Goal: Task Accomplishment & Management: Complete application form

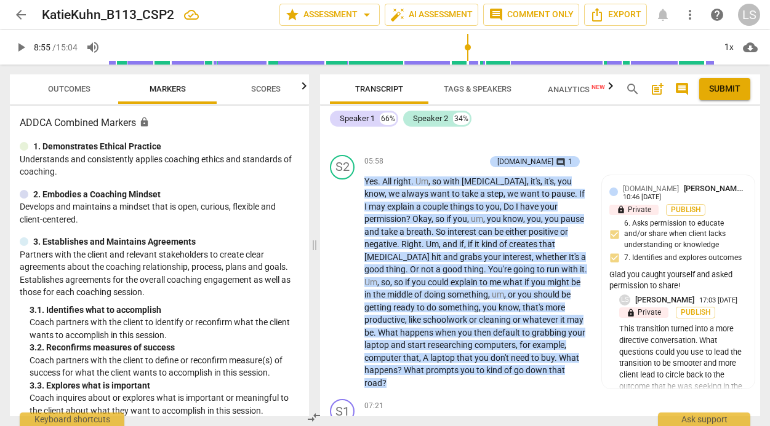
scroll to position [1515, 0]
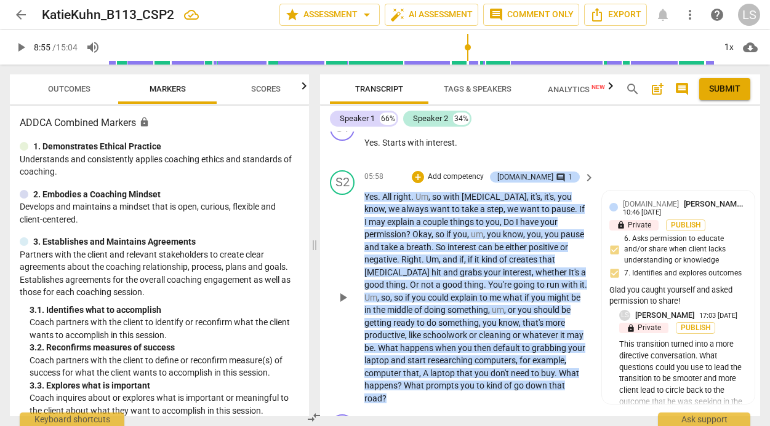
click at [479, 183] on p "Add competency" at bounding box center [455, 177] width 58 height 11
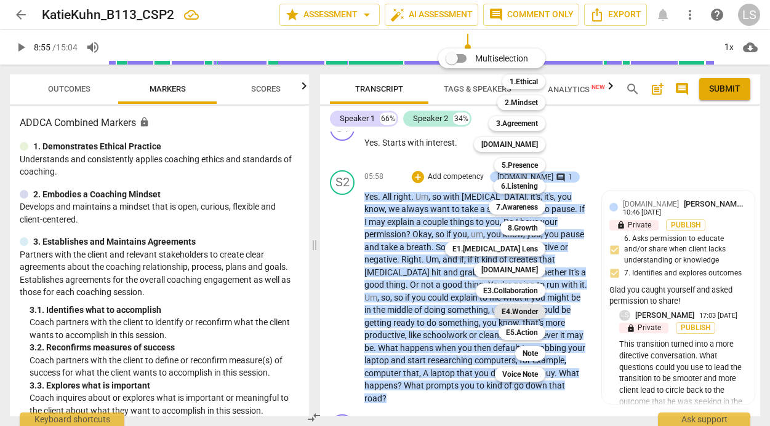
click at [525, 309] on b "E4.Wonder" at bounding box center [519, 312] width 36 height 15
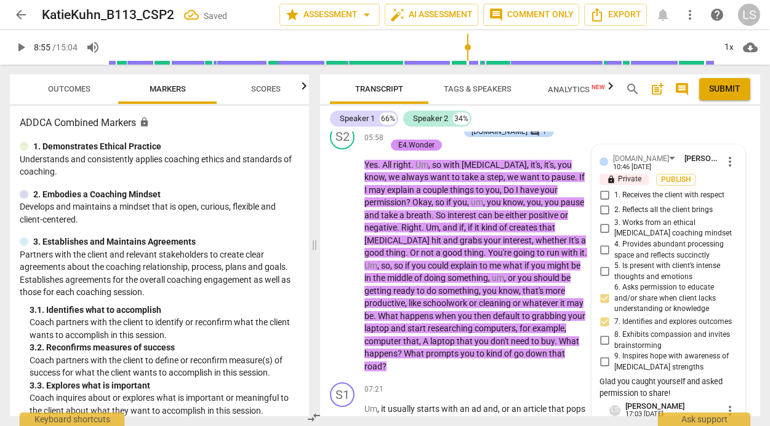
scroll to position [1561, 0]
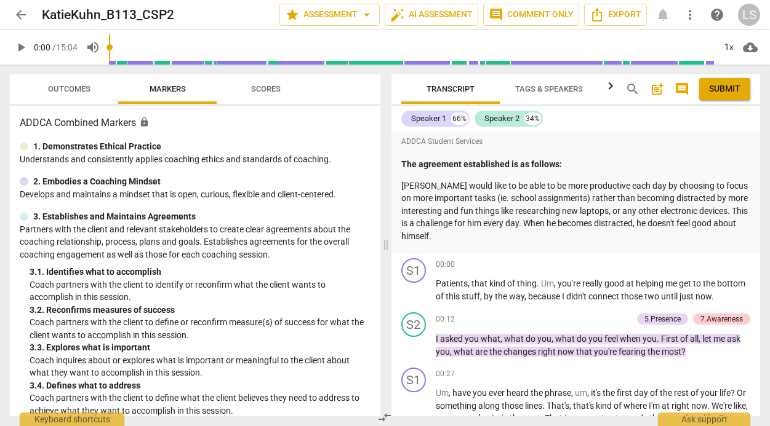
click at [23, 45] on span "play_arrow" at bounding box center [21, 47] width 15 height 15
drag, startPoint x: 113, startPoint y: 47, endPoint x: 361, endPoint y: 68, distance: 248.8
click at [361, 67] on input "range" at bounding box center [411, 47] width 605 height 39
drag, startPoint x: 123, startPoint y: 48, endPoint x: 393, endPoint y: 35, distance: 269.8
click at [393, 35] on input "range" at bounding box center [411, 47] width 605 height 39
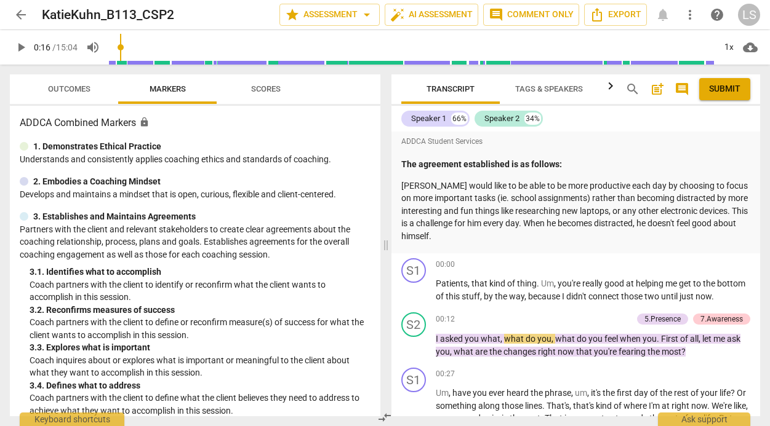
drag, startPoint x: 124, startPoint y: 46, endPoint x: 178, endPoint y: 52, distance: 55.2
click at [178, 52] on input "range" at bounding box center [411, 47] width 605 height 39
drag, startPoint x: 121, startPoint y: 48, endPoint x: 496, endPoint y: 36, distance: 375.5
click at [496, 36] on input "range" at bounding box center [411, 47] width 605 height 39
click at [22, 41] on span "play_arrow" at bounding box center [21, 47] width 15 height 15
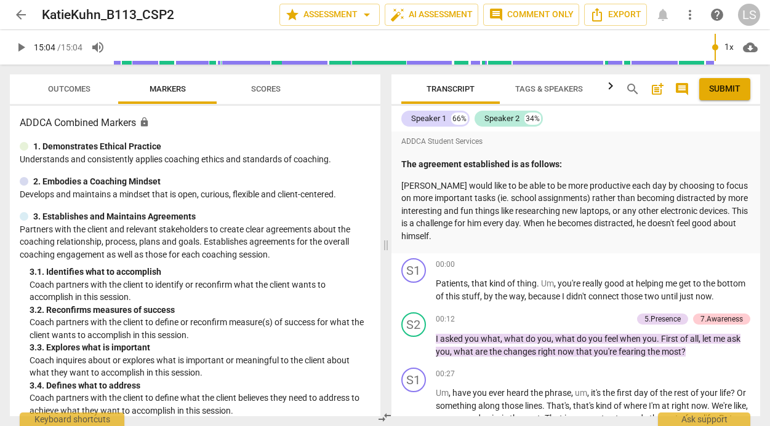
click at [658, 137] on div "ADDCA Student Services" at bounding box center [575, 141] width 349 height 15
click at [21, 44] on span "play_arrow" at bounding box center [21, 47] width 15 height 15
drag, startPoint x: 114, startPoint y: 44, endPoint x: 512, endPoint y: 55, distance: 397.6
click at [512, 55] on input "range" at bounding box center [411, 47] width 605 height 39
drag, startPoint x: 123, startPoint y: 44, endPoint x: 188, endPoint y: 44, distance: 65.2
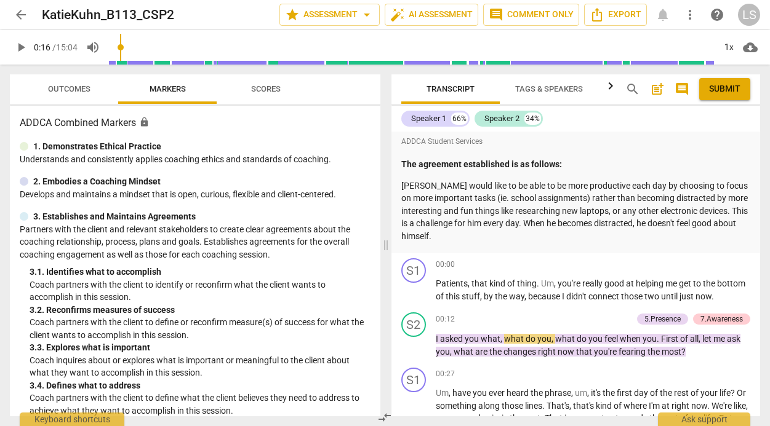
click at [188, 44] on input "range" at bounding box center [411, 47] width 605 height 39
click at [21, 44] on span "play_arrow" at bounding box center [21, 47] width 15 height 15
type input "904"
click at [22, 13] on span "arrow_back" at bounding box center [21, 14] width 15 height 15
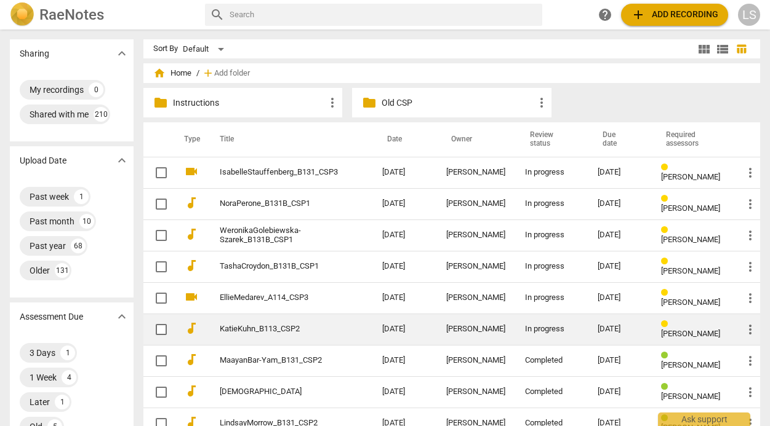
click at [606, 329] on div "[DATE]" at bounding box center [619, 329] width 44 height 9
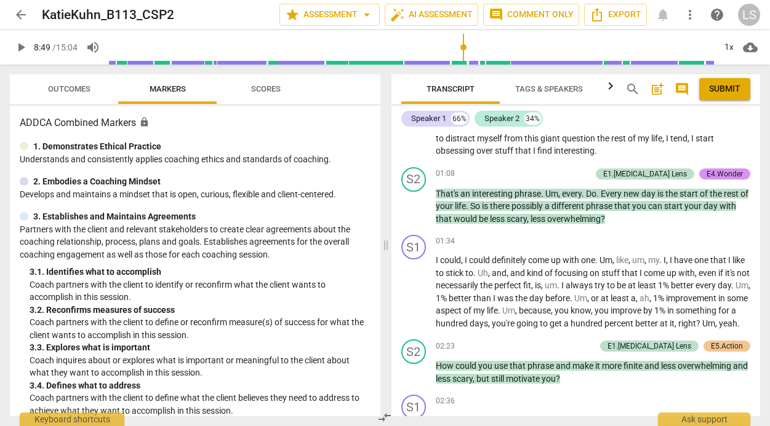
scroll to position [1646, 0]
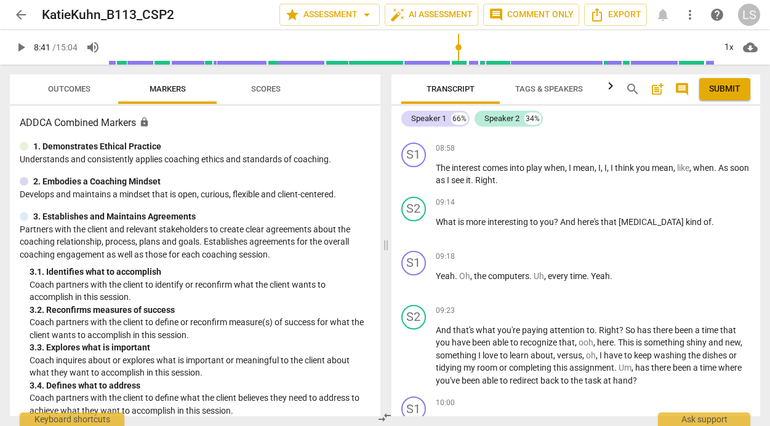
drag, startPoint x: 114, startPoint y: 47, endPoint x: 458, endPoint y: 32, distance: 344.3
type input "521"
click at [458, 32] on input "range" at bounding box center [411, 47] width 605 height 39
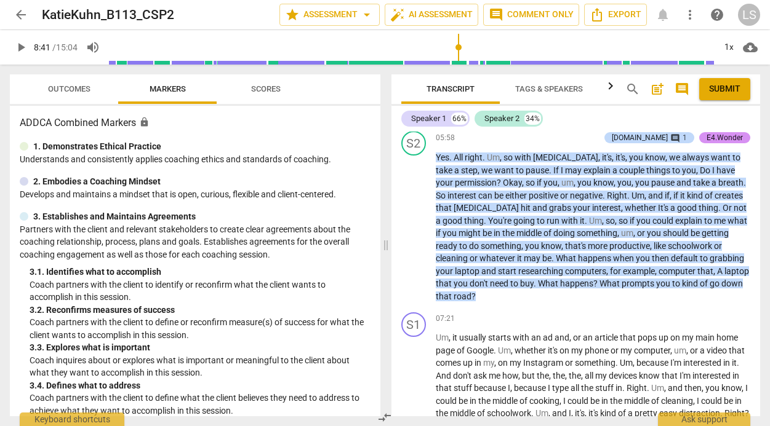
scroll to position [1251, 0]
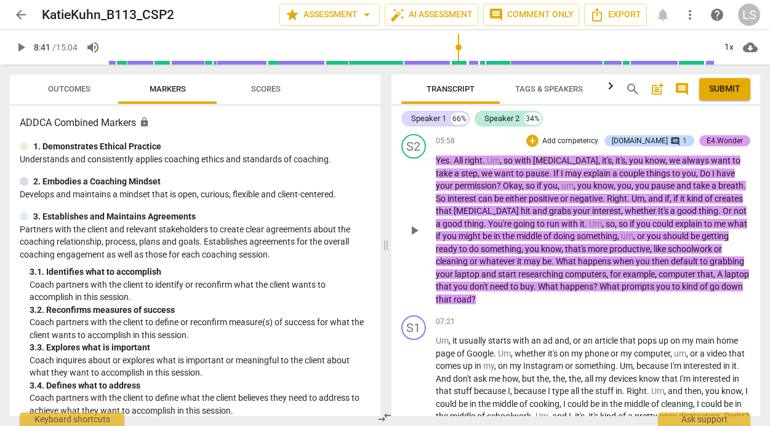
click at [730, 146] on div "E4.Wonder" at bounding box center [724, 140] width 36 height 11
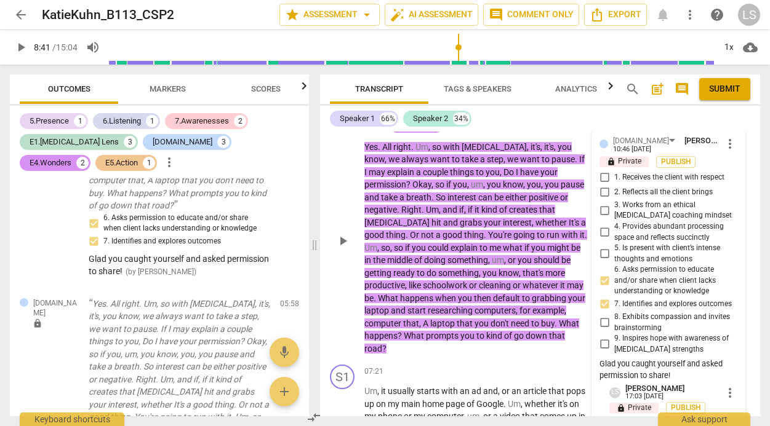
scroll to position [1729, 0]
click at [654, 385] on div "[DOMAIN_NAME] [PERSON_NAME] 10:46 [DATE] more_vert lock Private Publish 1. Rece…" at bounding box center [668, 260] width 138 height 250
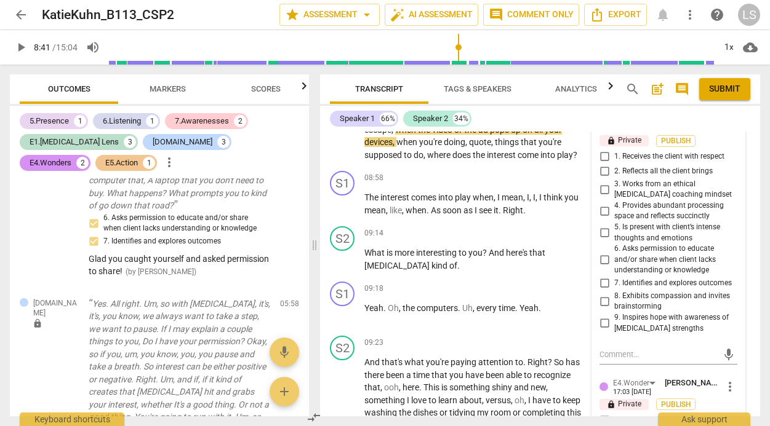
scroll to position [2069, 0]
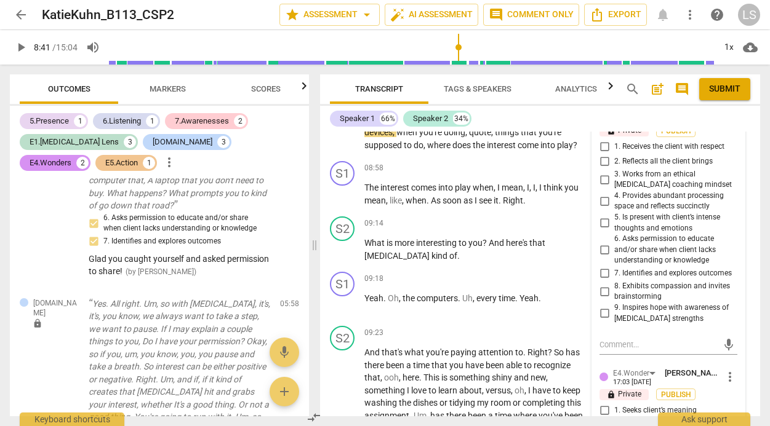
click at [604, 154] on input "1. Receives the client with respect" at bounding box center [604, 147] width 20 height 15
checkbox input "true"
click at [600, 281] on input "7. Identifies and explores outcomes" at bounding box center [604, 273] width 20 height 15
checkbox input "true"
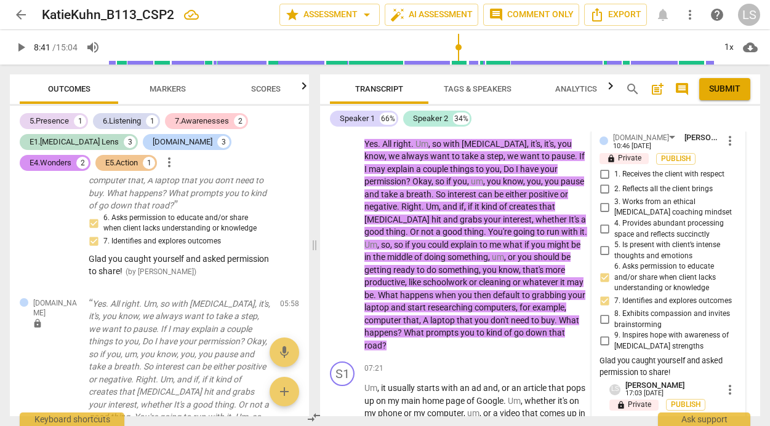
scroll to position [1574, 0]
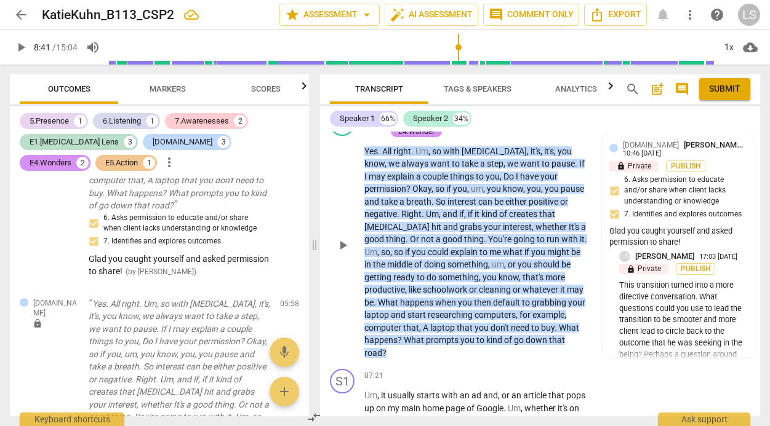
click at [444, 124] on p "Add competency" at bounding box center [430, 118] width 58 height 11
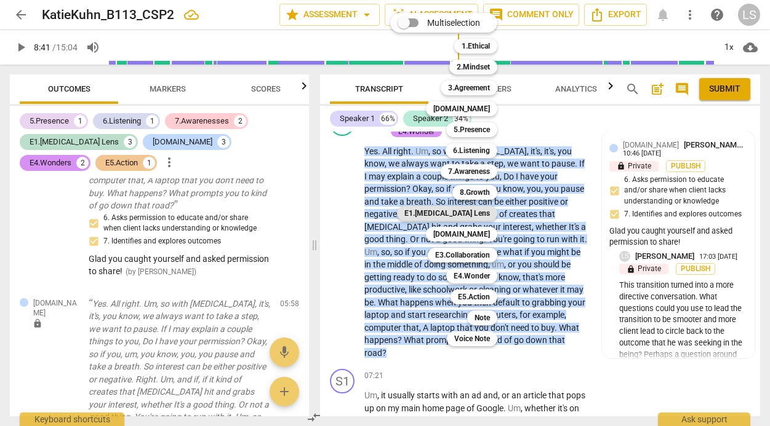
click at [482, 211] on b "E1.[MEDICAL_DATA] Lens" at bounding box center [447, 213] width 86 height 15
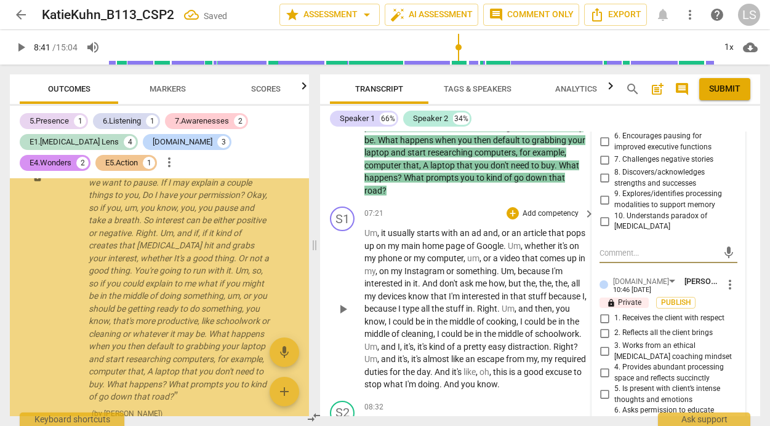
scroll to position [2482, 0]
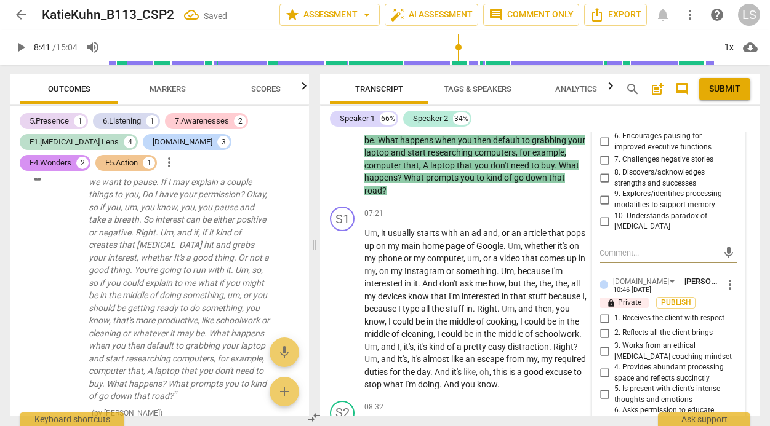
click at [602, 341] on input "2. Reflects all the client brings" at bounding box center [604, 333] width 20 height 15
checkbox input "true"
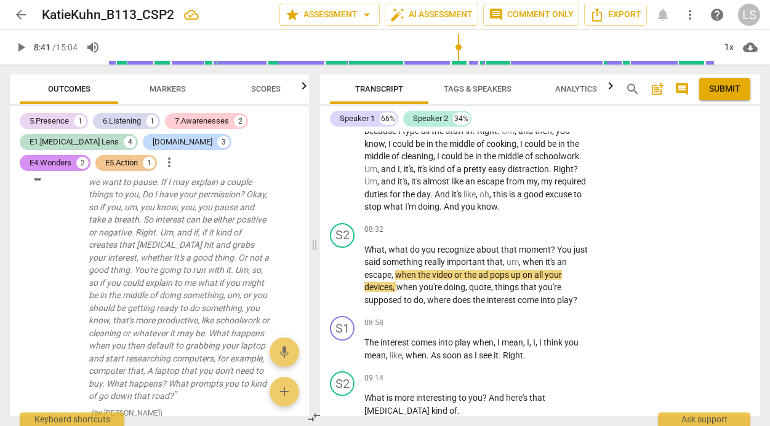
scroll to position [1959, 0]
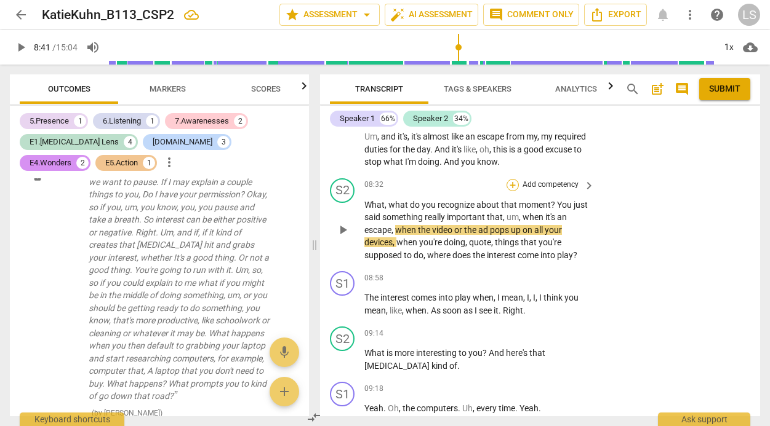
click at [510, 191] on div "+" at bounding box center [512, 185] width 12 height 12
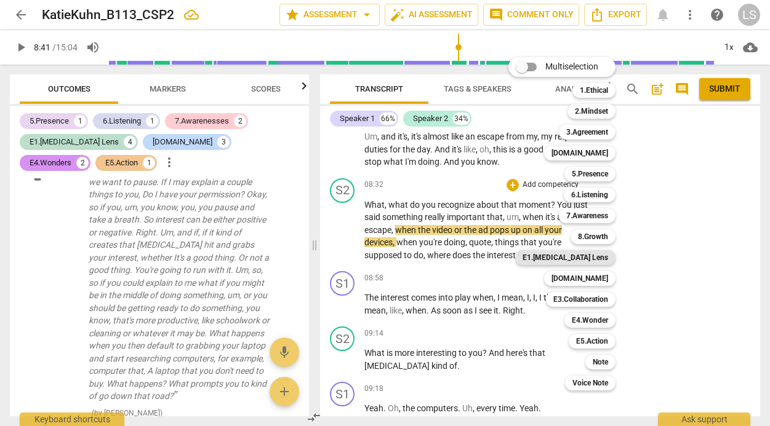
click at [607, 257] on b "E1.[MEDICAL_DATA] Lens" at bounding box center [565, 257] width 86 height 15
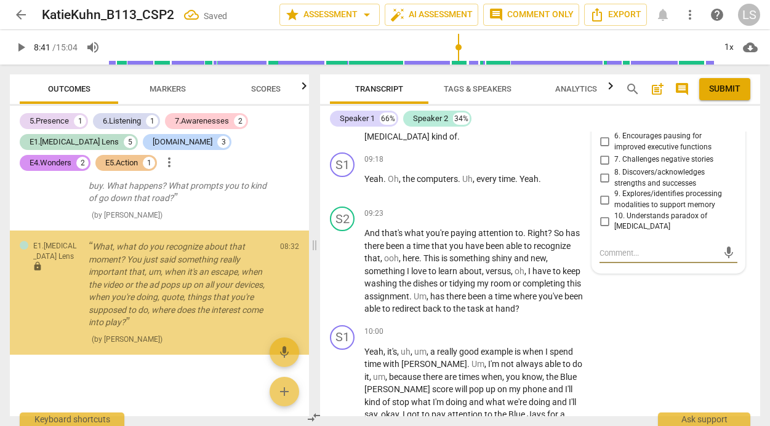
scroll to position [2703, 0]
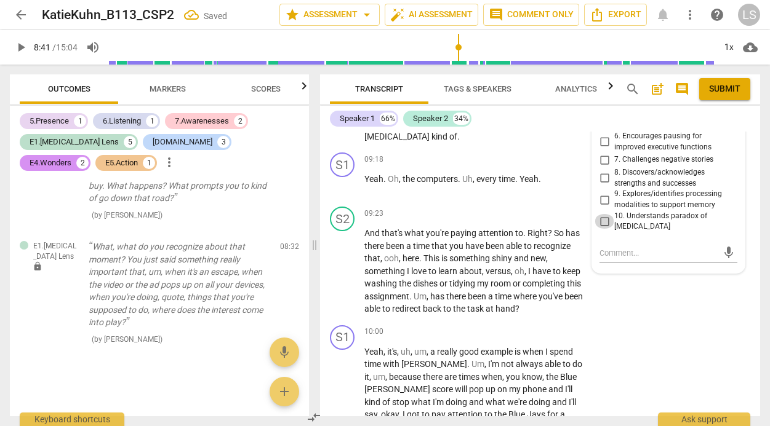
click at [601, 229] on input "10. Understands paradox of [MEDICAL_DATA]" at bounding box center [604, 221] width 20 height 15
checkbox input "true"
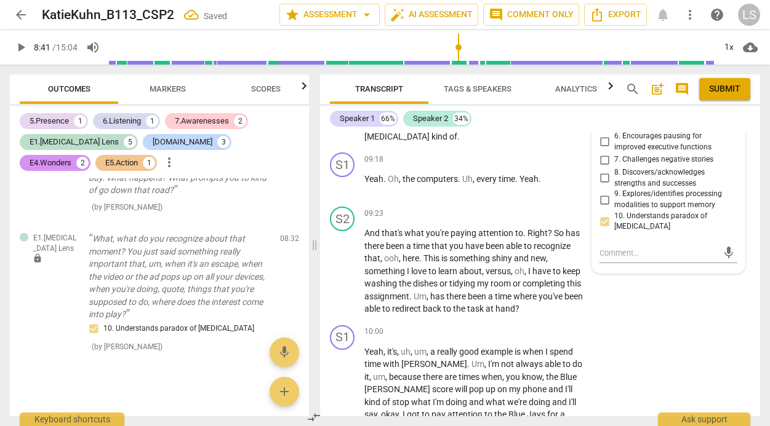
click at [601, 128] on input "5. Exhibits curiosity about client’s brain and activation" at bounding box center [604, 120] width 20 height 15
checkbox input "true"
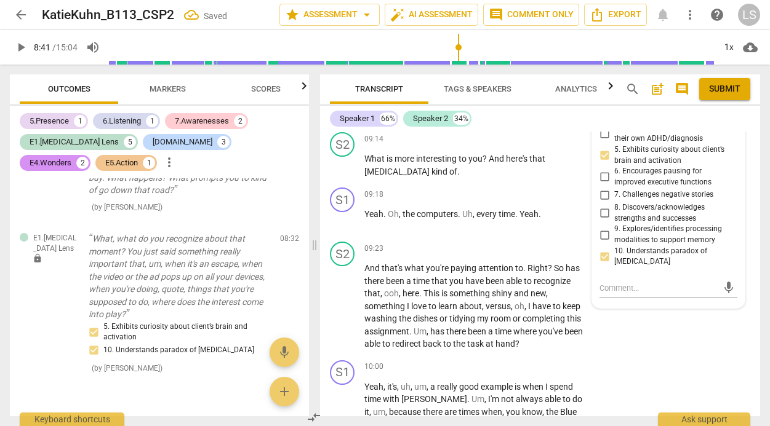
scroll to position [2118, 0]
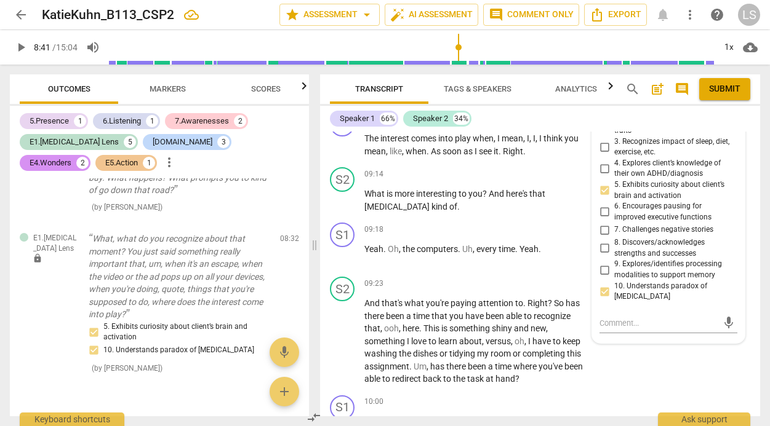
click at [603, 127] on input "2. Inquires about and/or acknowledges [MEDICAL_DATA] traits" at bounding box center [604, 120] width 20 height 15
checkbox input "true"
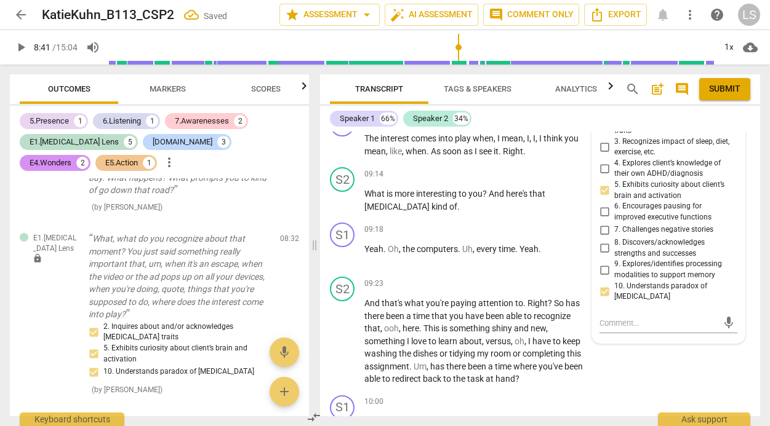
click at [599, 176] on input "4. Explores client’s knowledge of their own ADHD/diagnosis" at bounding box center [604, 168] width 20 height 15
checkbox input "true"
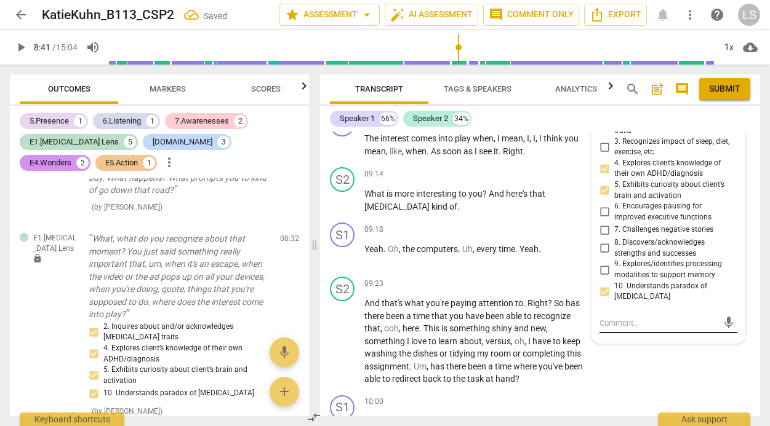
click at [608, 329] on textarea at bounding box center [658, 323] width 118 height 12
type textarea "W"
type textarea "Wh"
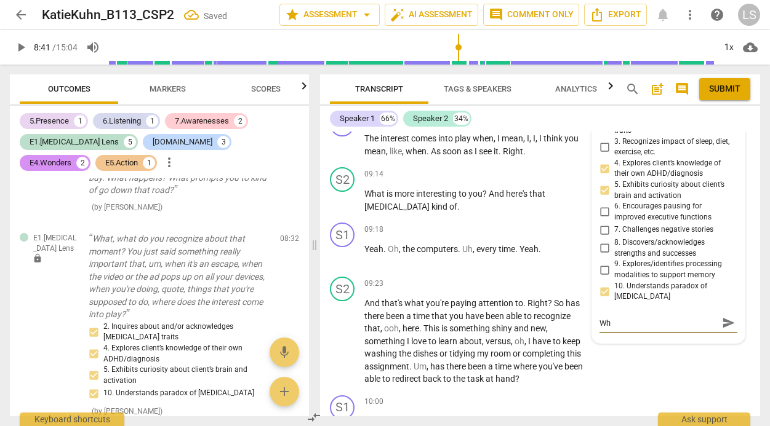
type textarea "Whe"
type textarea "Wher"
type textarea "Where"
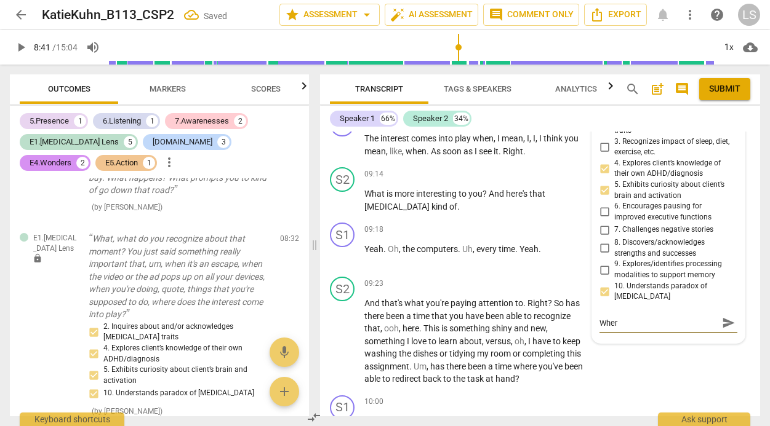
type textarea "Where"
type textarea "Where d"
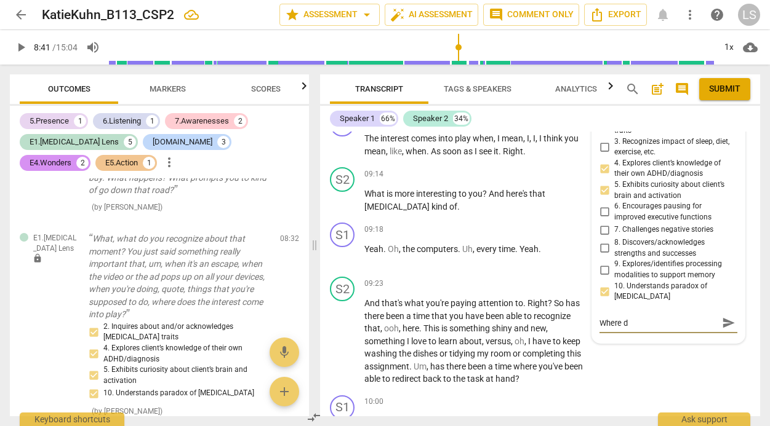
type textarea "Where do"
type textarea "Where doe"
type textarea "Where does"
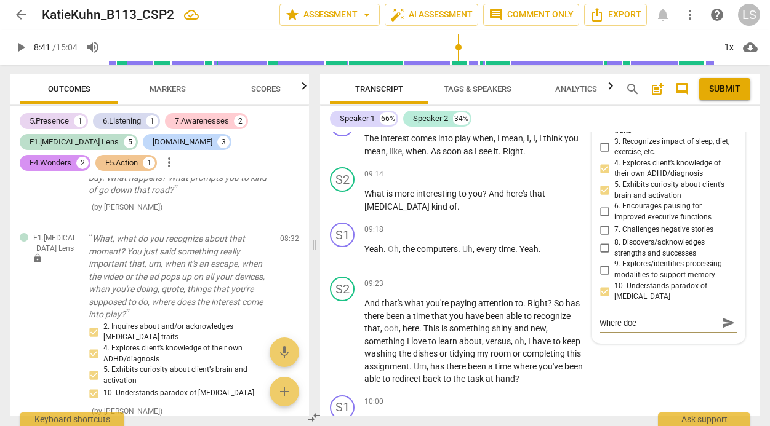
type textarea "Where does"
type textarea "Where does i"
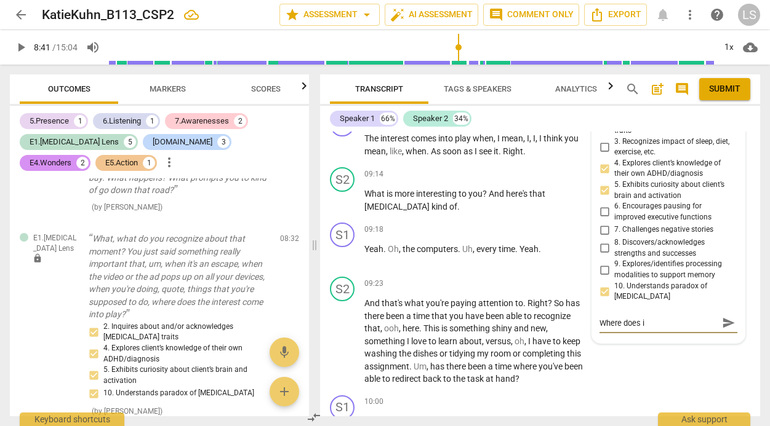
type textarea "Where does in"
type textarea "Where does int"
type textarea "Where does inte"
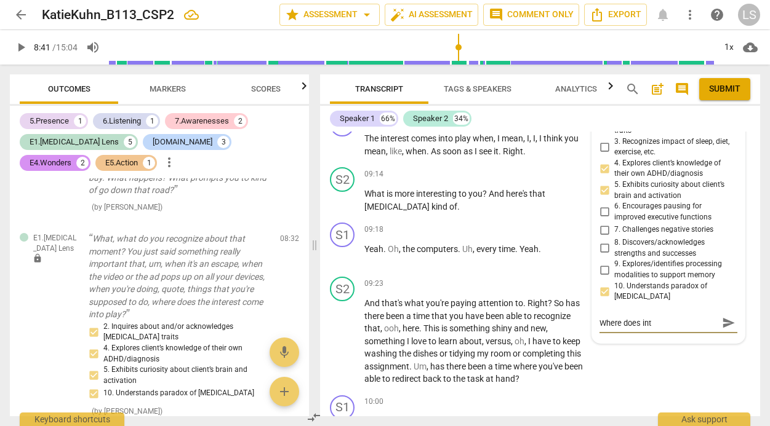
type textarea "Where does inte"
type textarea "Where does inter"
type textarea "Where does intere"
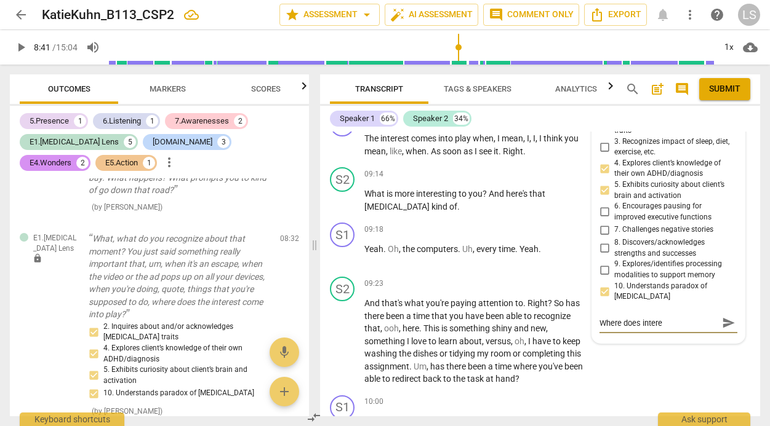
type textarea "Where does interes"
type textarea "Where does interest"
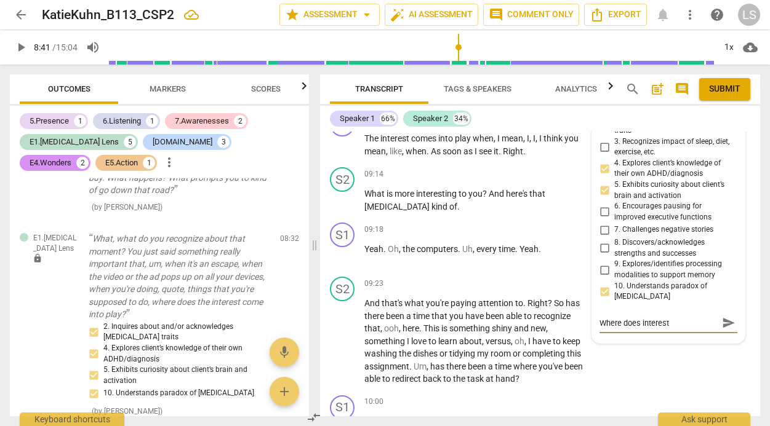
type textarea "Where does interest"
type textarea "Where does interest c"
type textarea "Where does interest co"
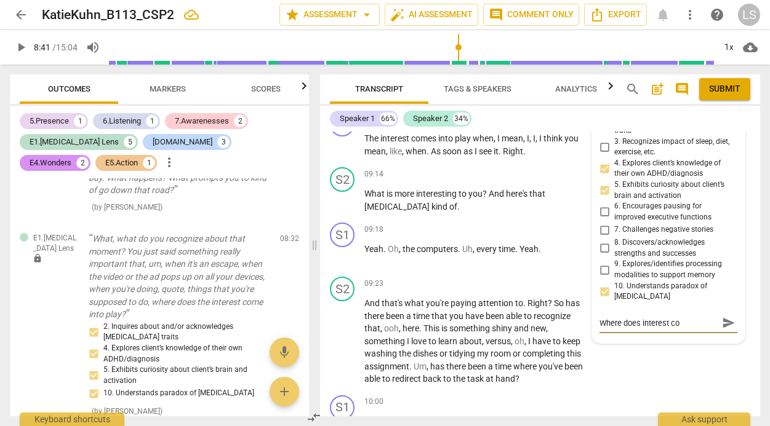
type textarea "Where does interest com"
type textarea "Where does interest come"
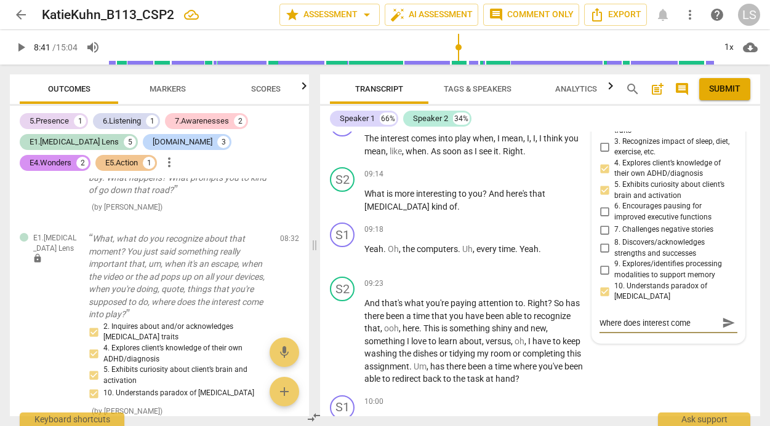
type textarea "Where does interest come"
type textarea "Where does interest come i"
type textarea "Where does interest come in"
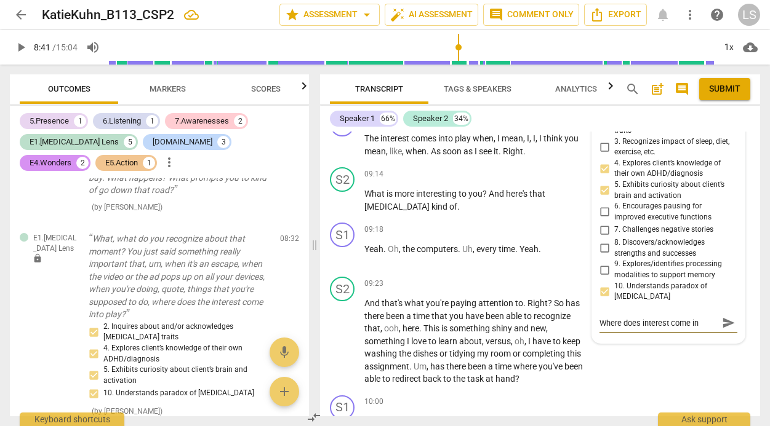
type textarea "Where does interest come int"
type textarea "Where does interest come into"
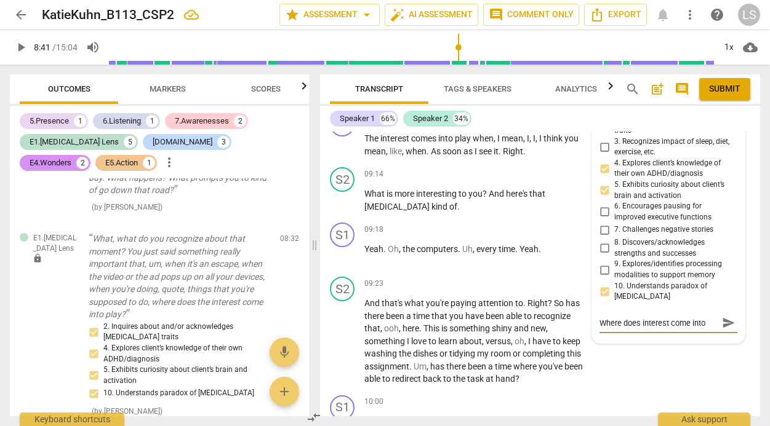
type textarea "Where does interest come into"
type textarea "Where does interest come into p"
type textarea "Where does interest come into pl"
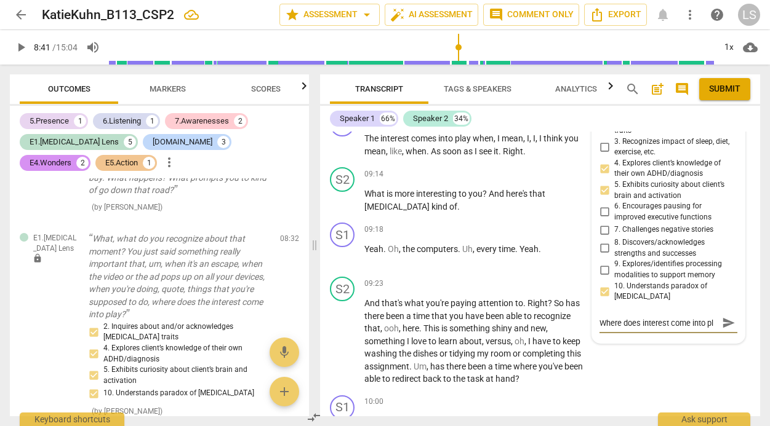
type textarea "Where does interest come into pla"
type textarea "Where does interest come into play"
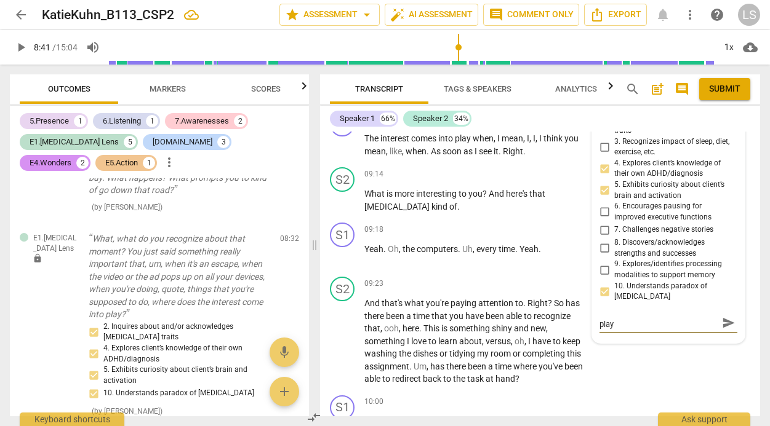
type textarea "Where does interest come into play?"
type textarea "Where does interest come into play? g"
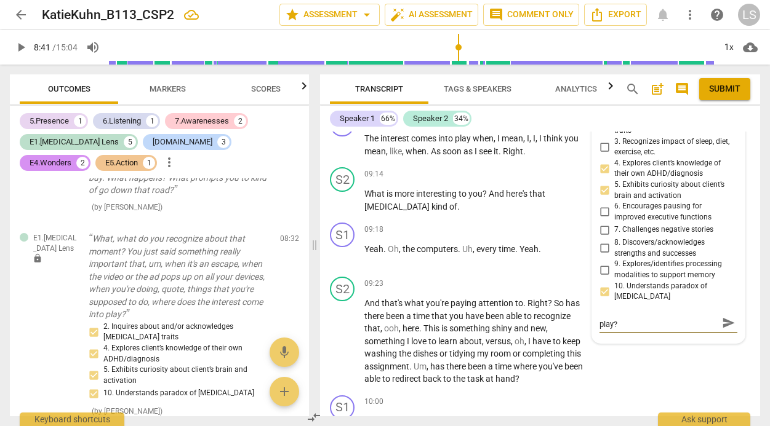
type textarea "Where does interest come into play? g"
type textarea "Where does interest come into play? gr"
type textarea "Where does interest come into play? gre"
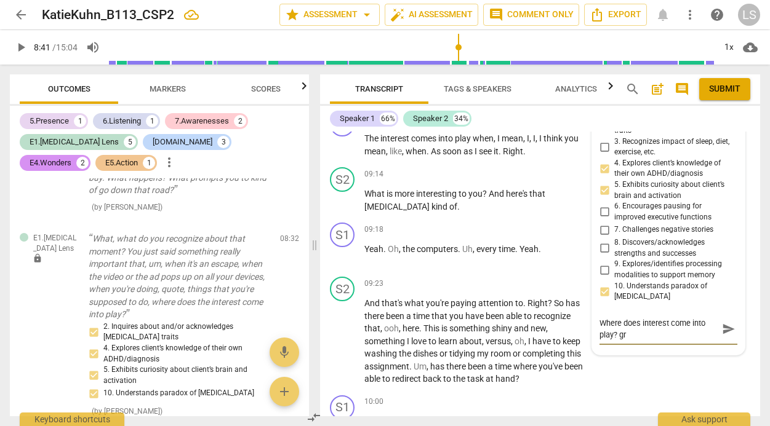
type textarea "Where does interest come into play? gre"
type textarea "Where does interest come into play? grea"
type textarea "Where does interest come into play? great"
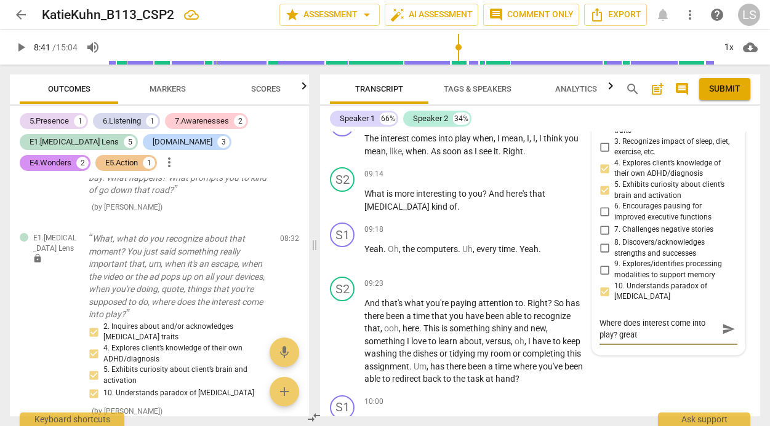
type textarea "Where does interest come into play? great"
type textarea "Where does interest come into play? great q"
type textarea "Where does interest come into play? great qu"
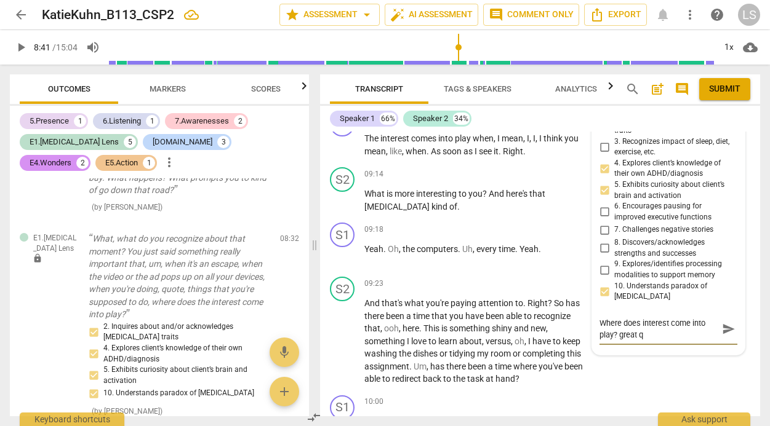
type textarea "Where does interest come into play? great qu"
type textarea "Where does interest come into play? great que"
type textarea "Where does interest come into play? great ques"
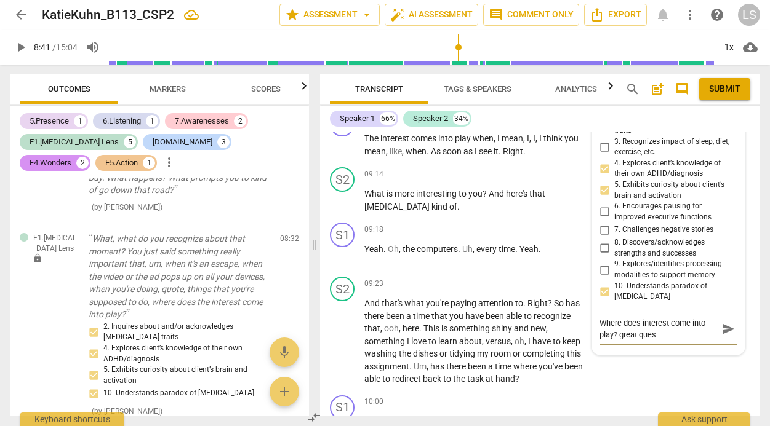
type textarea "Where does interest come into play? great quest"
type textarea "Where does interest come into play? great questi"
type textarea "Where does interest come into play? great questio"
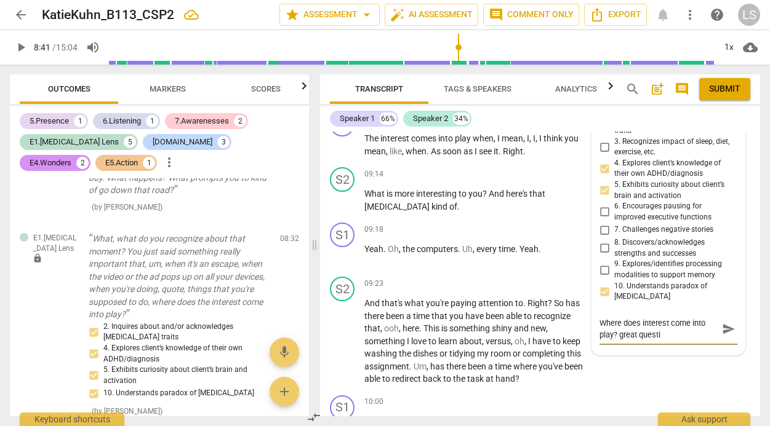
type textarea "Where does interest come into play? great questio"
type textarea "Where does interest come into play? great question"
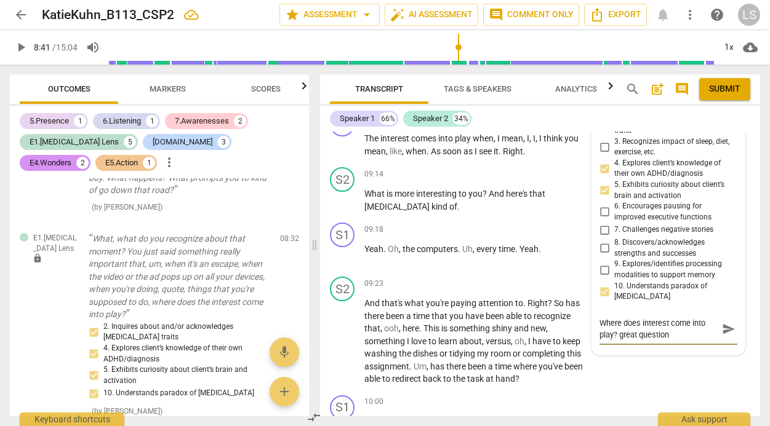
type textarea "Where does interest come into play? great question t"
type textarea "Where does interest come into play? great question to"
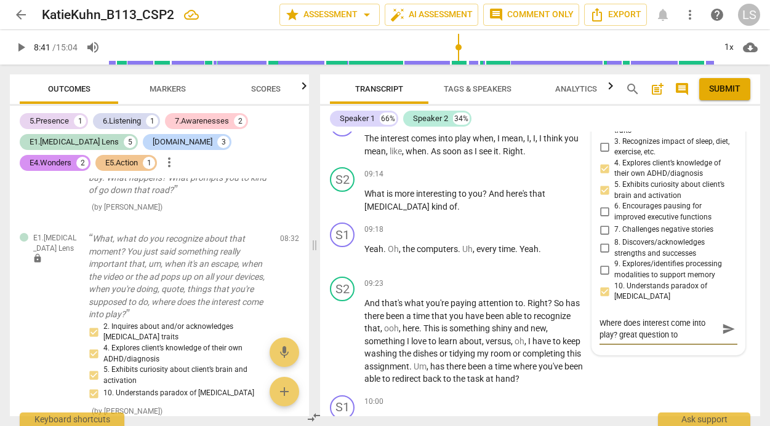
type textarea "Where does interest come into play? great question to"
type textarea "Where does interest come into play? great question to s"
type textarea "Where does interest come into play? great question to se"
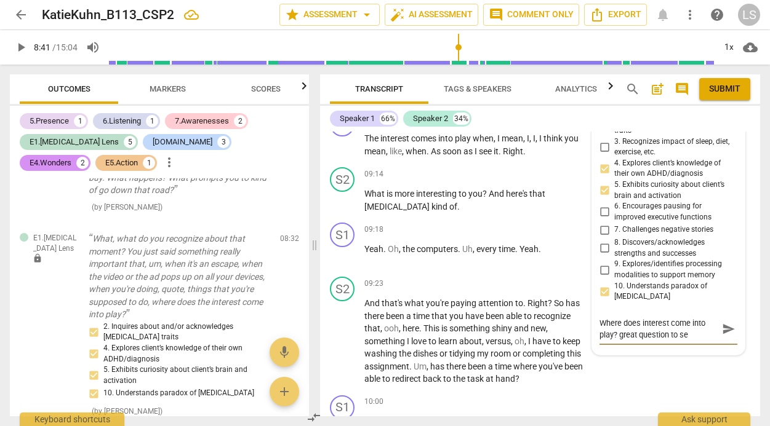
type textarea "Where does interest come into play? great question to see"
type textarea "Where does interest come into play? great question to see w"
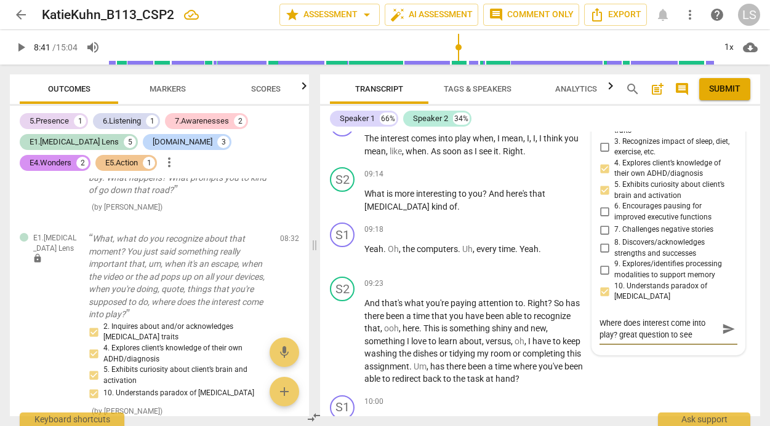
type textarea "Where does interest come into play? great question to see w"
type textarea "Where does interest come into play? great question to see wh"
type textarea "Where does interest come into play? great question to see whe"
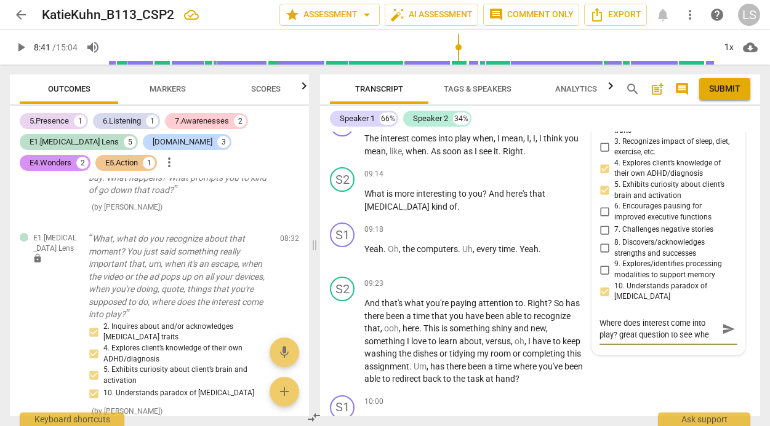
type textarea "Where does interest come into play? great question to see wher"
type textarea "Where does interest come into play? great question to see where"
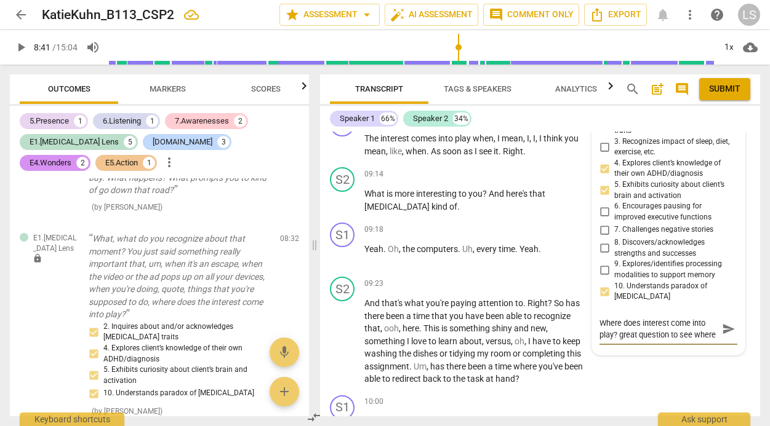
type textarea "Where does interest come into play? great question to see where"
type textarea "Where does interest come into play? great question to see where t"
type textarea "Where does interest come into play? great question to see where th"
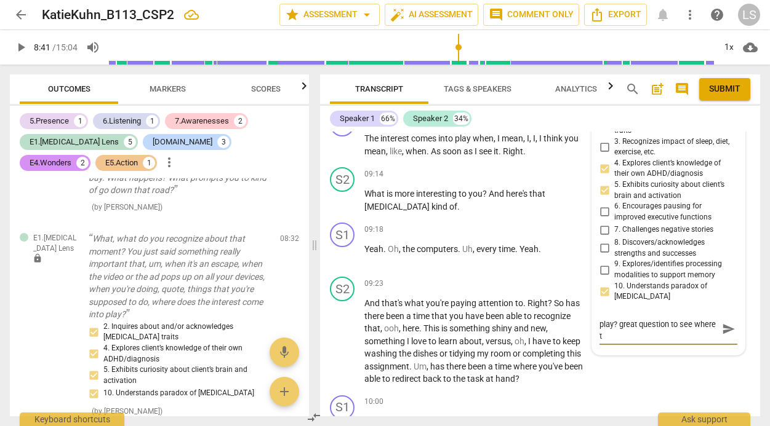
type textarea "Where does interest come into play? great question to see where th"
type textarea "Where does interest come into play? great question to see where the"
type textarea "Where does interest come into play? great question to see where the d"
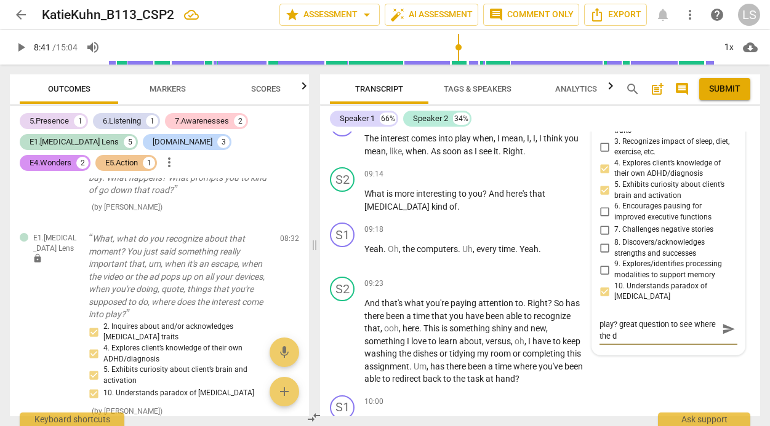
type textarea "Where does interest come into play? great question to see where the di"
type textarea "Where does interest come into play? great question to see where the dis"
type textarea "Where does interest come into play? great question to see where the dist"
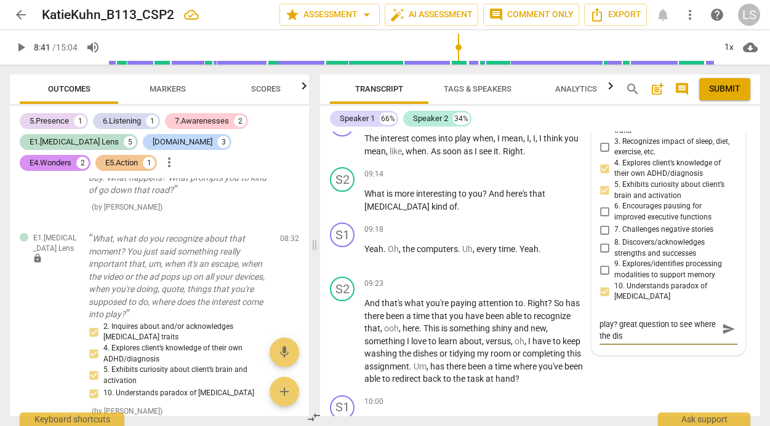
type textarea "Where does interest come into play? great question to see where the dist"
type textarea "Where does interest come into play? great question to see where the distr"
type textarea "Where does interest come into play? great question to see where the distra"
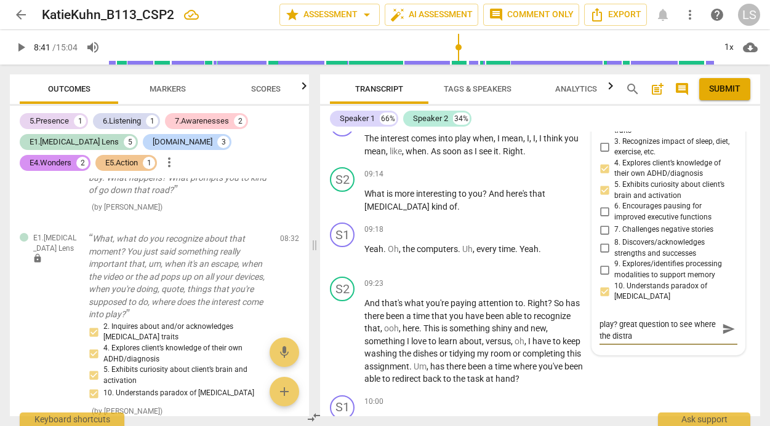
type textarea "Where does interest come into play? great question to see where the distrac"
type textarea "Where does interest come into play? great question to see where the distract"
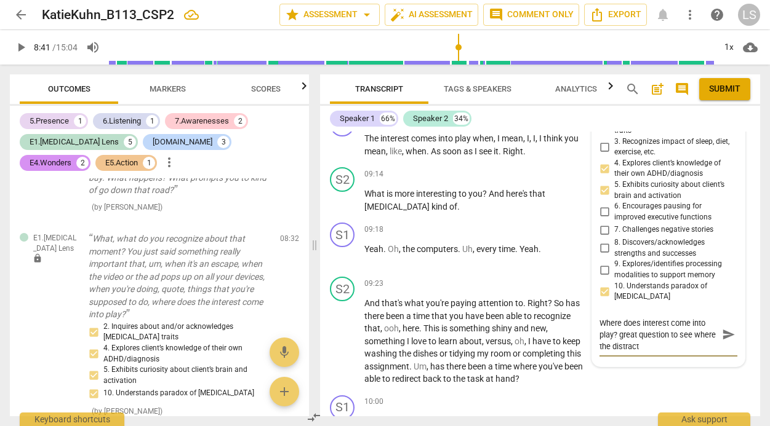
type textarea "Where does interest come into play? great question to see where the distracti"
type textarea "Where does interest come into play? great question to see where the distractio"
type textarea "Where does interest come into play? great question to see where the distraction"
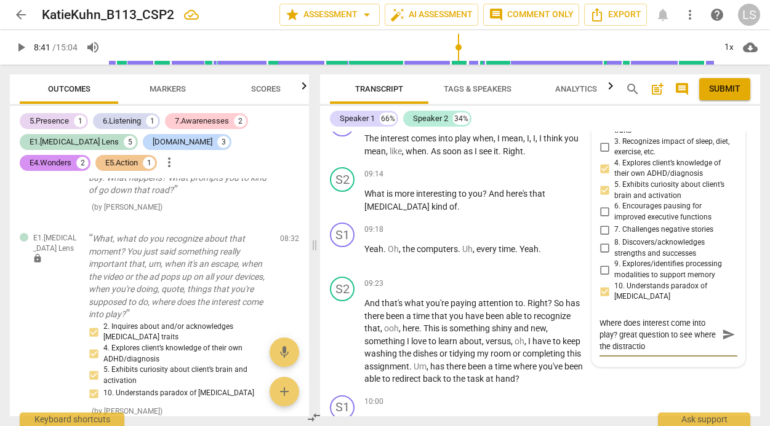
type textarea "Where does interest come into play? great question to see where the distraction"
type textarea "Where does interest come into play? great question to see where the distraction…"
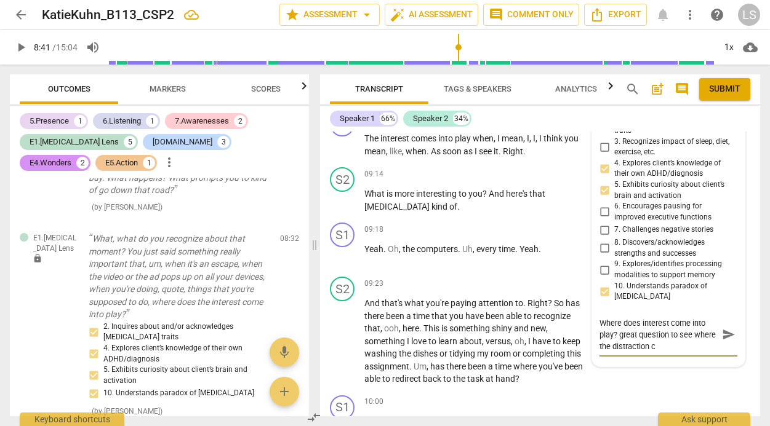
type textarea "Where does interest come into play? great question to see where the distraction…"
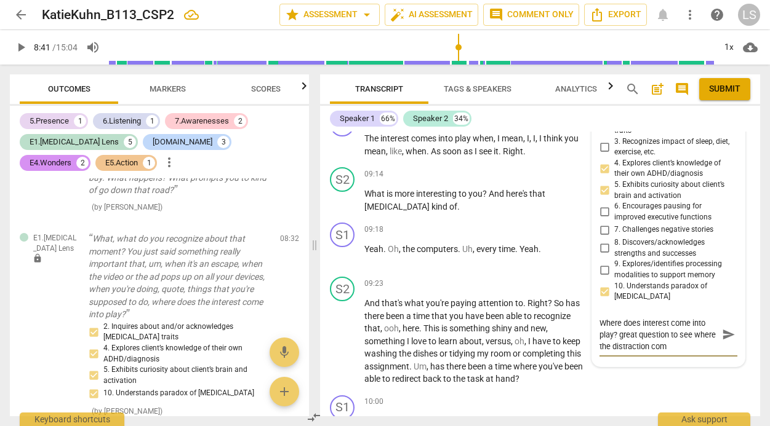
type textarea "Where does interest come into play? great question to see where the distraction…"
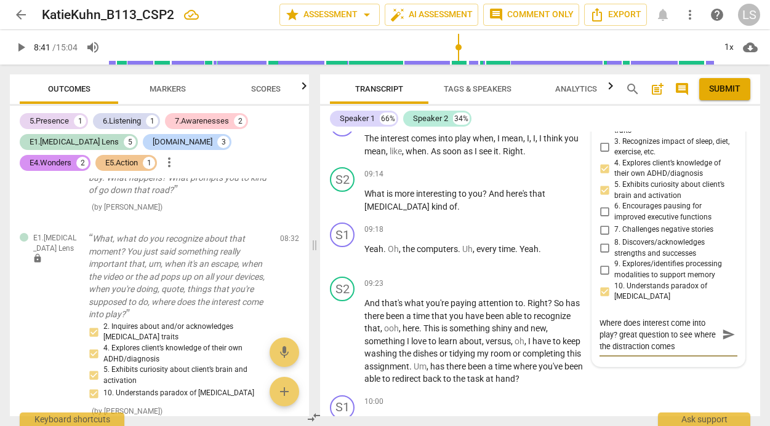
type textarea "Where does interest come into play? great question to see where the distraction…"
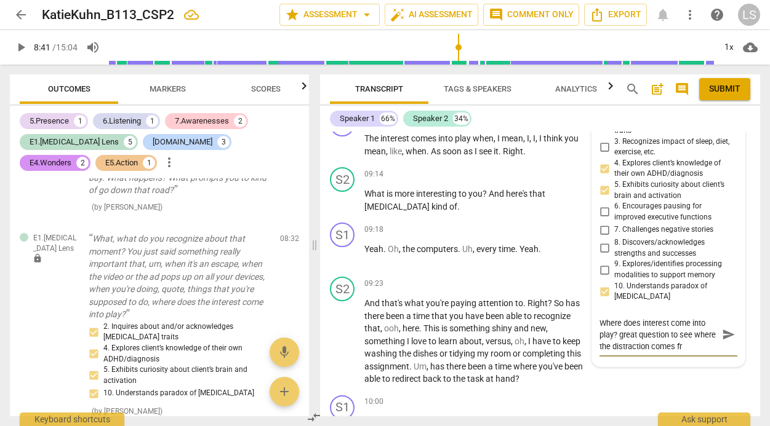
type textarea "Where does interest come into play? great question to see where the distraction…"
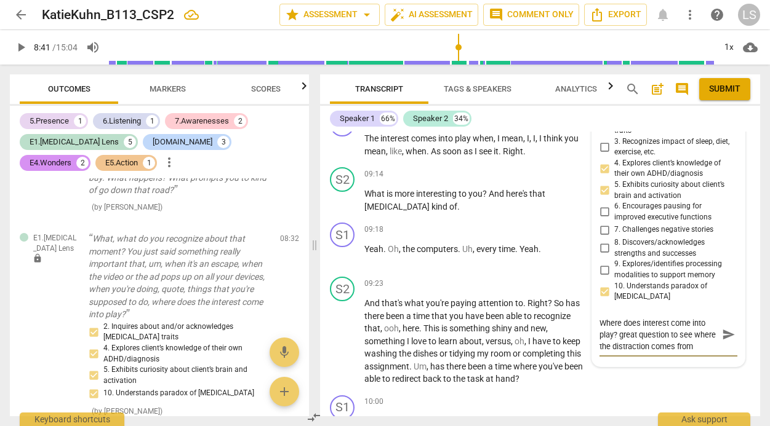
type textarea "Where does interest come into play? great question to see where the distraction…"
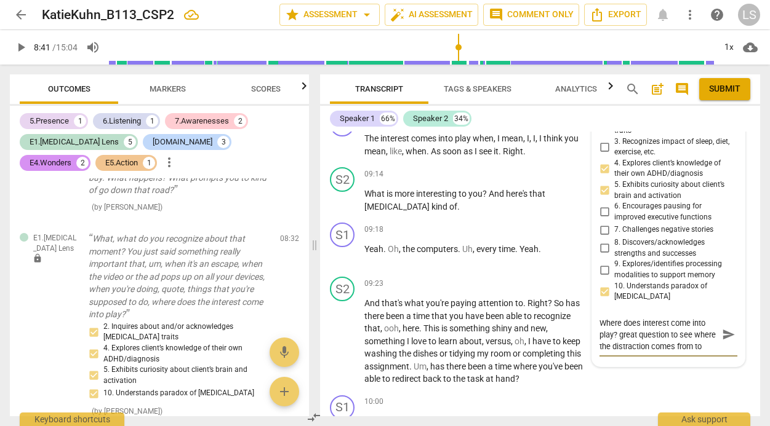
type textarea "Where does interest come into play? great question to see where the distraction…"
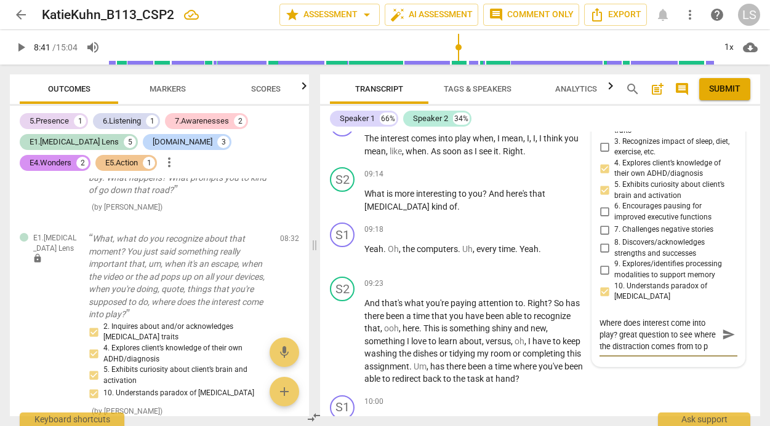
type textarea "Where does interest come into play? great question to see where the distraction…"
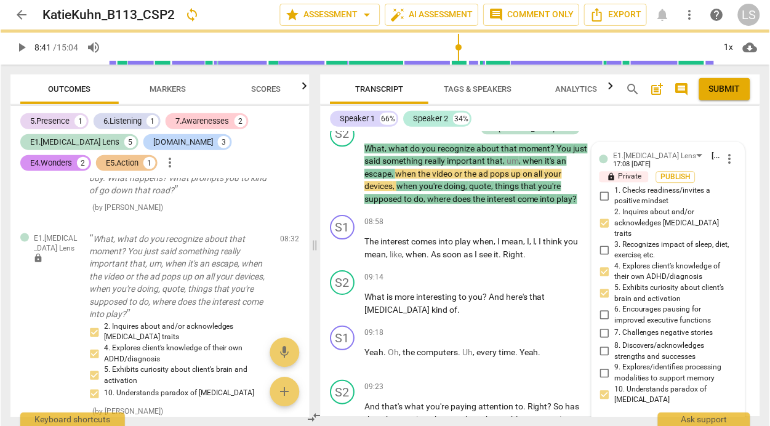
scroll to position [0, 0]
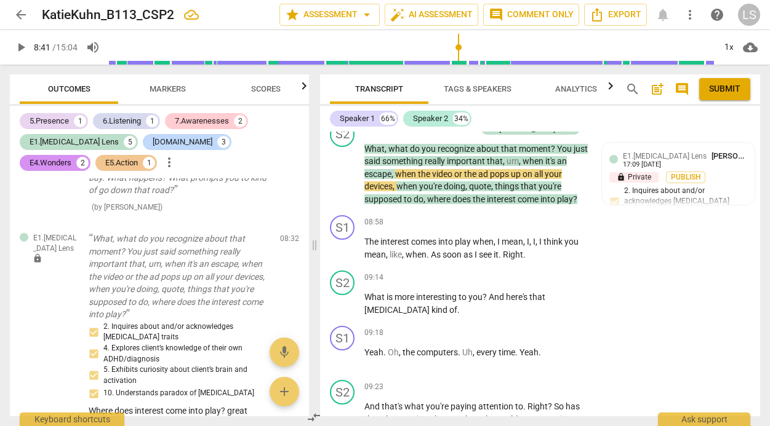
click at [23, 44] on span "play_arrow" at bounding box center [21, 47] width 15 height 15
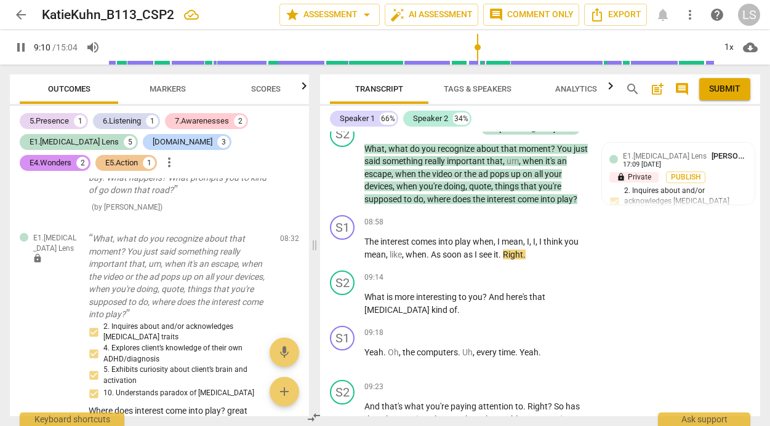
click at [23, 47] on span "pause" at bounding box center [21, 47] width 15 height 15
click at [23, 44] on span "play_arrow" at bounding box center [21, 47] width 15 height 15
click at [24, 44] on span "pause" at bounding box center [21, 47] width 15 height 15
click at [512, 228] on div "+" at bounding box center [512, 222] width 12 height 12
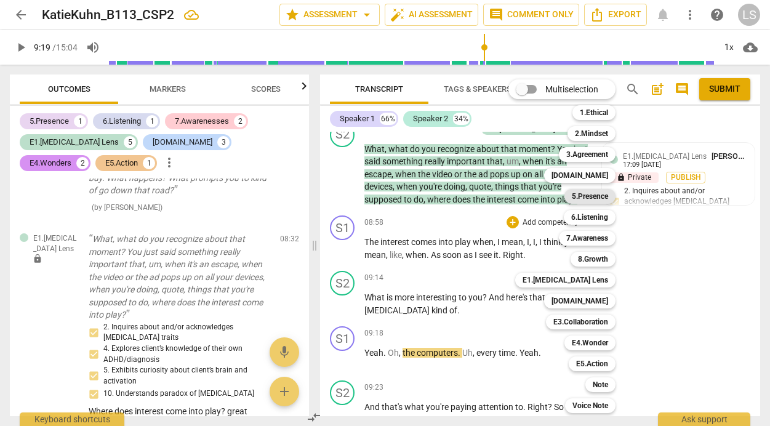
click at [591, 196] on b "5.Presence" at bounding box center [590, 196] width 36 height 15
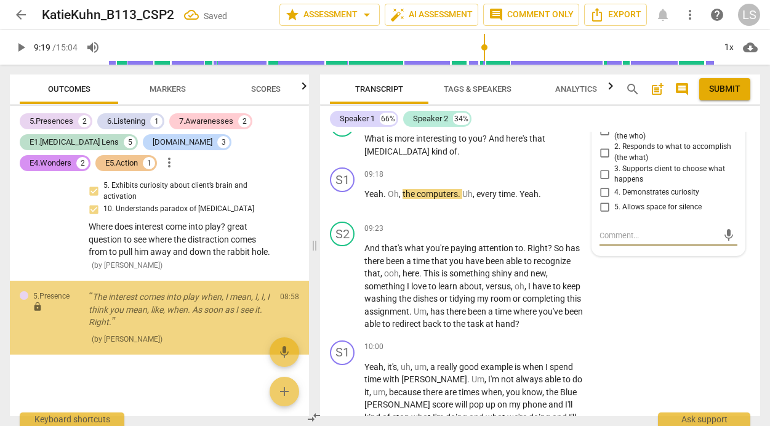
scroll to position [2901, 0]
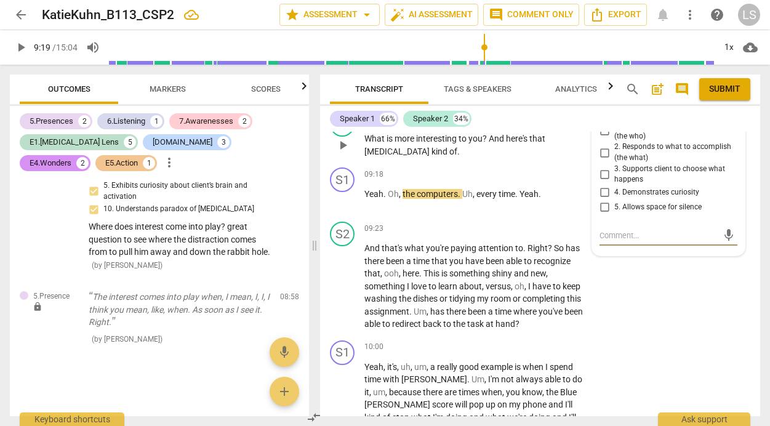
click at [509, 125] on div "+" at bounding box center [512, 119] width 12 height 12
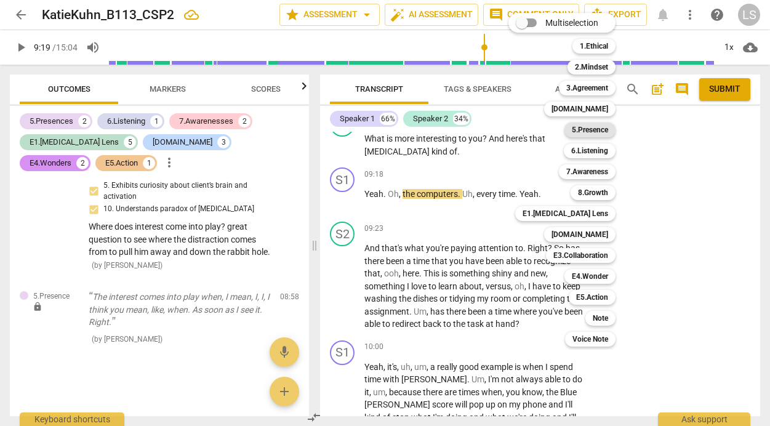
click at [600, 130] on b "5.Presence" at bounding box center [590, 129] width 36 height 15
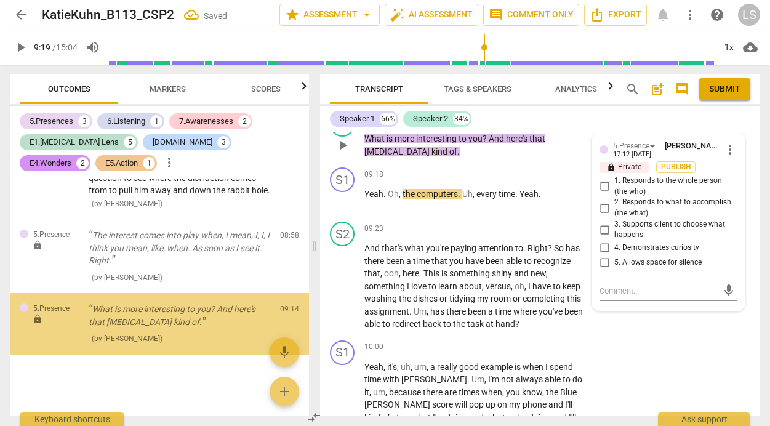
scroll to position [2962, 0]
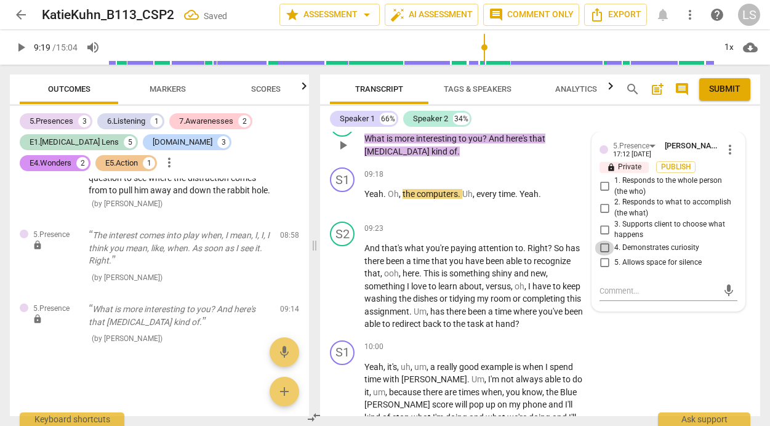
click at [599, 255] on input "4. Demonstrates curiosity" at bounding box center [604, 248] width 20 height 15
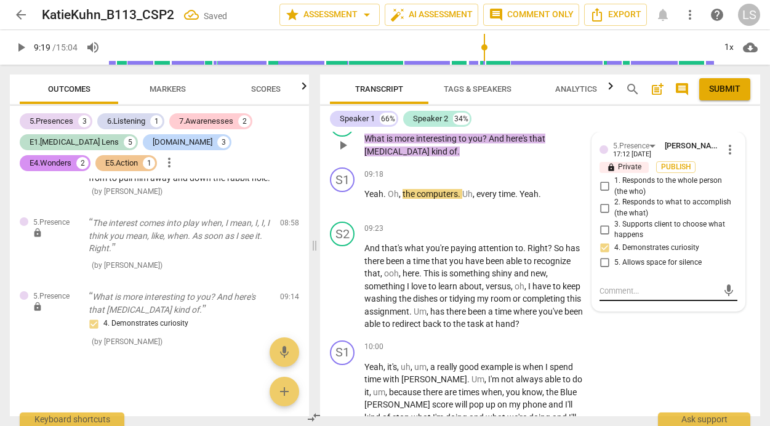
click at [630, 297] on textarea at bounding box center [658, 291] width 118 height 12
click at [21, 46] on span "play_arrow" at bounding box center [21, 47] width 15 height 15
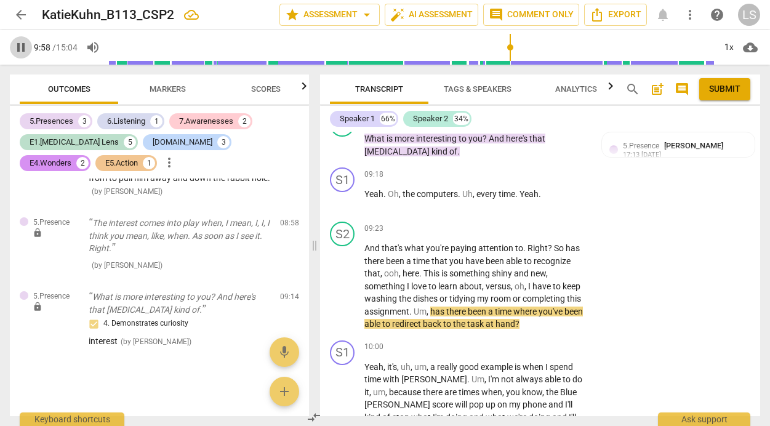
click at [21, 47] on span "pause" at bounding box center [21, 47] width 15 height 15
click at [535, 234] on p "Add competency" at bounding box center [550, 228] width 58 height 11
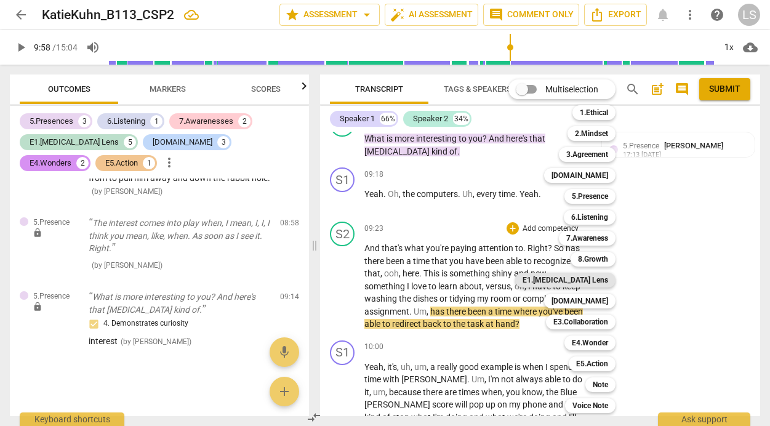
click at [586, 276] on b "E1.[MEDICAL_DATA] Lens" at bounding box center [565, 280] width 86 height 15
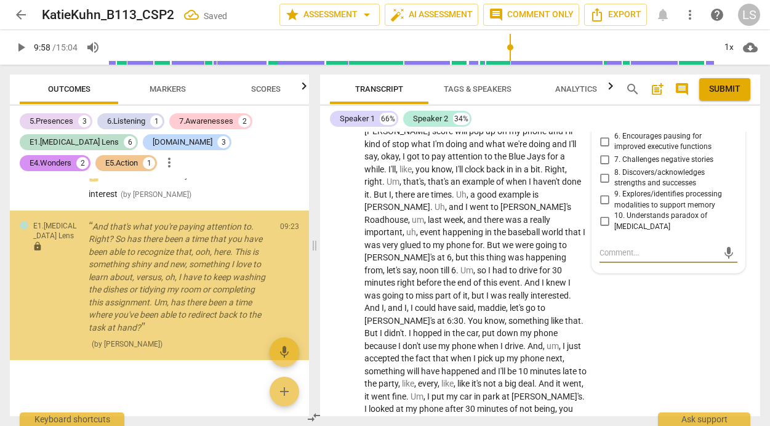
scroll to position [3109, 0]
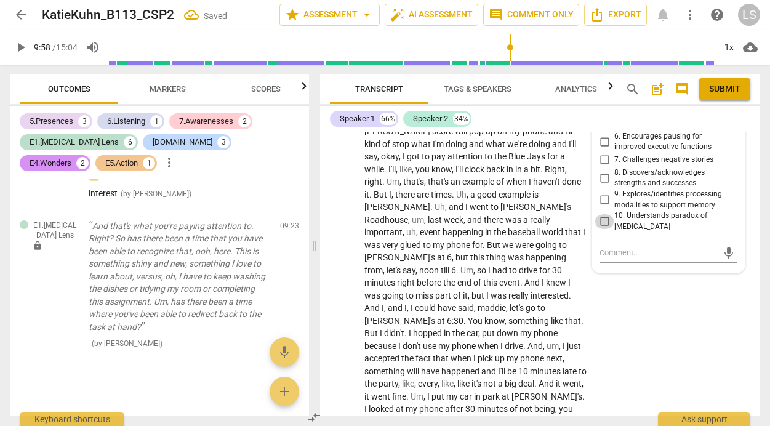
click at [602, 229] on input "10. Understands paradox of [MEDICAL_DATA]" at bounding box center [604, 221] width 20 height 15
click at [599, 127] on input "5. Exhibits curiosity about client’s brain and activation" at bounding box center [604, 120] width 20 height 15
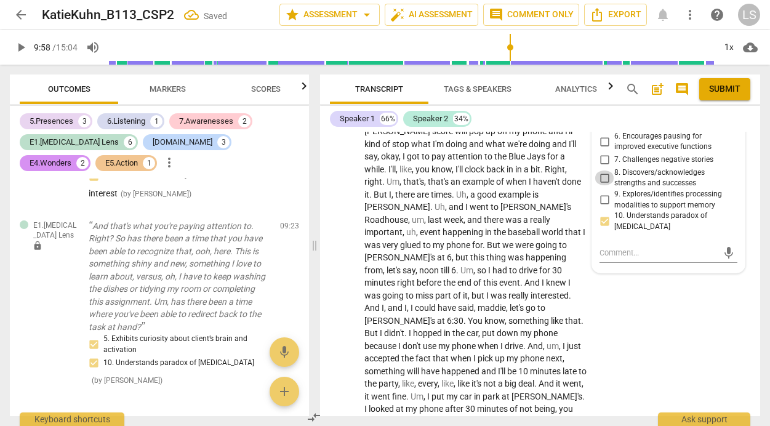
click at [602, 185] on input "8. Discovers/acknowledges strengths and successes" at bounding box center [604, 177] width 20 height 15
click at [613, 258] on textarea at bounding box center [658, 253] width 118 height 12
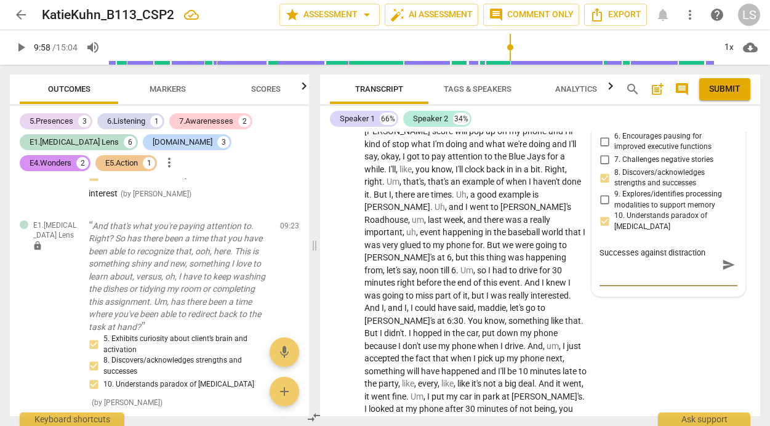
click at [719, 272] on span "send" at bounding box center [728, 264] width 18 height 15
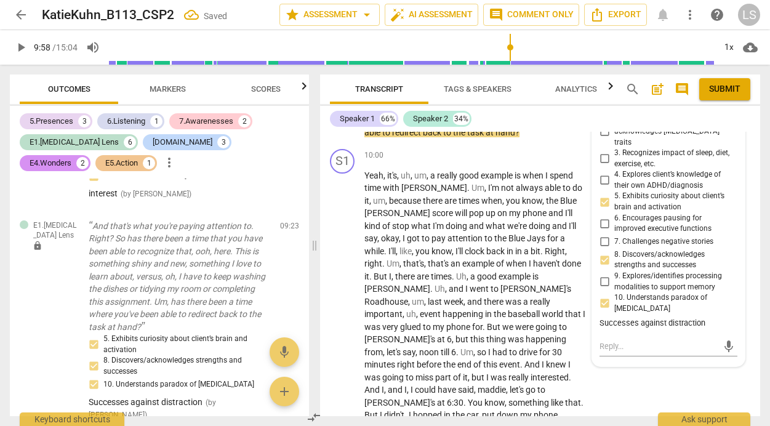
scroll to position [2339, 0]
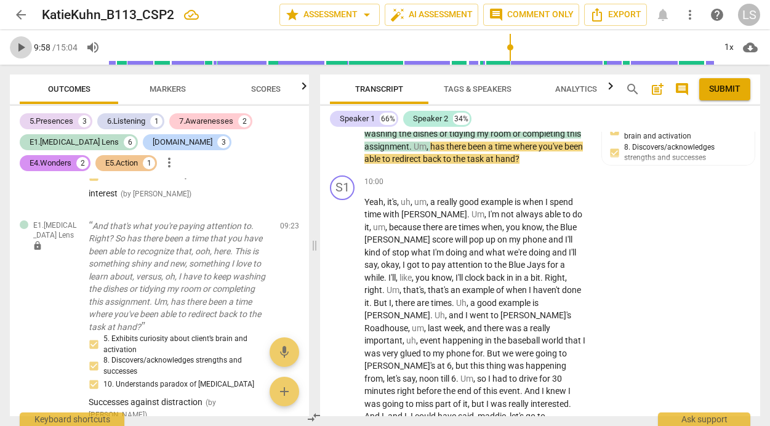
click at [22, 49] on span "play_arrow" at bounding box center [21, 47] width 15 height 15
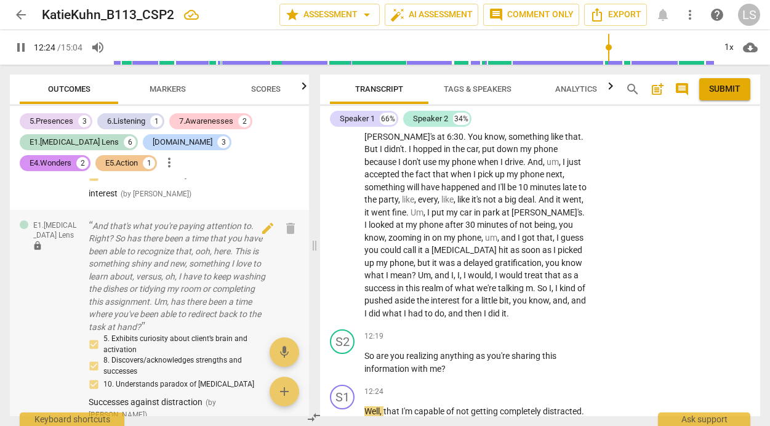
scroll to position [2917, 0]
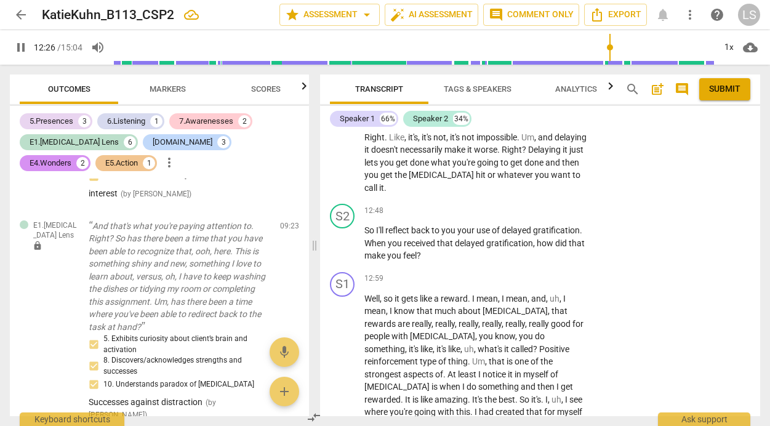
click at [21, 49] on span "pause" at bounding box center [21, 47] width 15 height 15
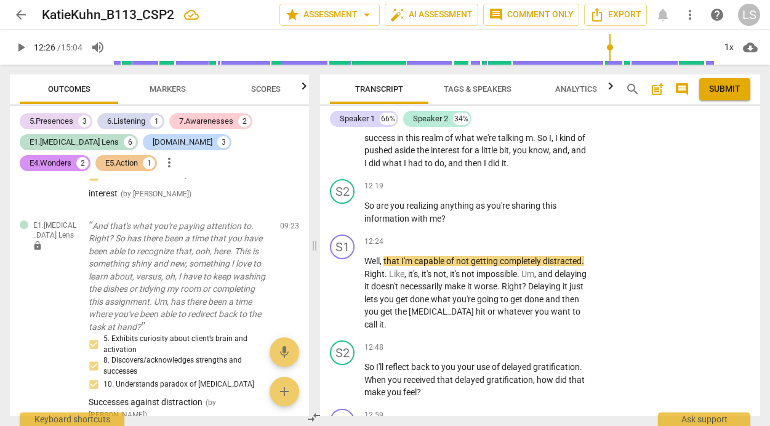
scroll to position [2773, 0]
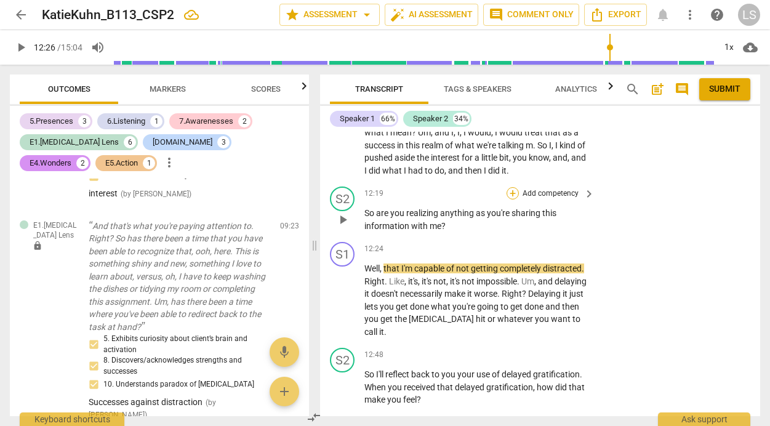
click at [511, 199] on div "+" at bounding box center [512, 193] width 12 height 12
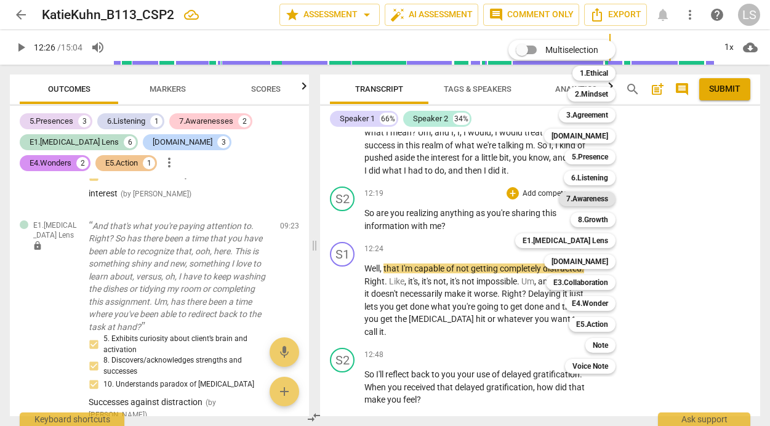
click at [584, 200] on b "7.Awareness" at bounding box center [587, 198] width 42 height 15
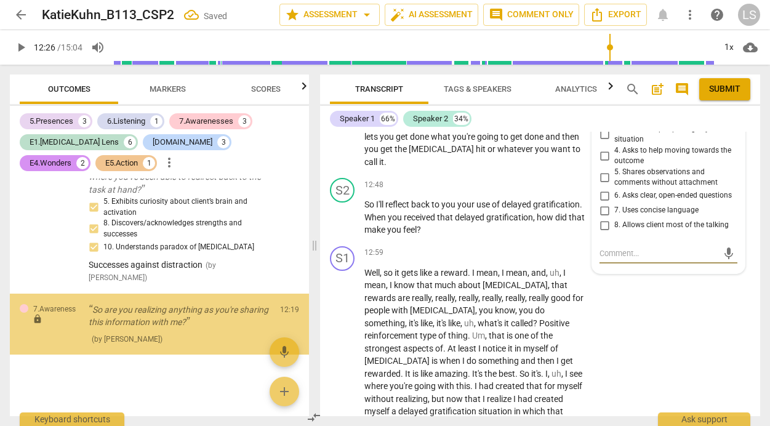
scroll to position [3260, 0]
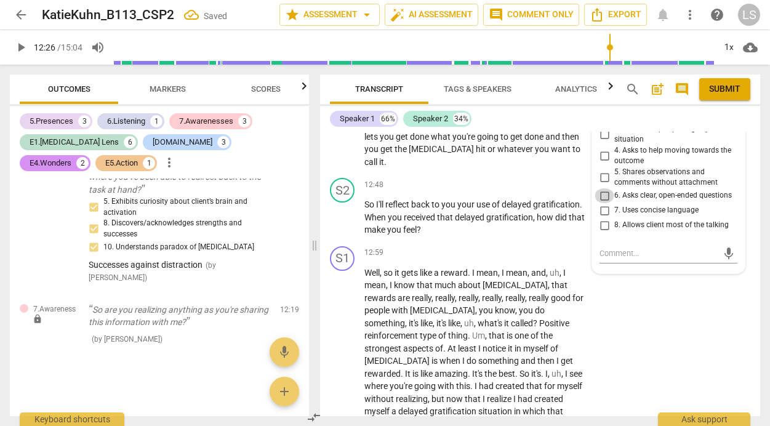
click at [602, 203] on input "6. Asks clear, open-ended questions" at bounding box center [604, 195] width 20 height 15
click at [605, 259] on textarea at bounding box center [658, 253] width 118 height 12
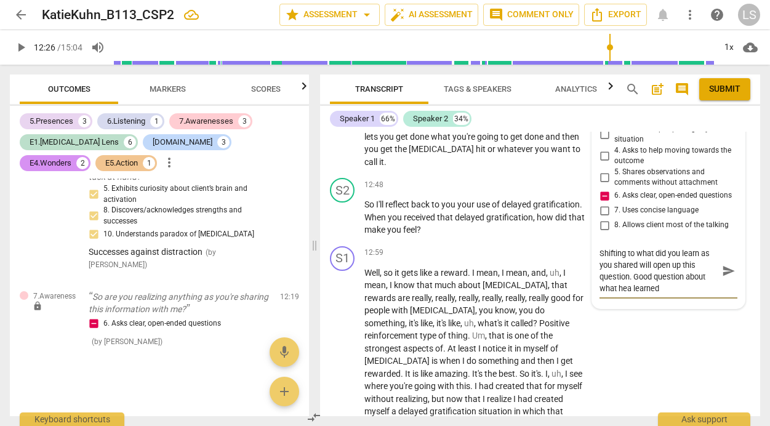
scroll to position [0, 0]
click at [628, 294] on textarea "Shifting to what did you learn as you shared will open up this question. Good q…" at bounding box center [658, 270] width 118 height 47
click at [657, 282] on textarea "Shifting to what did you learn as you shared will open up this question. Good q…" at bounding box center [658, 264] width 118 height 35
click at [722, 277] on span "send" at bounding box center [729, 271] width 14 height 14
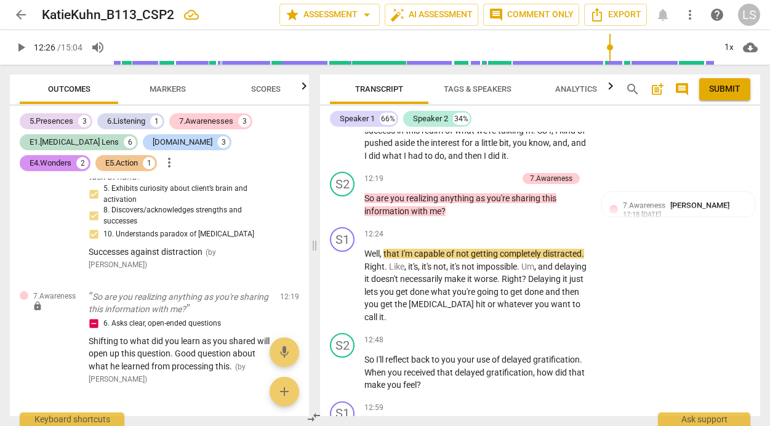
scroll to position [2785, 0]
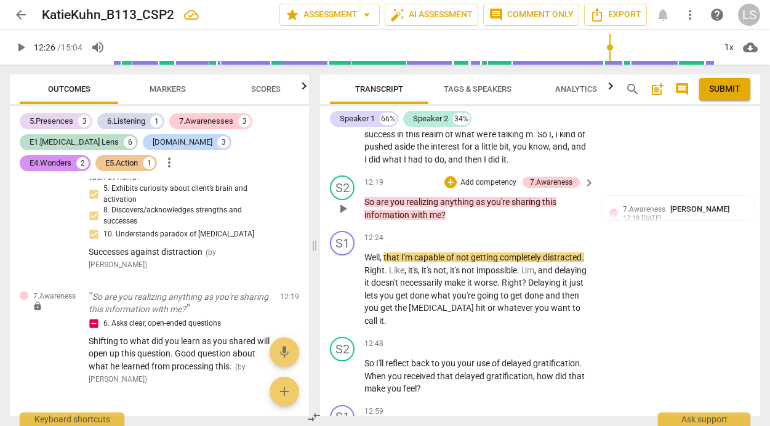
click at [498, 188] on p "Add competency" at bounding box center [488, 182] width 58 height 11
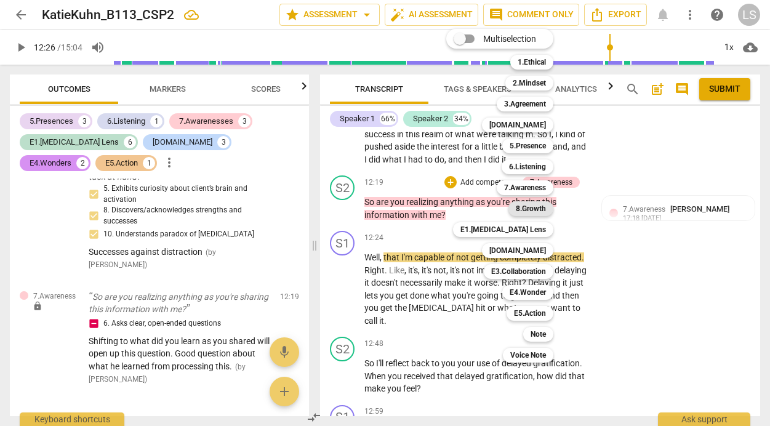
click at [531, 206] on b "8.Growth" at bounding box center [531, 208] width 30 height 15
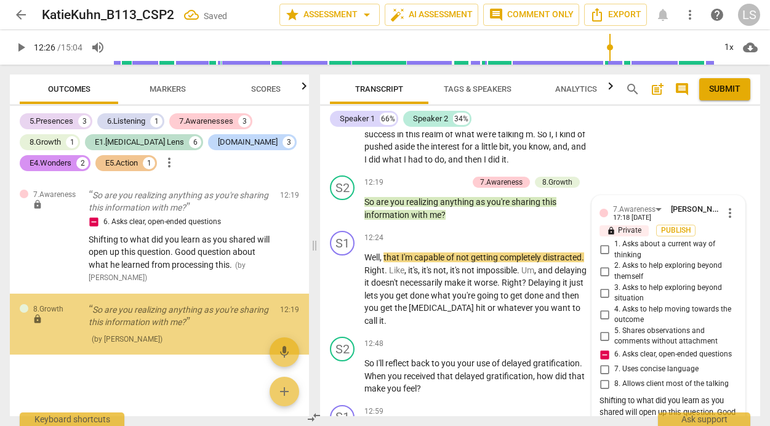
scroll to position [3374, 0]
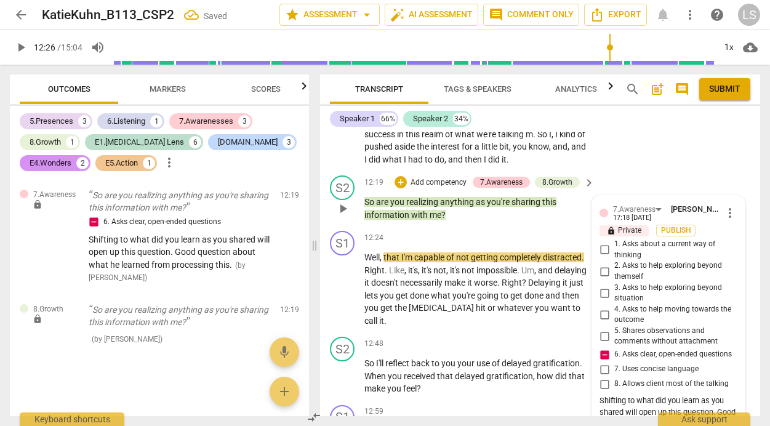
click at [616, 389] on span "8. Allows client most of the talking" at bounding box center [671, 383] width 114 height 11
click at [614, 391] on input "8. Allows client most of the talking" at bounding box center [604, 384] width 20 height 15
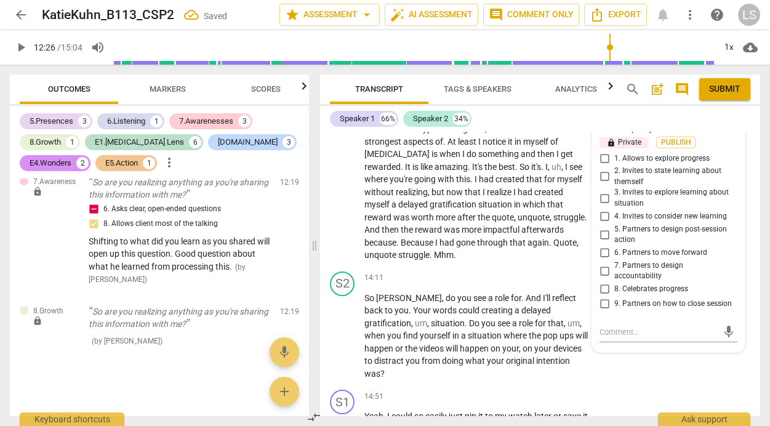
scroll to position [3170, 0]
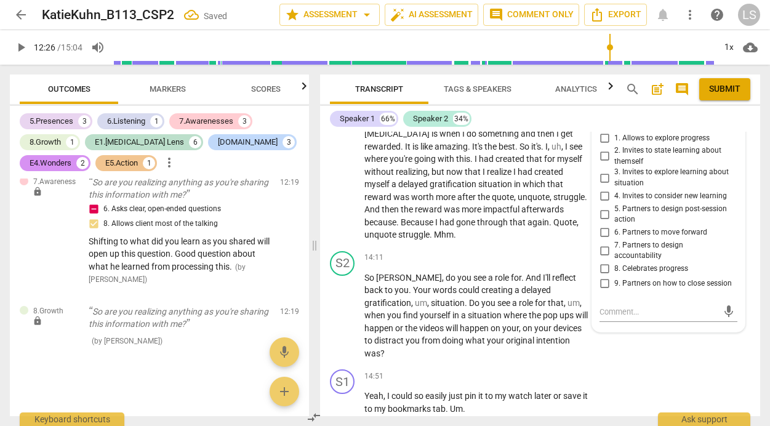
click at [603, 204] on input "4. Invites to consider new learning" at bounding box center [604, 196] width 20 height 15
click at [600, 164] on input "2. Invites to state learning about themself" at bounding box center [604, 156] width 20 height 15
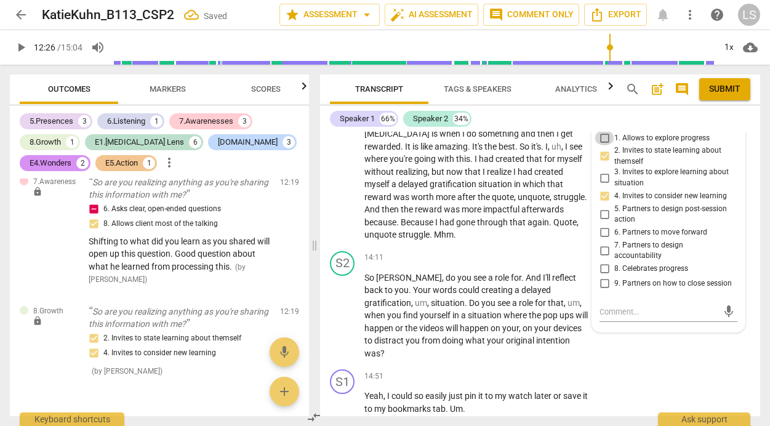
click at [603, 145] on input "1. Allows to explore progress" at bounding box center [604, 137] width 20 height 15
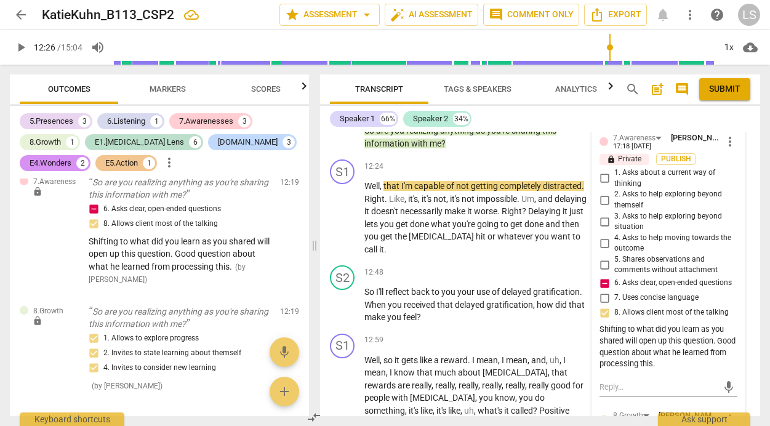
scroll to position [2841, 0]
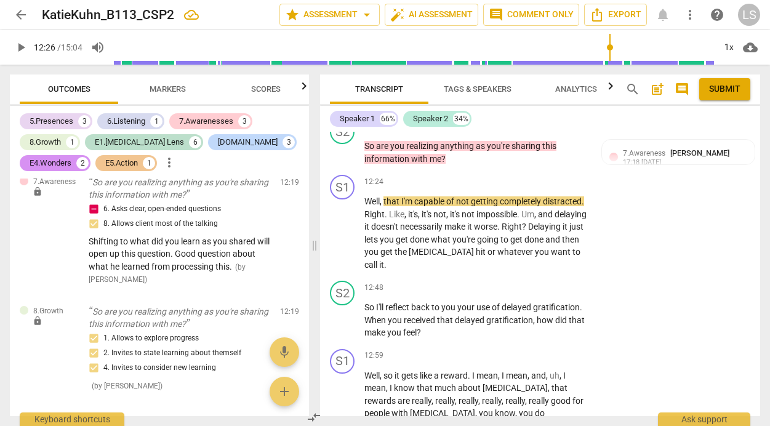
click at [19, 47] on span "play_arrow" at bounding box center [21, 47] width 15 height 15
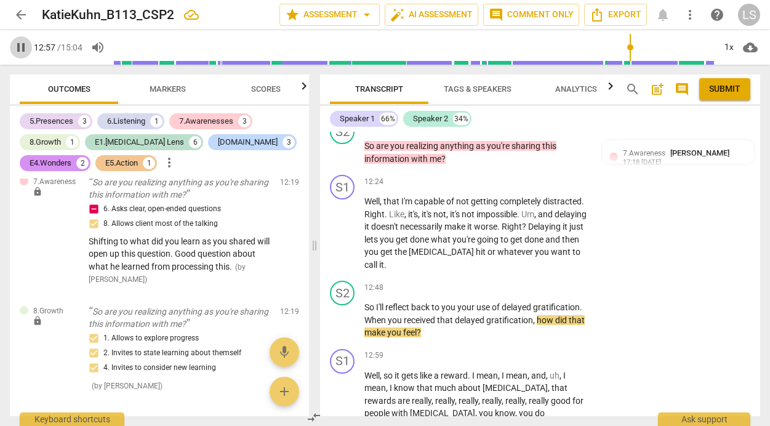
click at [18, 47] on span "pause" at bounding box center [21, 47] width 15 height 15
click at [527, 293] on p "Add competency" at bounding box center [550, 287] width 58 height 11
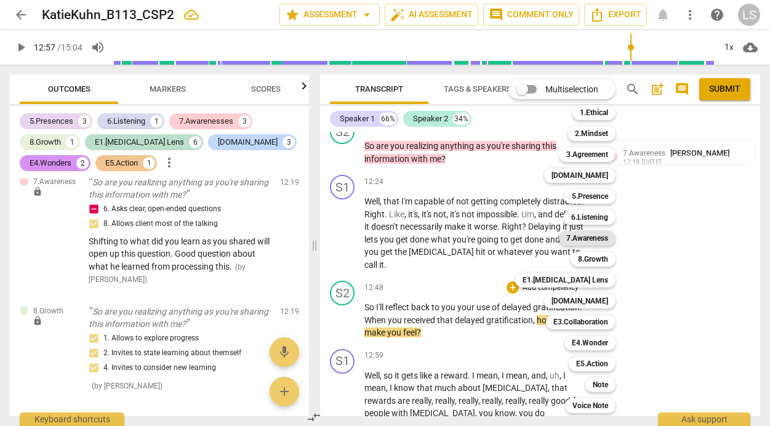
click at [583, 236] on b "7.Awareness" at bounding box center [587, 238] width 42 height 15
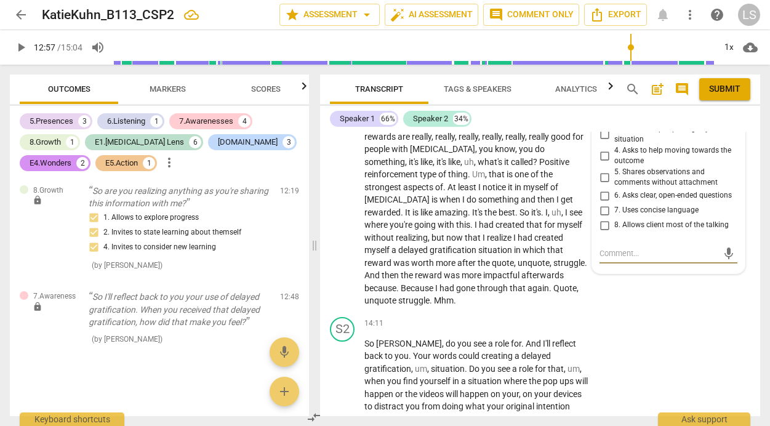
scroll to position [3108, 0]
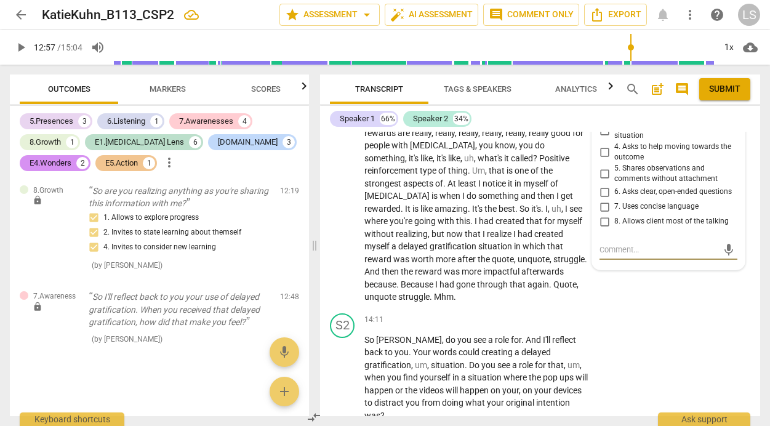
click at [602, 159] on input "4. Asks to help moving towards the outcome" at bounding box center [604, 152] width 20 height 15
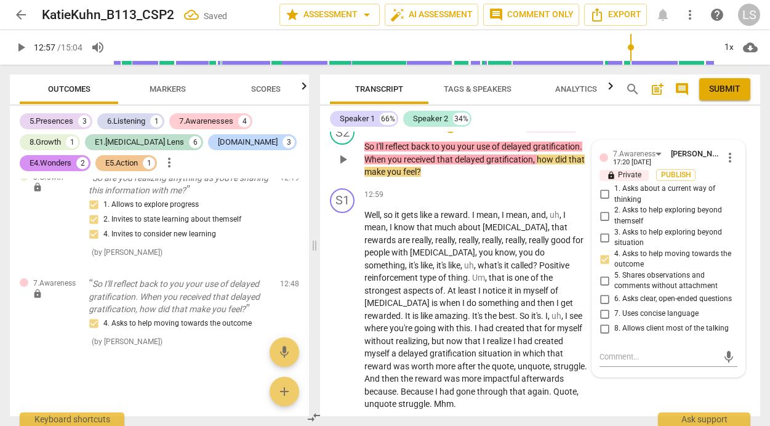
scroll to position [2968, 0]
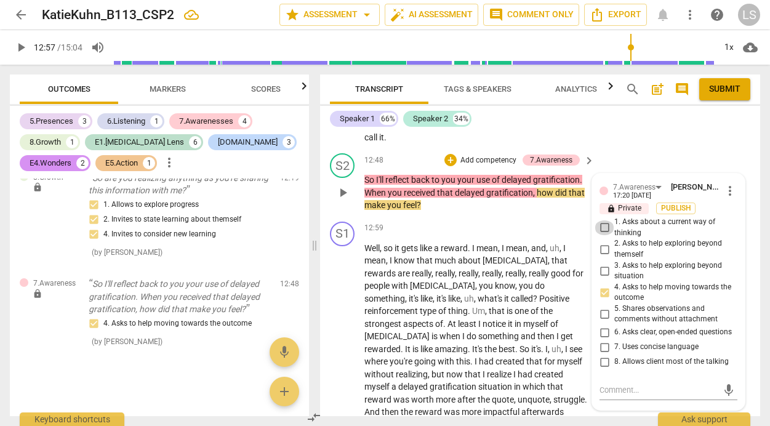
click at [600, 235] on input "1. Asks about a current way of thinking" at bounding box center [604, 227] width 20 height 15
click at [497, 166] on p "Add competency" at bounding box center [488, 160] width 58 height 11
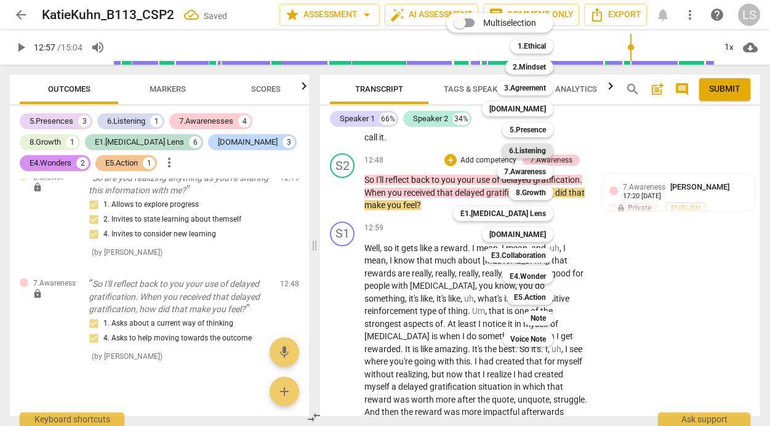
click at [533, 148] on b "6.Listening" at bounding box center [527, 150] width 37 height 15
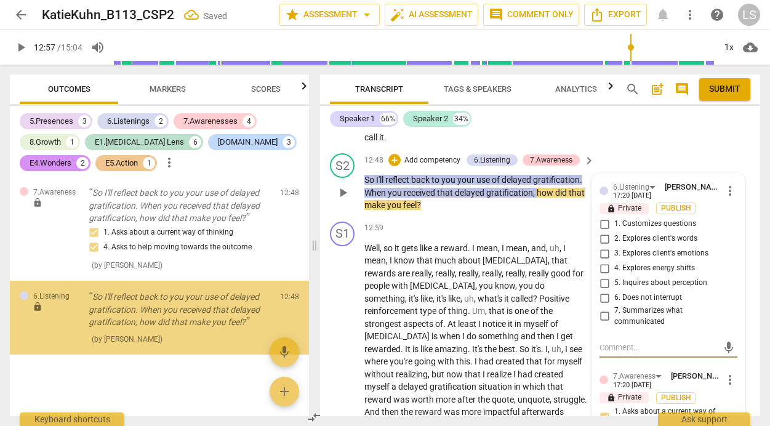
scroll to position [3611, 0]
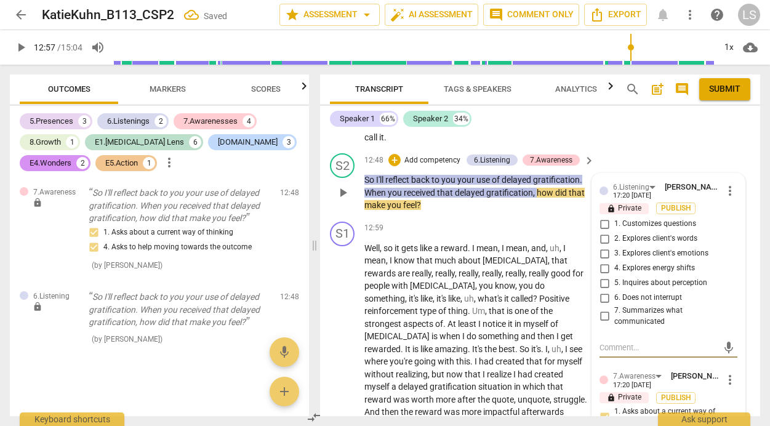
click at [600, 246] on input "2. Explores client's words" at bounding box center [604, 238] width 20 height 15
click at [602, 231] on input "1. Customizes questions" at bounding box center [604, 224] width 20 height 15
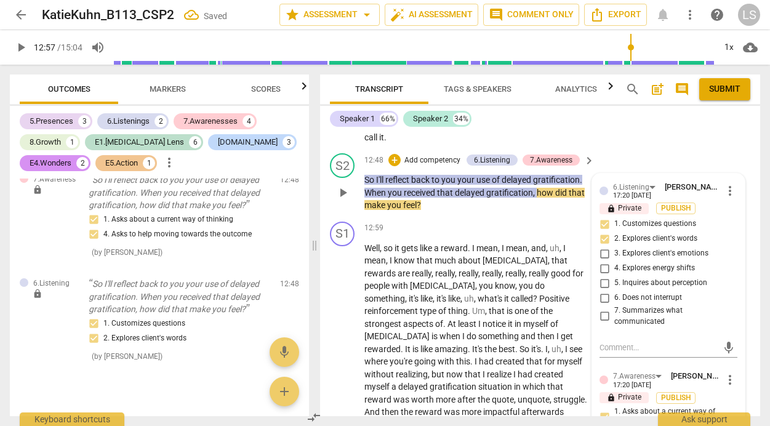
click at [602, 290] on input "5. Inquires about perception" at bounding box center [604, 283] width 20 height 15
click at [604, 353] on textarea at bounding box center [658, 347] width 118 height 12
click at [602, 324] on input "7. Summarizes what communicated" at bounding box center [604, 316] width 20 height 15
click at [607, 353] on textarea at bounding box center [658, 347] width 118 height 12
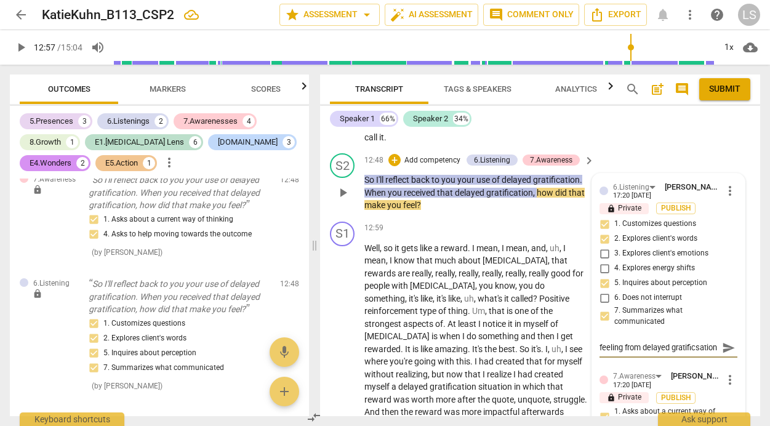
scroll to position [10, 0]
click at [624, 353] on textarea "feeling from delayed gratificsation" at bounding box center [658, 347] width 118 height 12
click at [652, 353] on textarea "feeling from delayed gratification" at bounding box center [658, 347] width 118 height 12
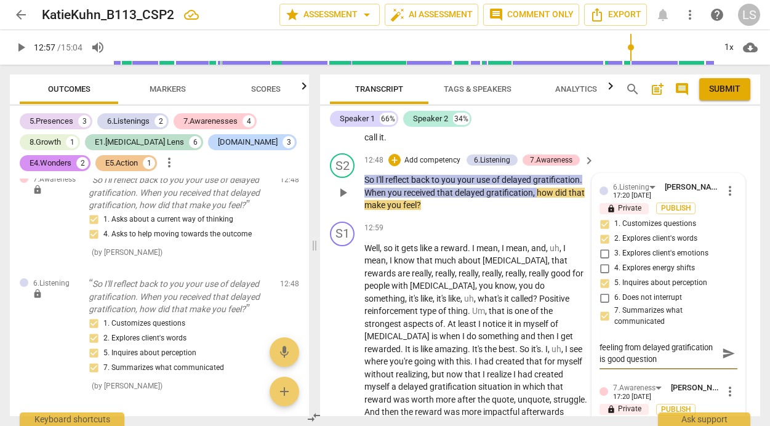
click at [722, 361] on span "send" at bounding box center [729, 354] width 14 height 14
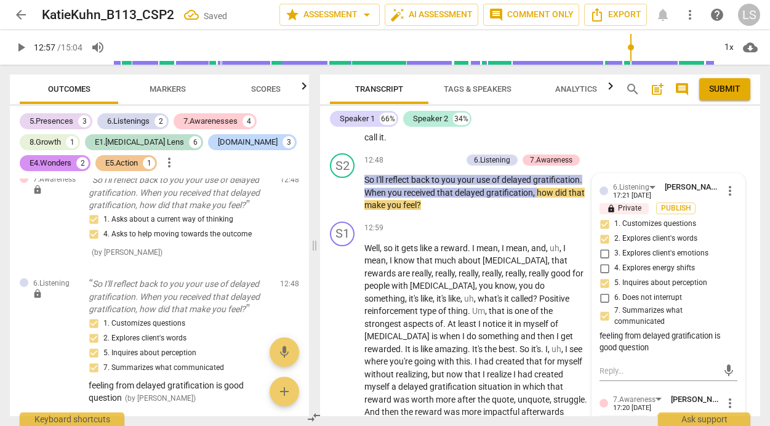
click at [20, 47] on span "play_arrow" at bounding box center [21, 47] width 15 height 15
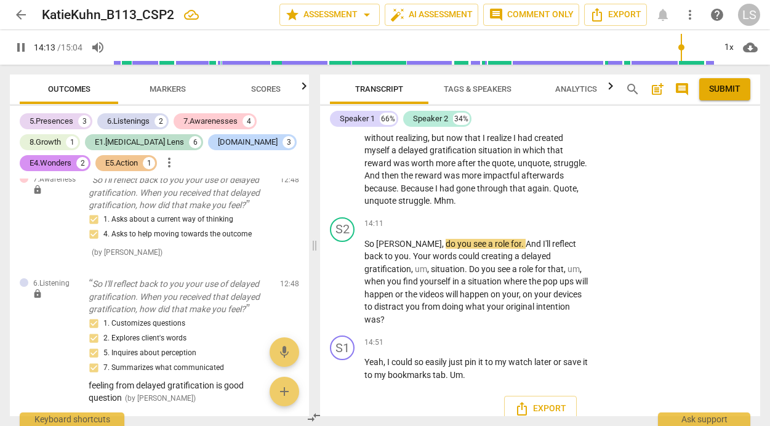
scroll to position [3208, 0]
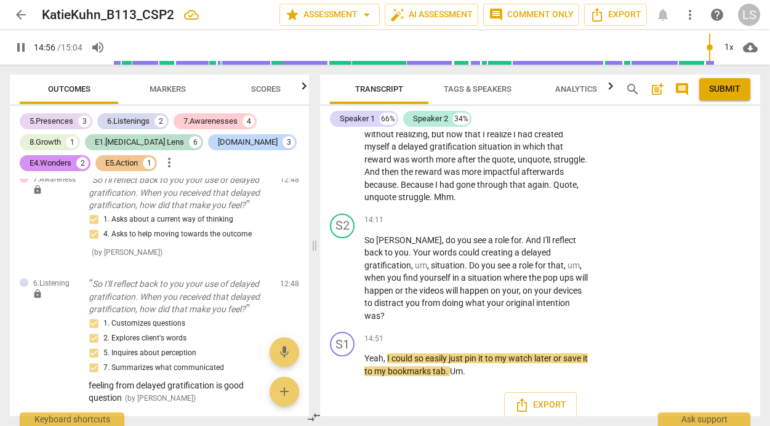
click at [20, 46] on span "pause" at bounding box center [21, 47] width 15 height 15
click at [509, 218] on div "+" at bounding box center [512, 220] width 12 height 12
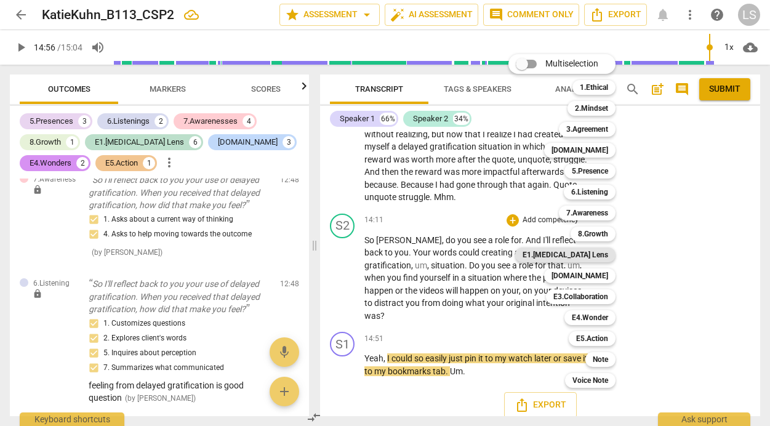
click at [603, 250] on b "E1.[MEDICAL_DATA] Lens" at bounding box center [565, 254] width 86 height 15
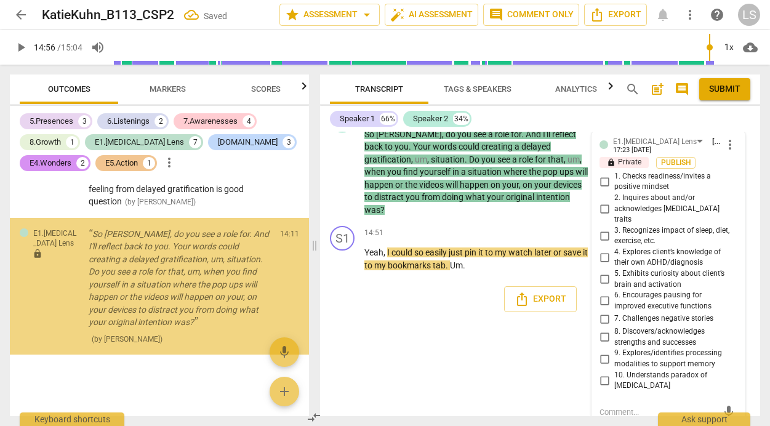
scroll to position [3809, 0]
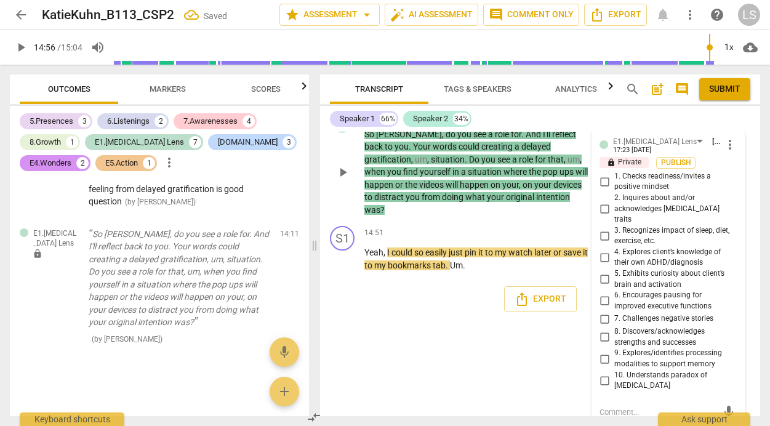
click at [601, 250] on input "4. Explores client’s knowledge of their own ADHD/diagnosis" at bounding box center [604, 257] width 20 height 15
click at [604, 293] on input "6. Encourages pausing for improved executive functions" at bounding box center [604, 300] width 20 height 15
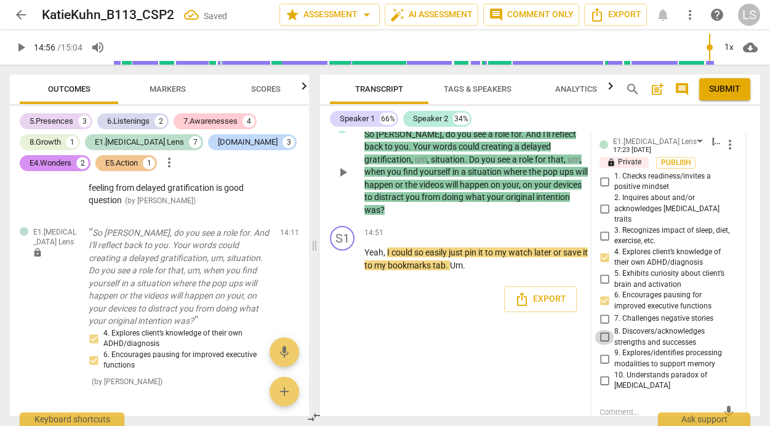
click at [602, 330] on input "8. Discovers/acknowledges strengths and successes" at bounding box center [604, 337] width 20 height 15
click at [601, 373] on input "10. Understands paradox of [MEDICAL_DATA]" at bounding box center [604, 380] width 20 height 15
click at [601, 406] on textarea at bounding box center [658, 412] width 118 height 12
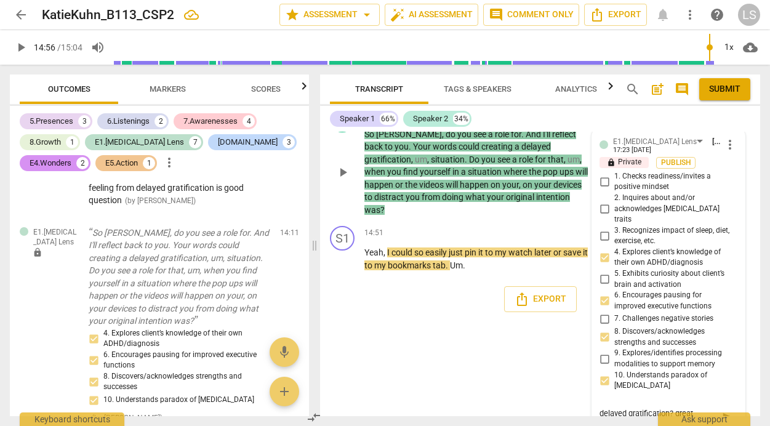
scroll to position [3321, 0]
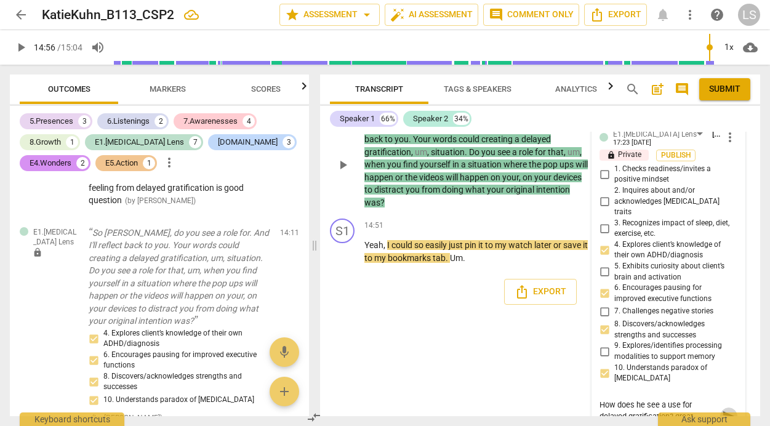
click at [722, 409] on span "send" at bounding box center [729, 416] width 14 height 14
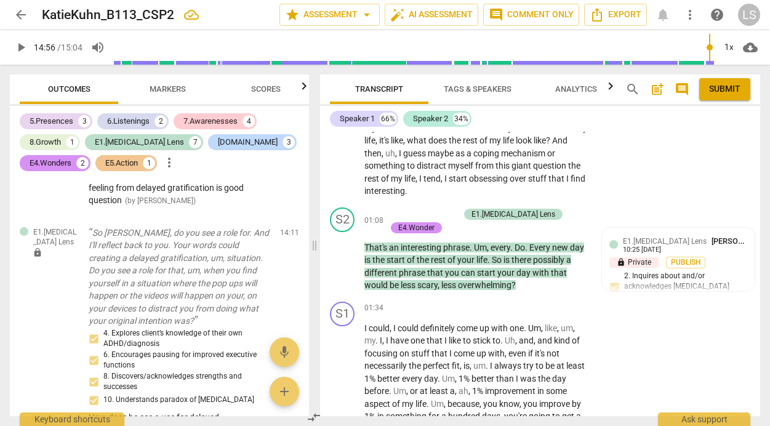
scroll to position [0, 0]
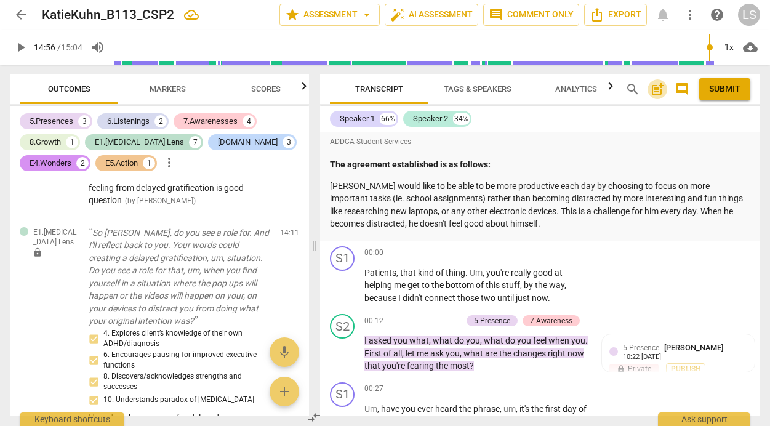
click at [657, 86] on span "post_add" at bounding box center [657, 89] width 15 height 15
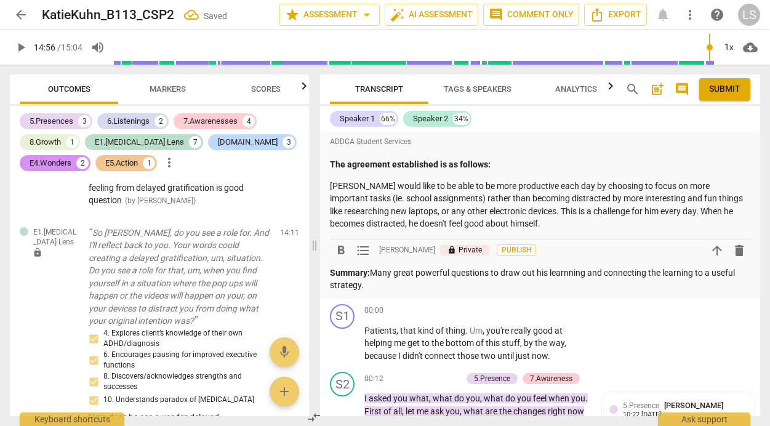
click at [572, 273] on p "Summary: Many great powerful questions to draw out his learnning and connecting…" at bounding box center [540, 278] width 420 height 25
click at [428, 287] on p "Summary: Many great powerful questions to draw out his learning and connecting …" at bounding box center [540, 278] width 420 height 25
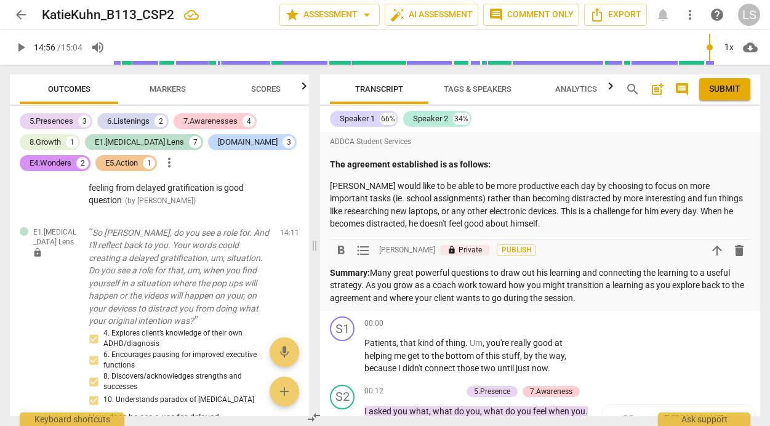
click at [519, 223] on p "[PERSON_NAME] would like to be able to be more productive each day by choosing …" at bounding box center [540, 205] width 420 height 50
click at [509, 226] on p "[PERSON_NAME] would like to be able to be more productive each day by choosing …" at bounding box center [540, 205] width 420 height 50
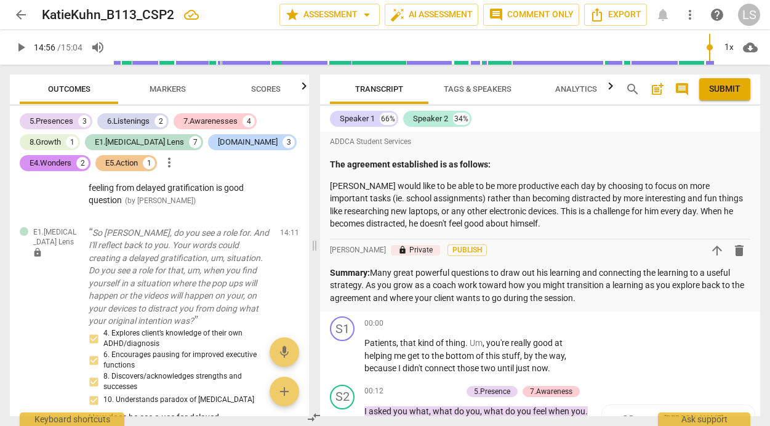
click at [395, 231] on div "ADDCA Student Services The agreement established is as follows: [PERSON_NAME] w…" at bounding box center [540, 186] width 420 height 105
click at [597, 297] on p "Summary: Many great powerful questions to draw out his learning and connecting …" at bounding box center [540, 285] width 420 height 38
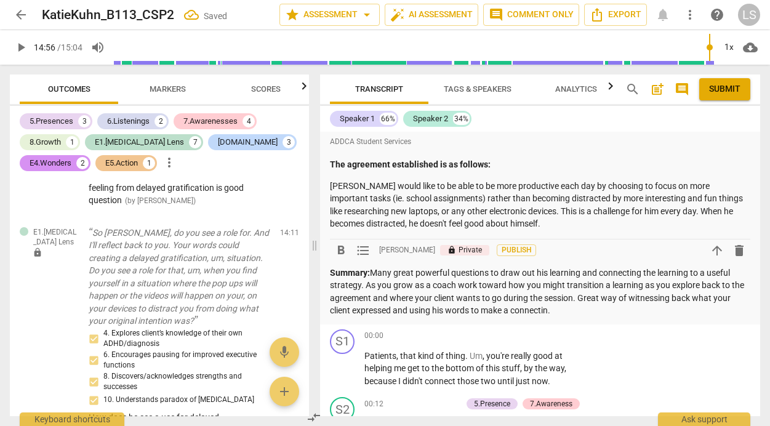
click at [708, 92] on button "Submit" at bounding box center [724, 89] width 51 height 22
click at [19, 12] on span "arrow_back" at bounding box center [21, 14] width 15 height 15
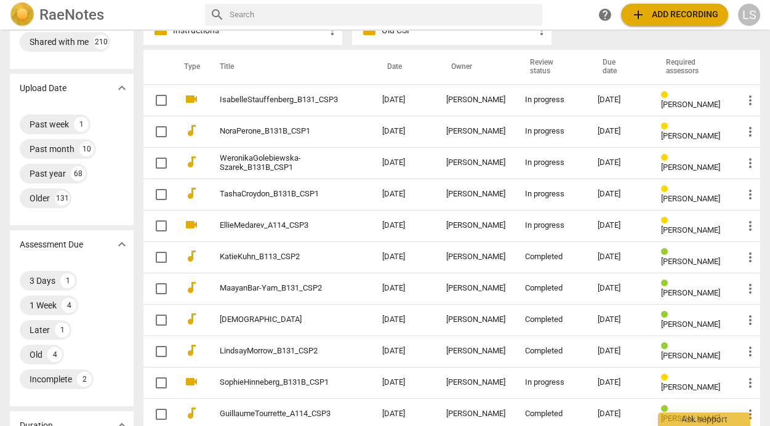
scroll to position [70, 0]
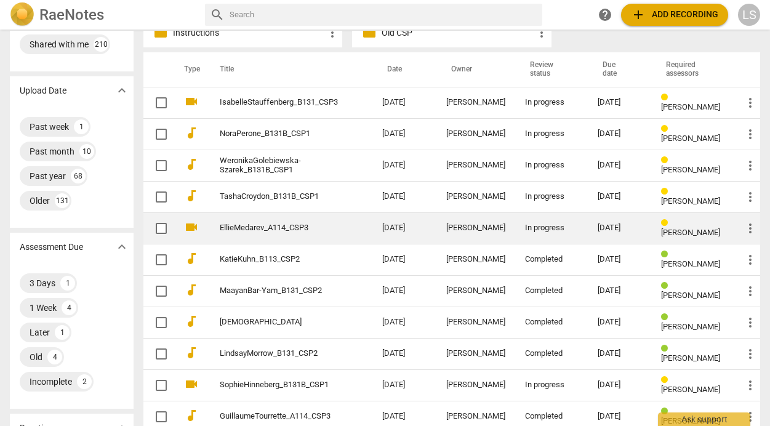
click at [608, 228] on div "[DATE]" at bounding box center [619, 227] width 44 height 9
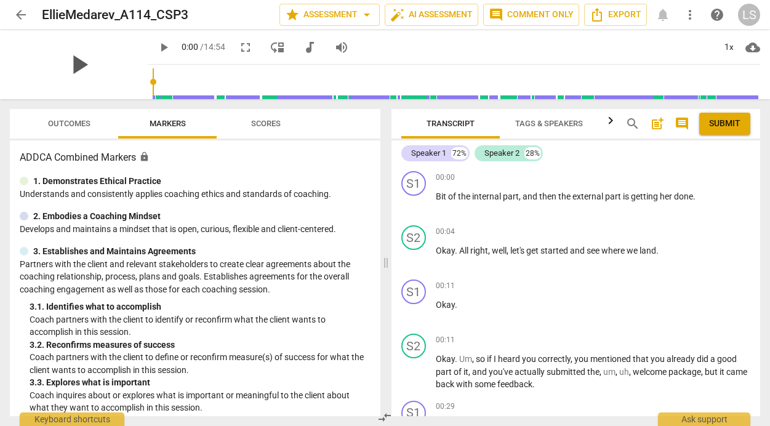
click at [71, 61] on span "play_arrow" at bounding box center [79, 65] width 32 height 32
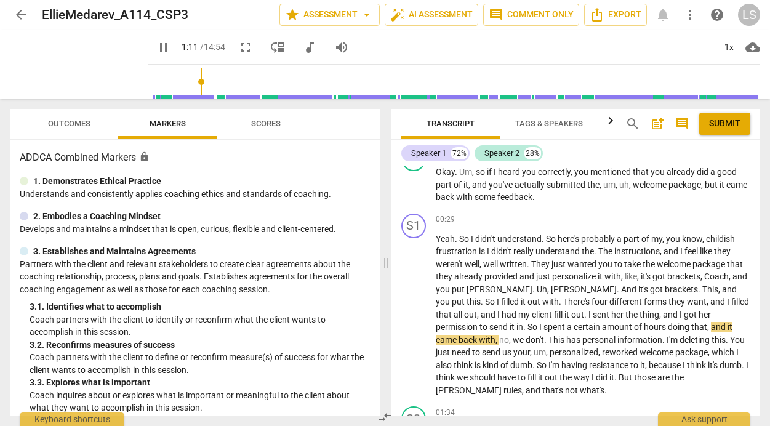
scroll to position [217, 0]
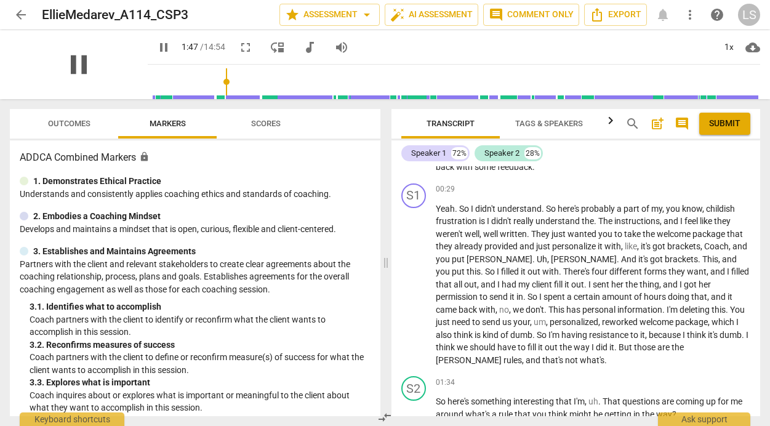
click at [69, 62] on span "pause" at bounding box center [79, 65] width 32 height 32
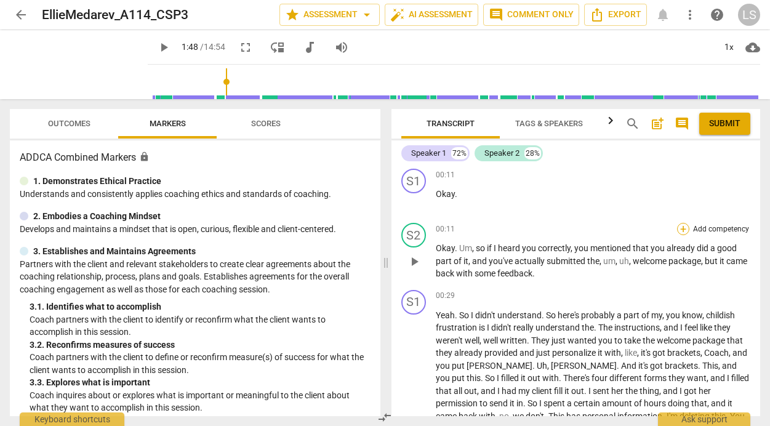
click at [677, 225] on div "+" at bounding box center [683, 229] width 12 height 12
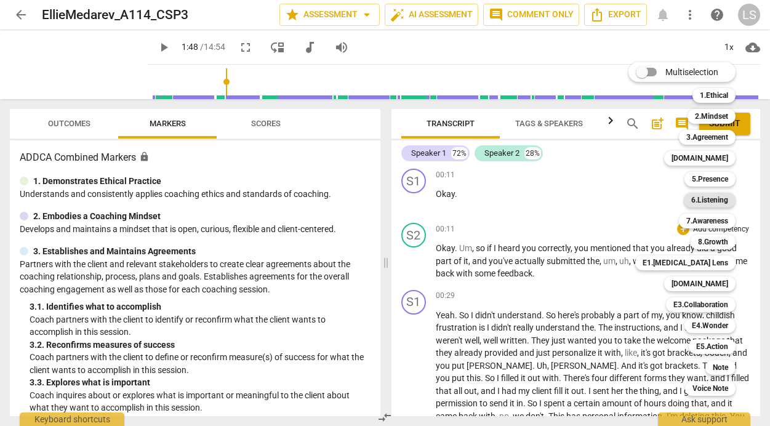
click at [706, 202] on b "6.Listening" at bounding box center [709, 200] width 37 height 15
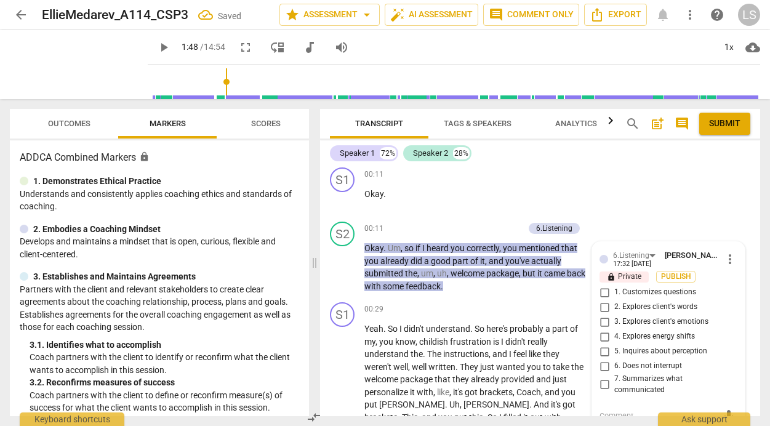
scroll to position [239, 0]
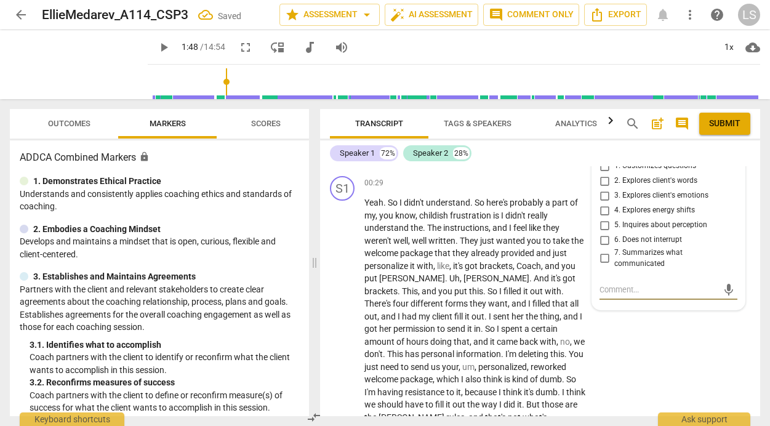
click at [600, 259] on input "7. Summarizes what communicated" at bounding box center [604, 258] width 20 height 15
click at [600, 183] on input "2. Explores client's words" at bounding box center [604, 180] width 20 height 15
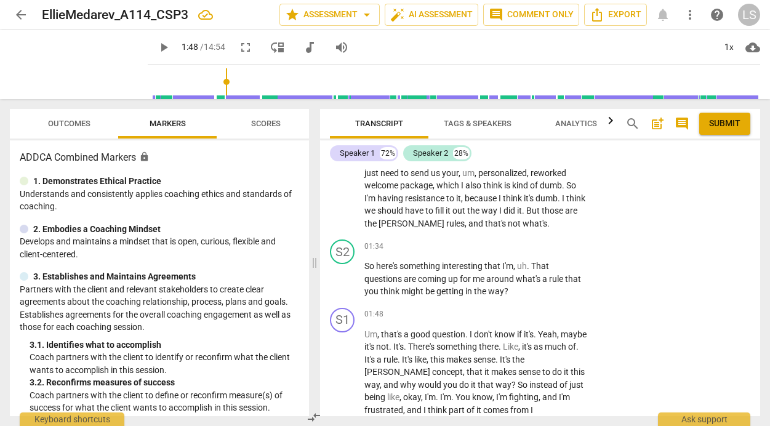
scroll to position [449, 0]
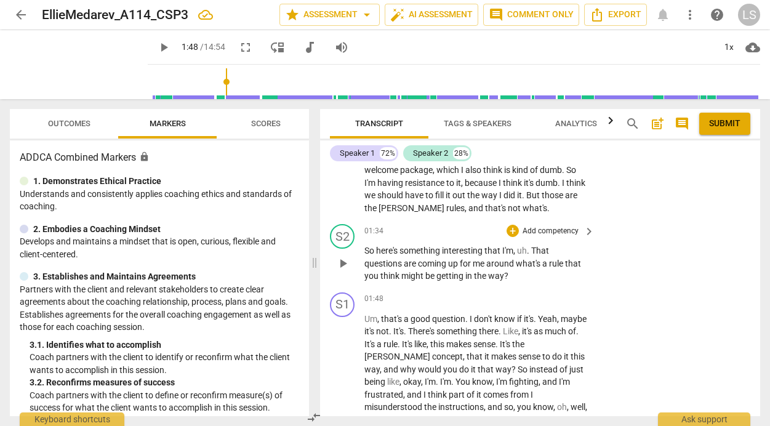
click at [556, 231] on p "Add competency" at bounding box center [550, 231] width 58 height 11
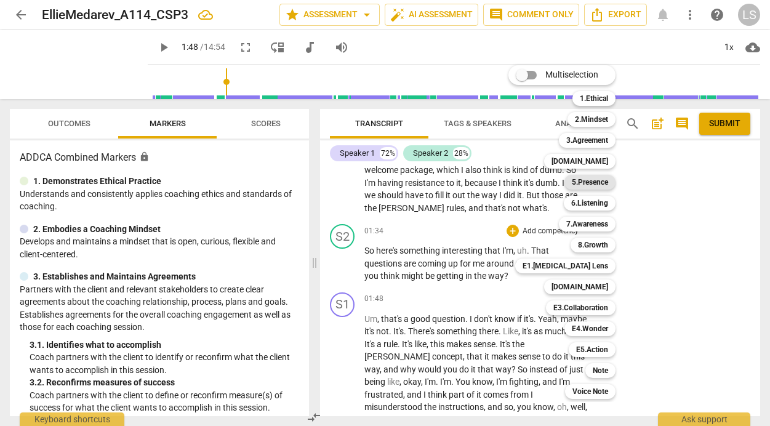
click at [602, 185] on b "5.Presence" at bounding box center [590, 182] width 36 height 15
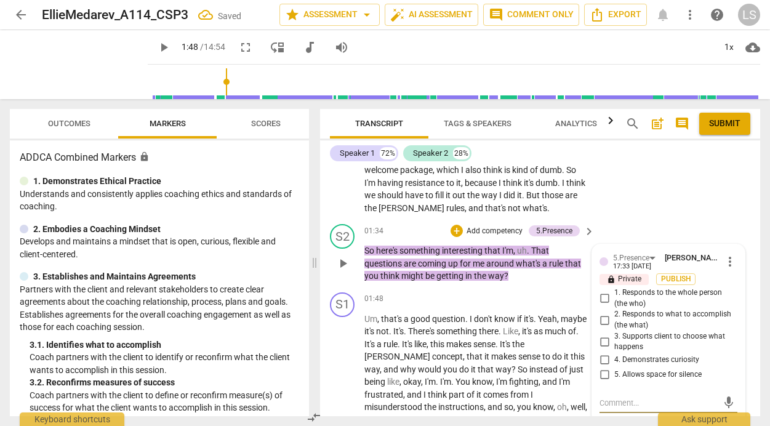
click at [602, 361] on input "4. Demonstrates curiosity" at bounding box center [604, 360] width 20 height 15
click at [602, 298] on input "1. Responds to the whole person (the who)" at bounding box center [604, 298] width 20 height 15
click at [505, 228] on p "Add competency" at bounding box center [494, 231] width 58 height 11
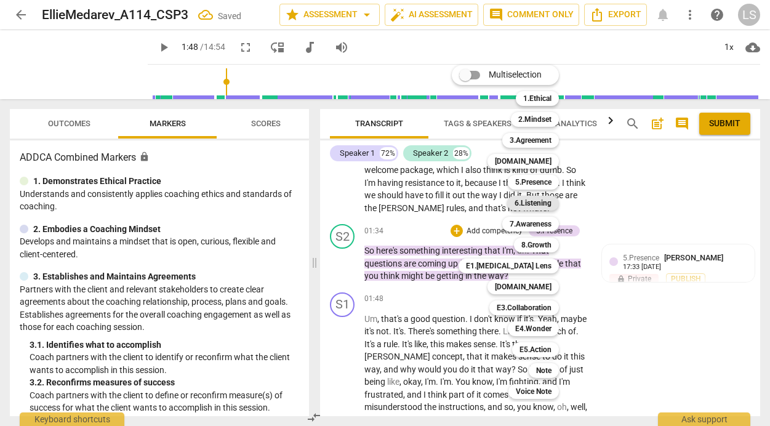
click at [537, 205] on b "6.Listening" at bounding box center [532, 203] width 37 height 15
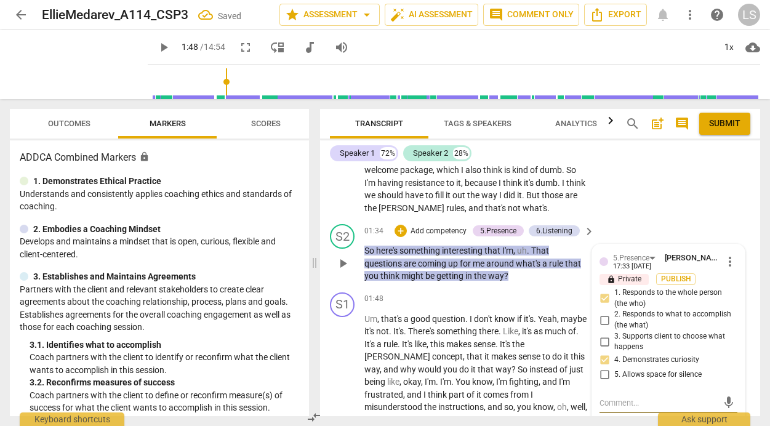
click at [602, 409] on textarea at bounding box center [658, 403] width 118 height 12
click at [630, 412] on div "mic" at bounding box center [668, 403] width 138 height 20
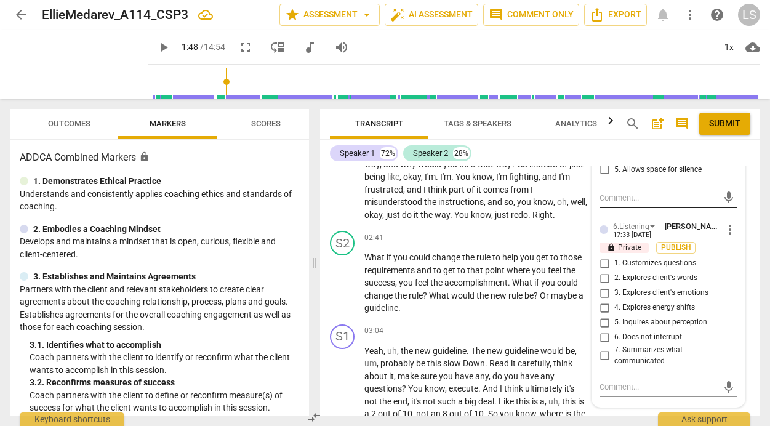
scroll to position [659, 0]
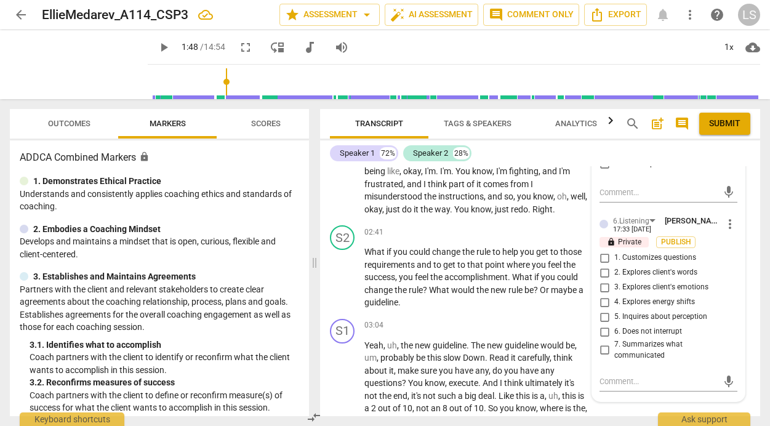
click at [600, 273] on input "2. Explores client's words" at bounding box center [604, 272] width 20 height 15
click at [600, 260] on input "1. Customizes questions" at bounding box center [604, 257] width 20 height 15
click at [612, 382] on textarea at bounding box center [658, 381] width 118 height 12
click at [722, 386] on span "send" at bounding box center [729, 387] width 14 height 14
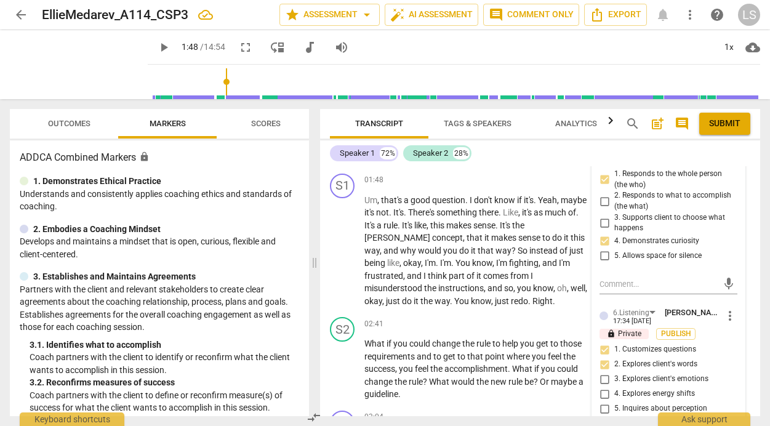
scroll to position [521, 0]
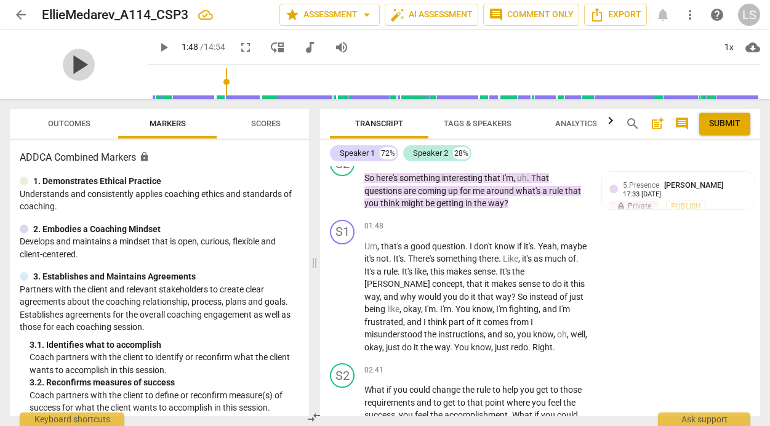
click at [71, 63] on span "play_arrow" at bounding box center [79, 65] width 32 height 32
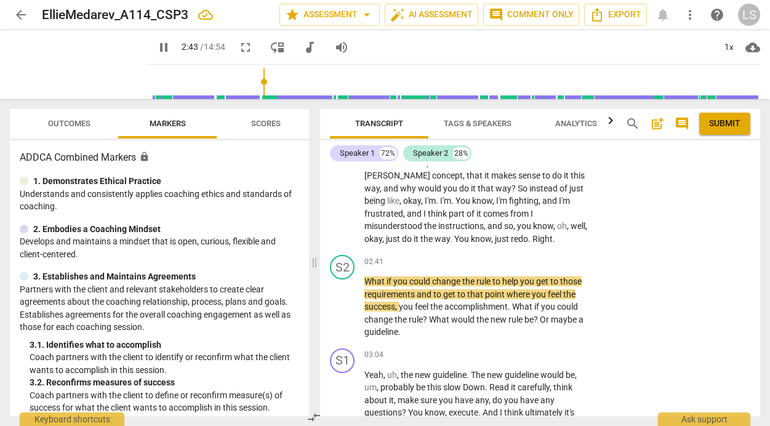
scroll to position [634, 0]
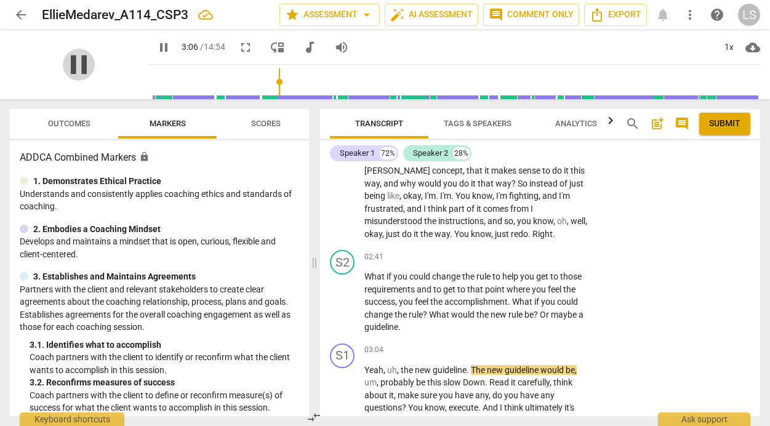
click at [77, 66] on span "pause" at bounding box center [79, 65] width 32 height 32
click at [509, 257] on div "+" at bounding box center [512, 256] width 12 height 12
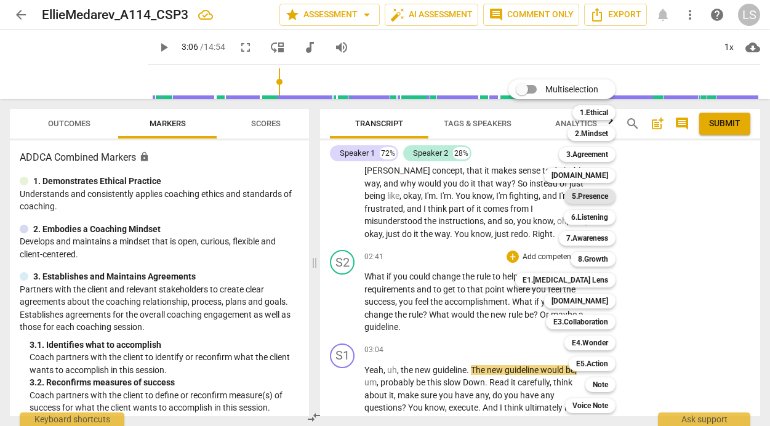
click at [590, 194] on b "5.Presence" at bounding box center [590, 196] width 36 height 15
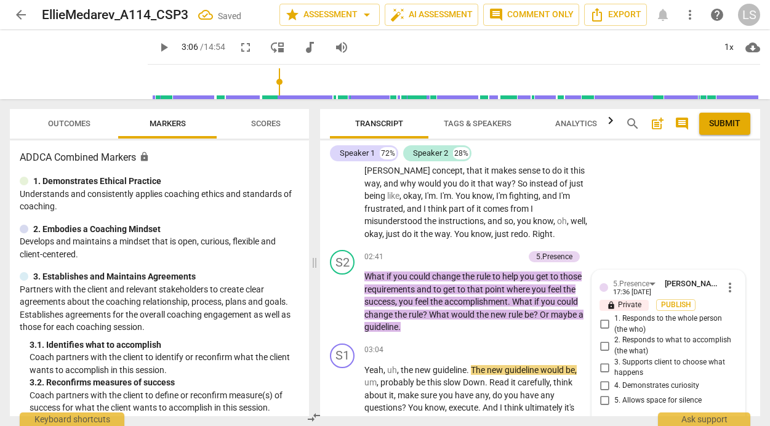
scroll to position [773, 0]
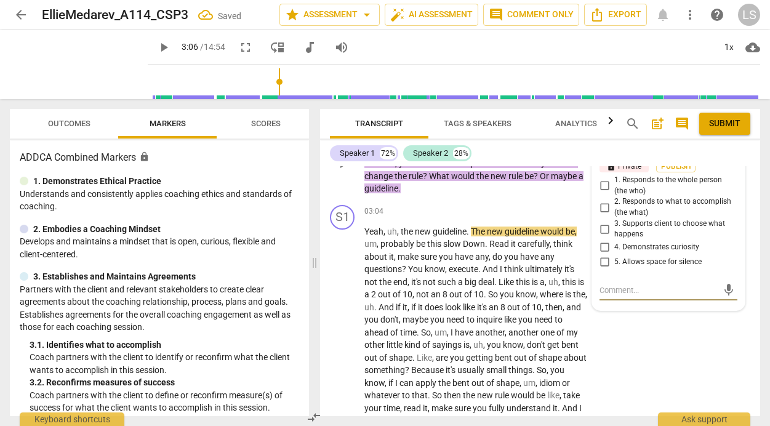
click at [600, 249] on input "4. Demonstrates curiosity" at bounding box center [604, 247] width 20 height 15
click at [600, 188] on input "1. Responds to the whole person (the who)" at bounding box center [604, 185] width 20 height 15
click at [601, 205] on input "2. Responds to what to accomplish (the what)" at bounding box center [604, 207] width 20 height 15
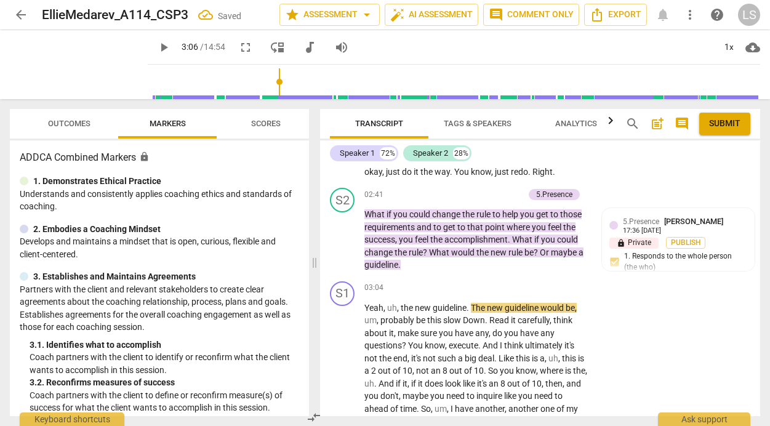
scroll to position [686, 0]
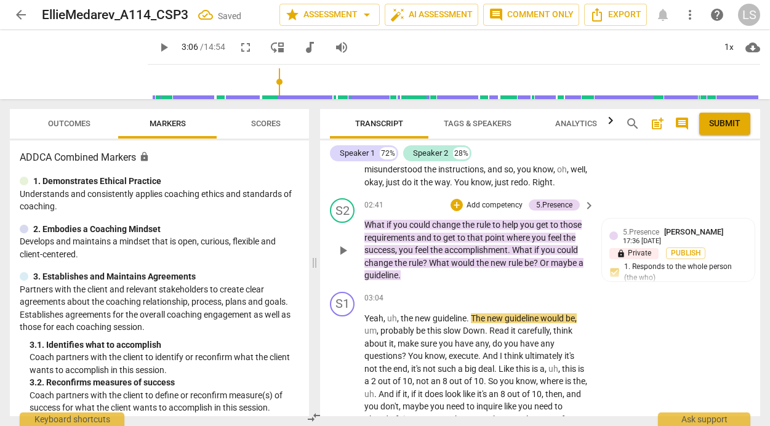
click at [495, 203] on p "Add competency" at bounding box center [494, 205] width 58 height 11
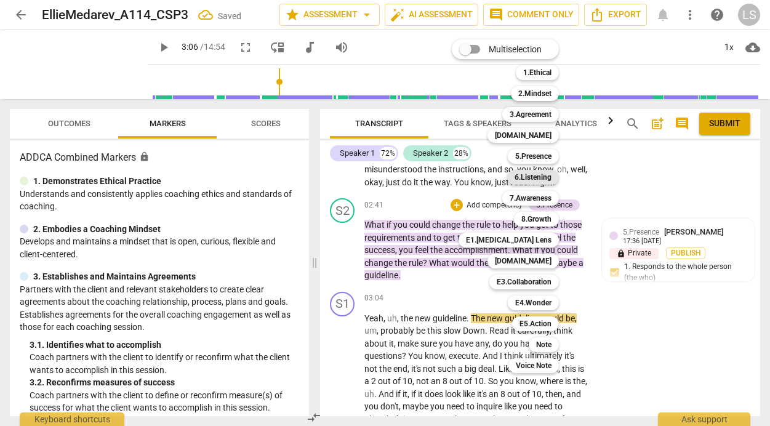
click at [536, 178] on b "6.Listening" at bounding box center [532, 177] width 37 height 15
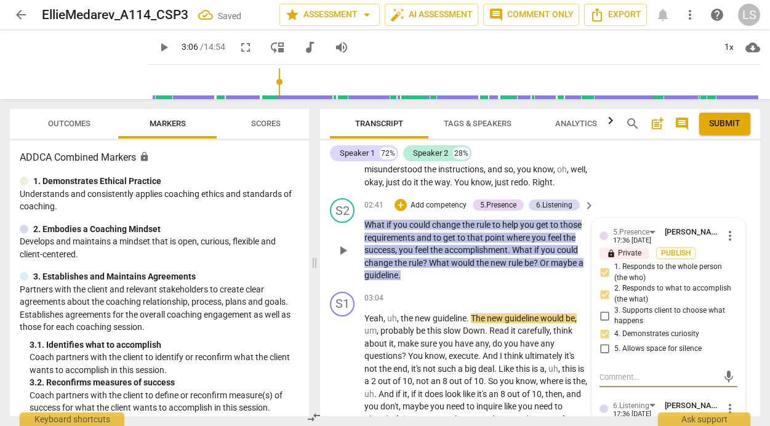
click at [624, 394] on div "5.Presence [PERSON_NAME] 17:36 [DATE] more_vert lock Private Publish 1. Respond…" at bounding box center [668, 401] width 153 height 367
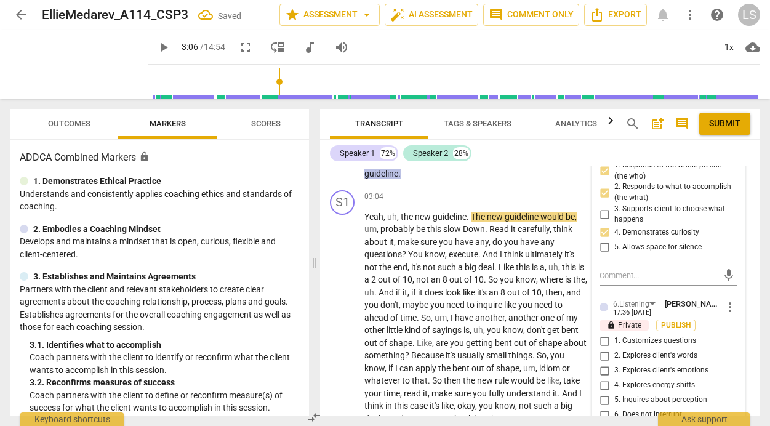
scroll to position [826, 0]
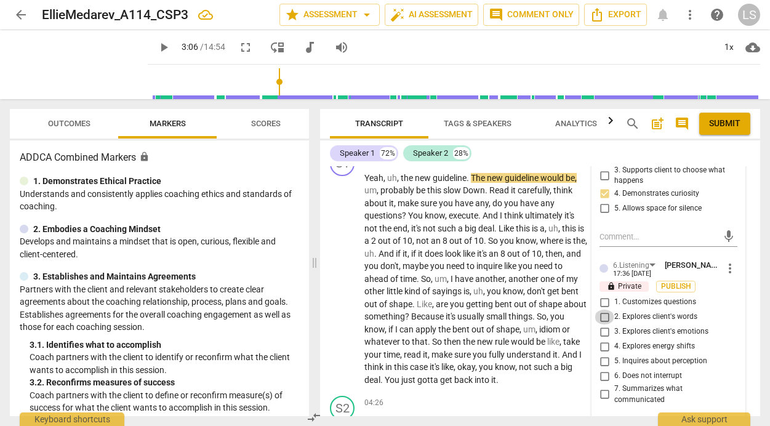
click at [600, 316] on input "2. Explores client's words" at bounding box center [604, 316] width 20 height 15
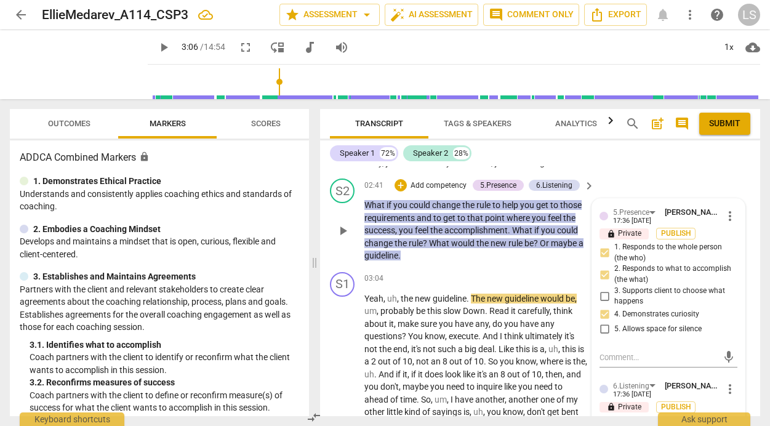
scroll to position [651, 0]
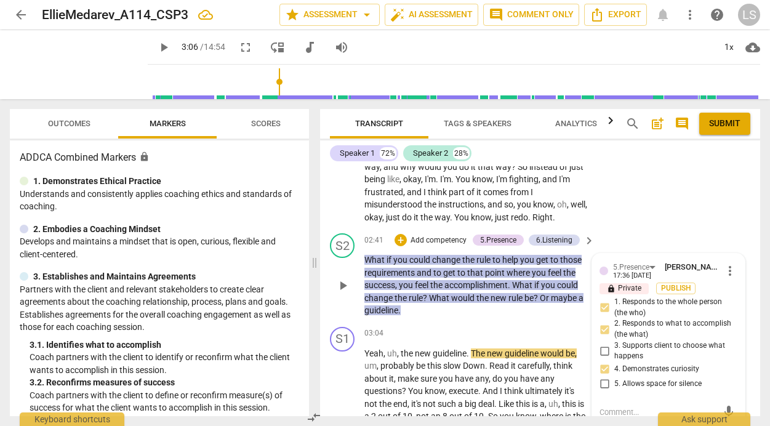
click at [445, 241] on p "Add competency" at bounding box center [438, 240] width 58 height 11
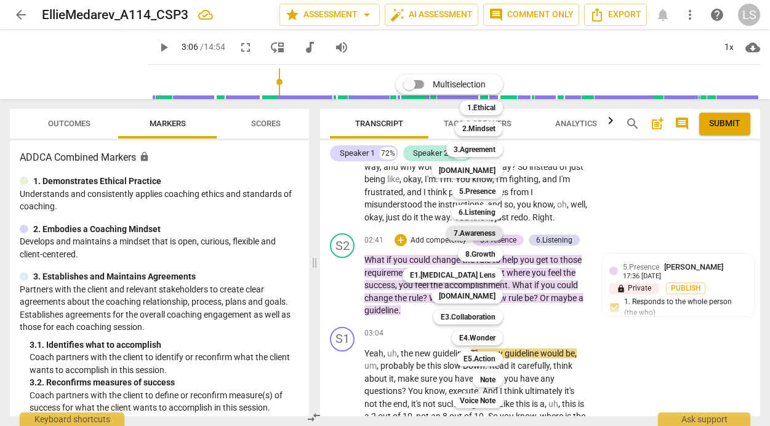
click at [475, 230] on b "7.Awareness" at bounding box center [474, 233] width 42 height 15
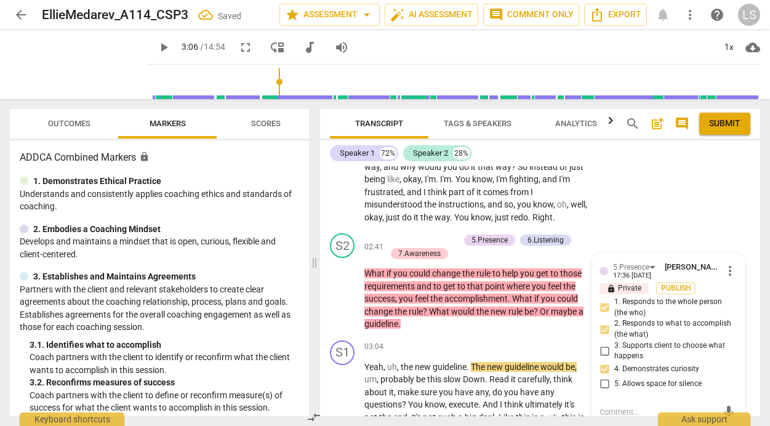
scroll to position [773, 0]
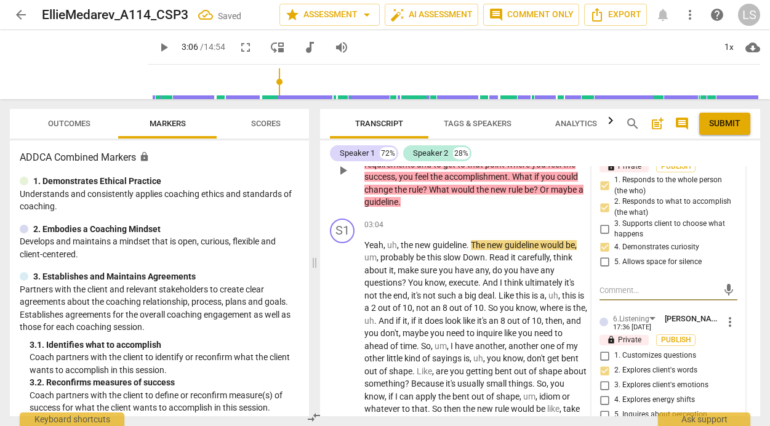
click at [656, 306] on div "5.Presence [PERSON_NAME] 17:36 [DATE] more_vert lock Private Publish 1. Respond…" at bounding box center [668, 431] width 153 height 599
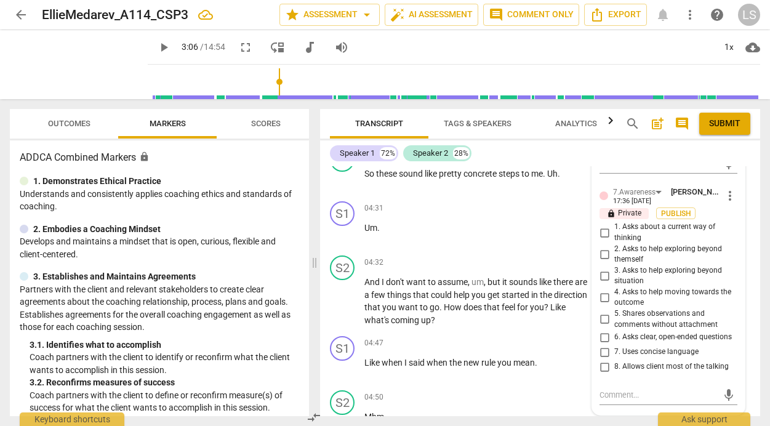
scroll to position [1088, 0]
click at [600, 296] on input "4. Asks to help moving towards the outcome" at bounding box center [604, 297] width 20 height 15
click at [600, 233] on input "1. Asks about a current way of thinking" at bounding box center [604, 232] width 20 height 15
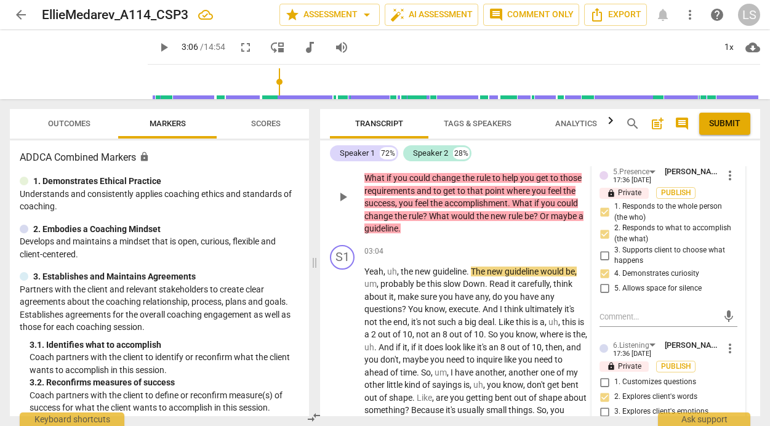
scroll to position [738, 0]
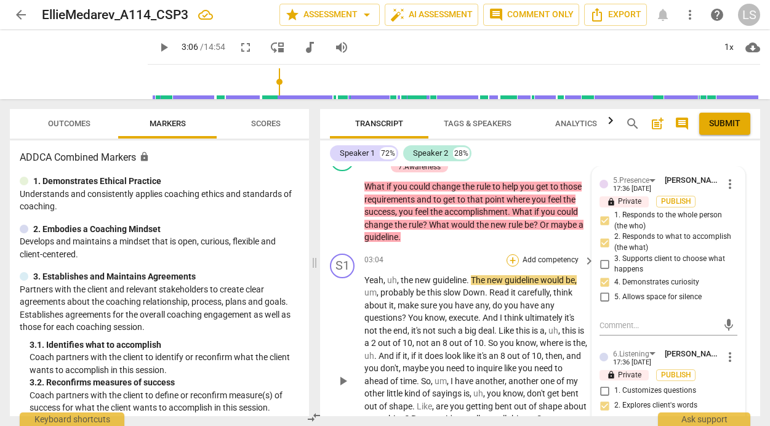
click at [508, 261] on div "+" at bounding box center [512, 260] width 12 height 12
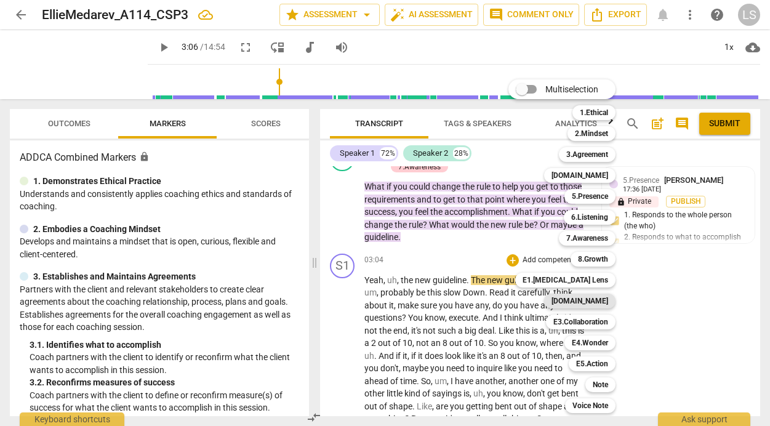
click at [590, 299] on b "[DOMAIN_NAME]" at bounding box center [579, 300] width 57 height 15
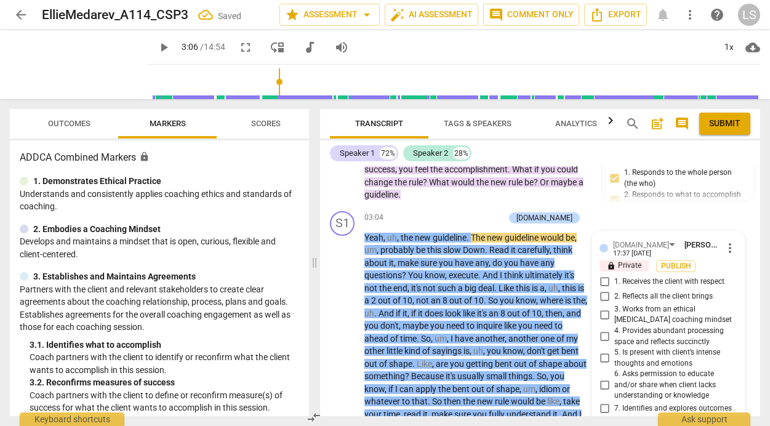
scroll to position [977, 0]
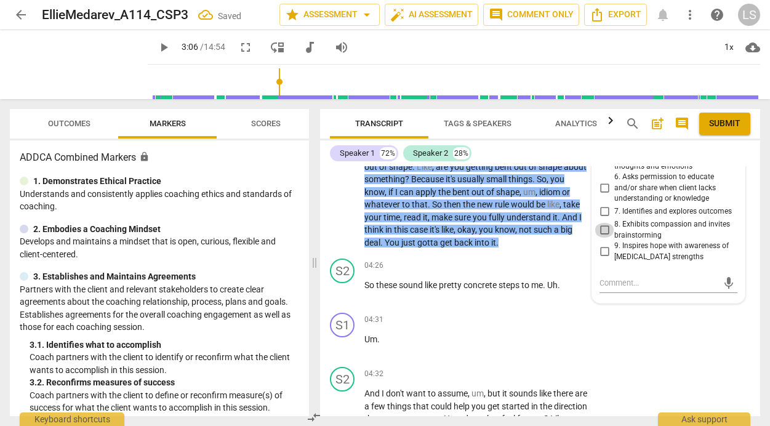
click at [598, 235] on input "8. Exhibits compassion and invites brainstorming" at bounding box center [604, 230] width 20 height 15
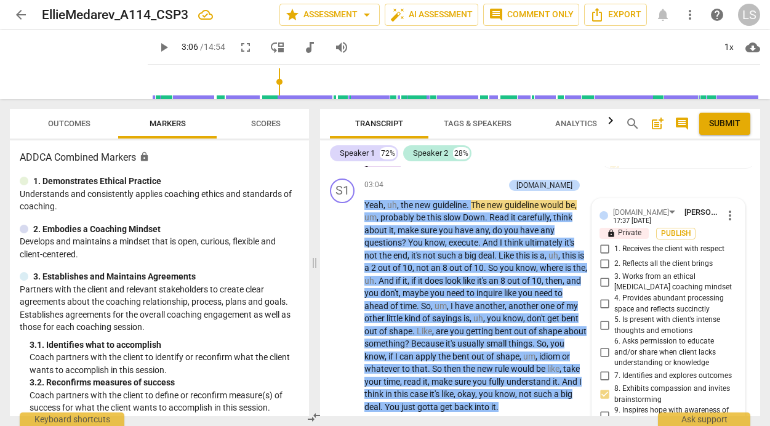
scroll to position [823, 0]
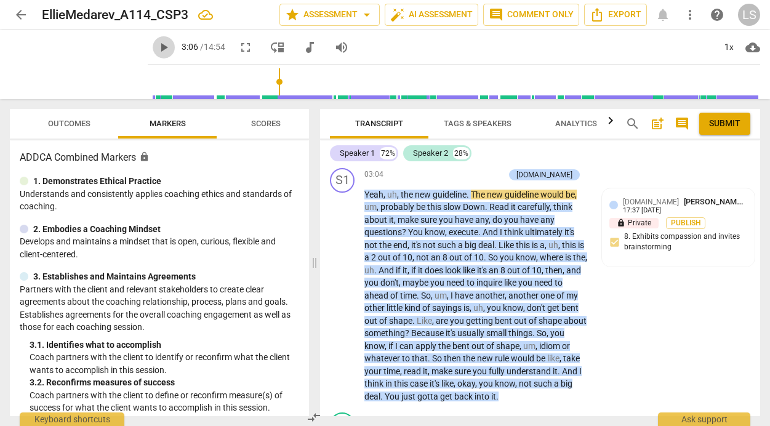
click at [156, 46] on span "play_arrow" at bounding box center [163, 47] width 15 height 15
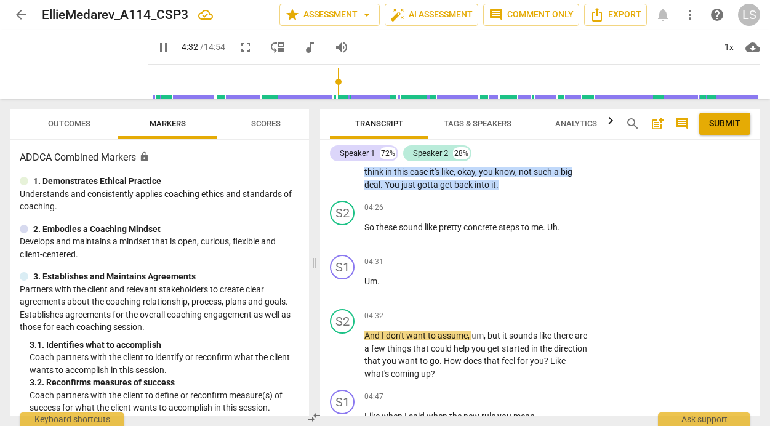
scroll to position [983, 0]
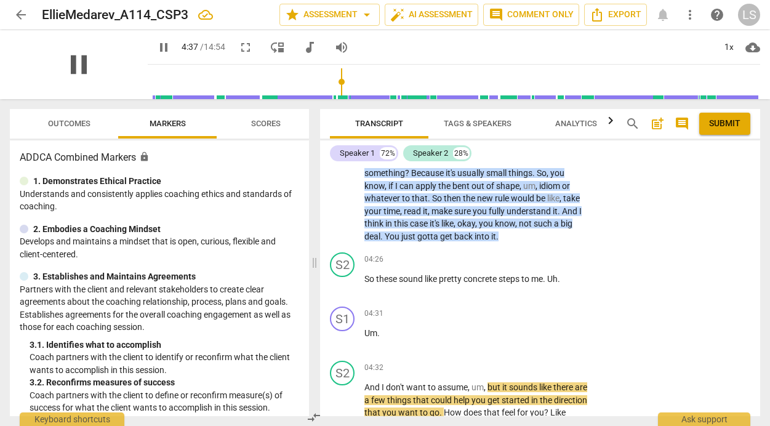
click at [73, 64] on span "pause" at bounding box center [79, 65] width 32 height 32
click at [546, 260] on p "Add competency" at bounding box center [550, 259] width 58 height 11
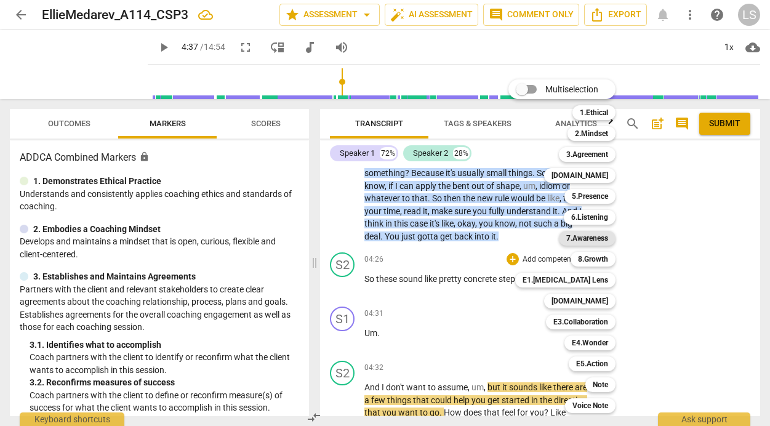
click at [583, 239] on b "7.Awareness" at bounding box center [587, 238] width 42 height 15
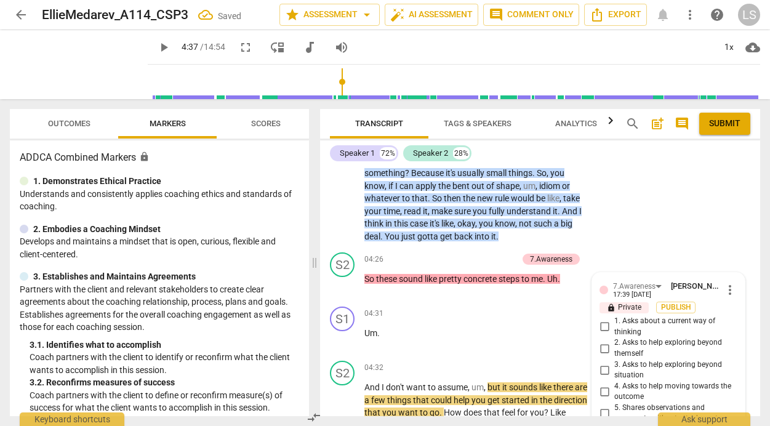
scroll to position [1189, 0]
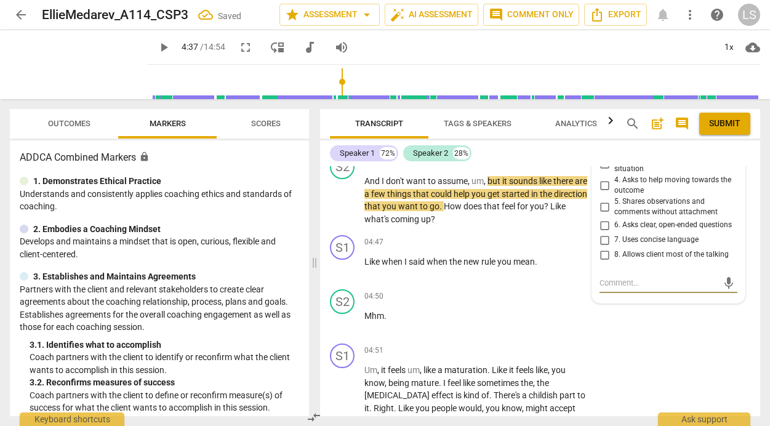
click at [603, 207] on input "5. Shares observations and comments without attachment" at bounding box center [604, 206] width 20 height 15
click at [631, 289] on textarea at bounding box center [658, 283] width 118 height 12
click at [156, 47] on span "play_arrow" at bounding box center [163, 47] width 15 height 15
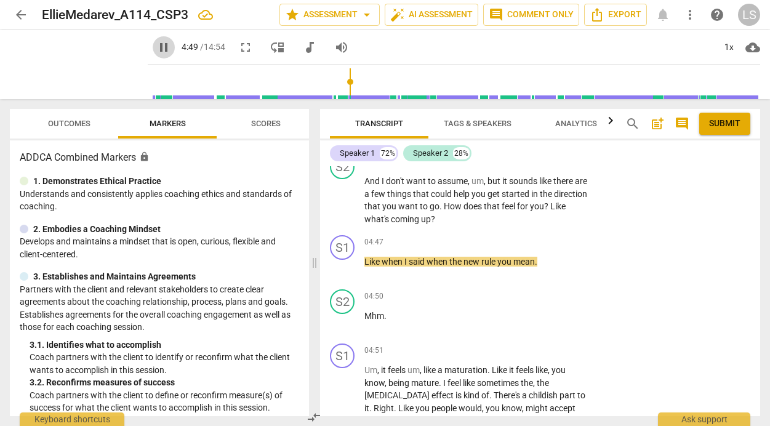
click at [156, 50] on span "pause" at bounding box center [163, 47] width 15 height 15
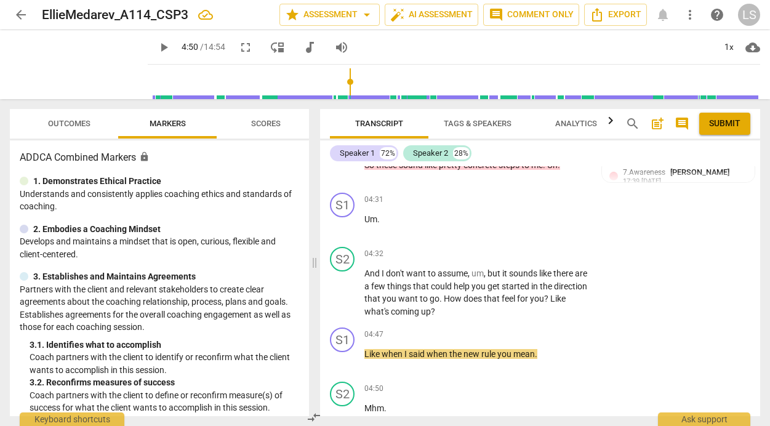
scroll to position [1082, 0]
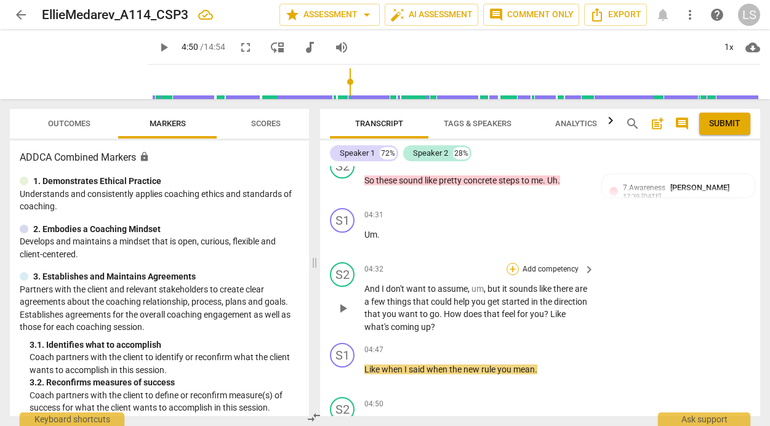
click at [512, 268] on div "+" at bounding box center [512, 269] width 12 height 12
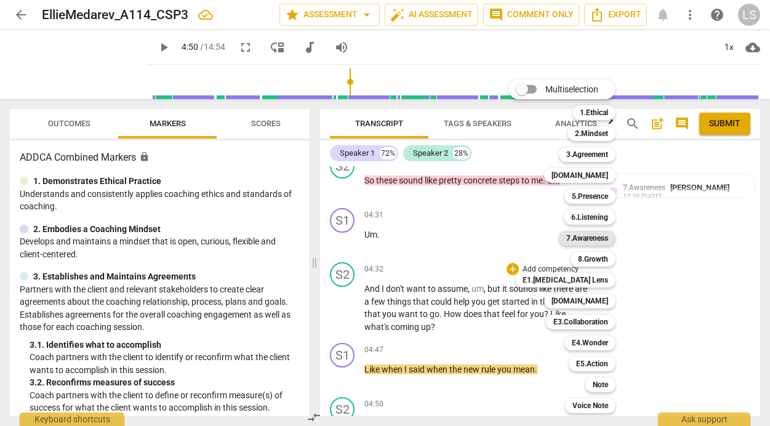
click at [584, 239] on b "7.Awareness" at bounding box center [587, 238] width 42 height 15
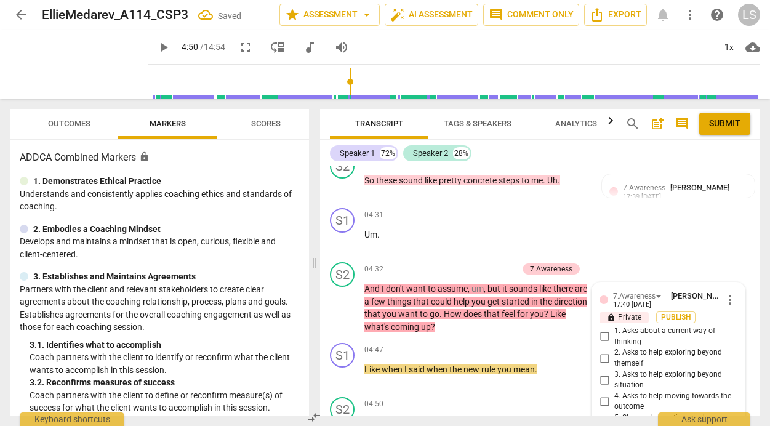
scroll to position [1298, 0]
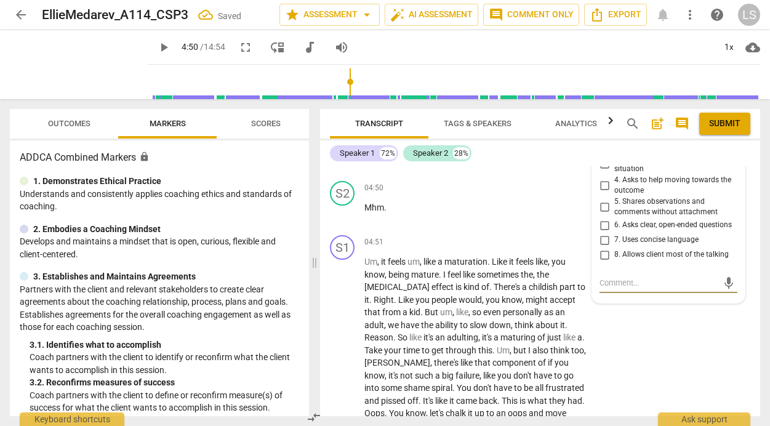
click at [602, 207] on input "5. Shares observations and comments without attachment" at bounding box center [604, 206] width 20 height 15
click at [600, 226] on input "6. Asks clear, open-ended questions" at bounding box center [604, 225] width 20 height 15
click at [600, 185] on input "4. Asks to help moving towards the outcome" at bounding box center [604, 185] width 20 height 15
click at [603, 262] on input "8. Allows client most of the talking" at bounding box center [604, 254] width 20 height 15
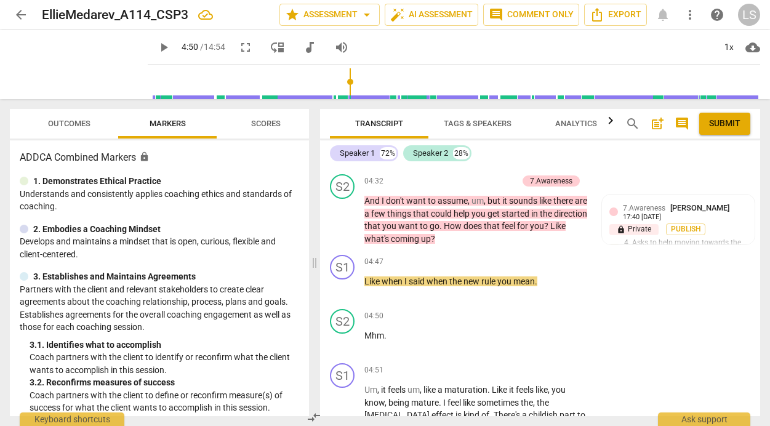
scroll to position [1133, 0]
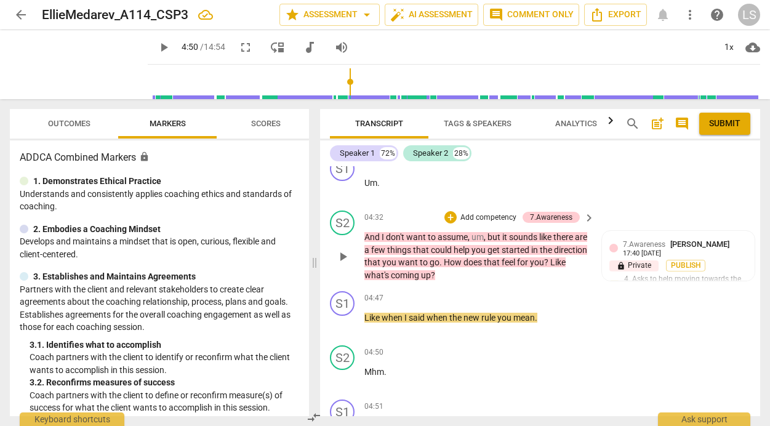
click at [492, 212] on div "+ Add competency 7.Awareness" at bounding box center [511, 217] width 135 height 14
click at [489, 217] on p "Add competency" at bounding box center [488, 217] width 58 height 11
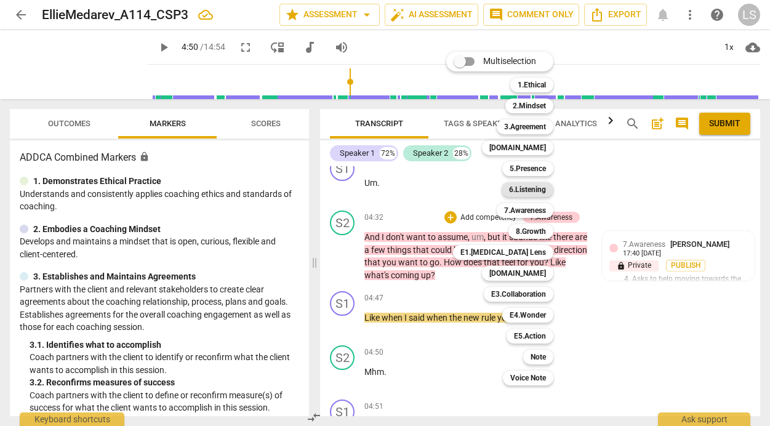
click at [535, 189] on b "6.Listening" at bounding box center [527, 189] width 37 height 15
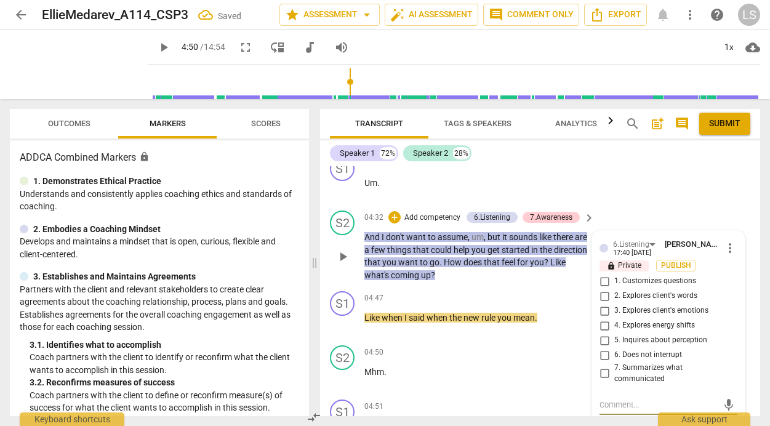
click at [602, 295] on input "2. Explores client's words" at bounding box center [604, 296] width 20 height 15
click at [601, 311] on input "3. Explores client's emotions" at bounding box center [604, 310] width 20 height 15
click at [604, 338] on input "5. Inquires about perception" at bounding box center [604, 340] width 20 height 15
click at [156, 46] on span "play_arrow" at bounding box center [163, 47] width 15 height 15
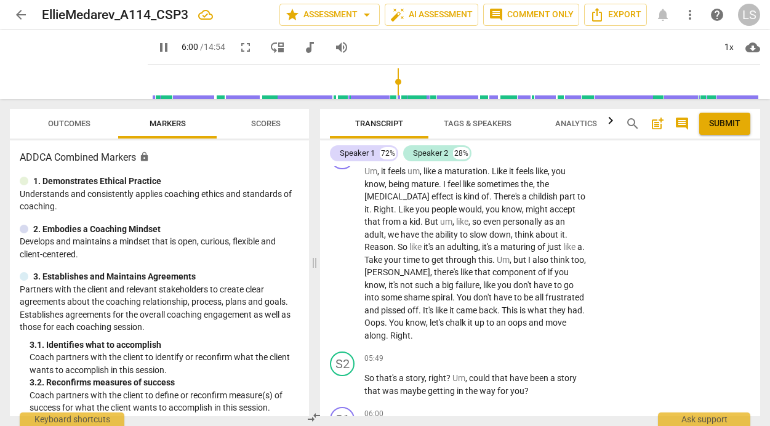
scroll to position [1637, 0]
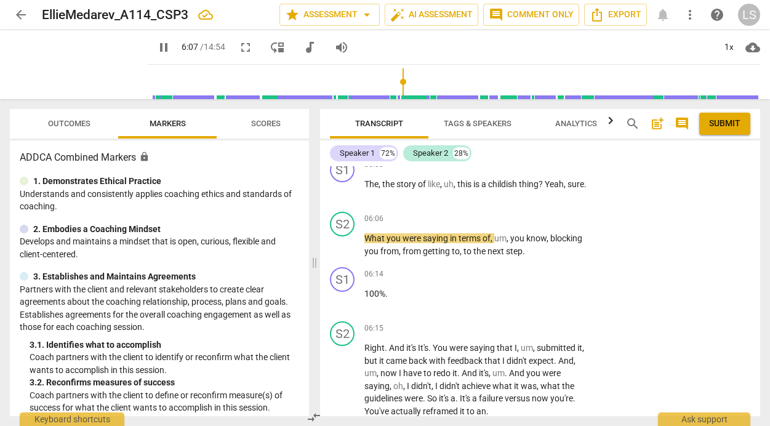
click at [156, 47] on span "pause" at bounding box center [163, 47] width 15 height 15
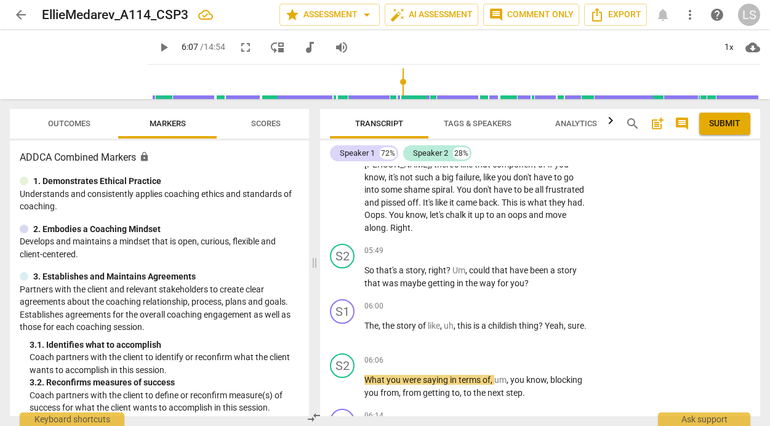
scroll to position [1485, 0]
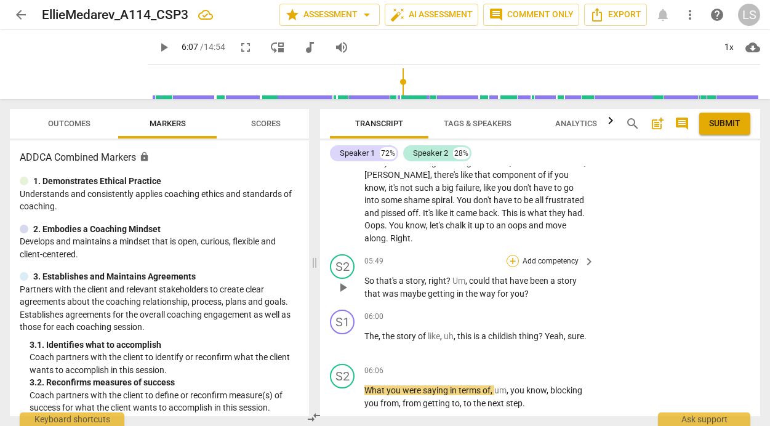
click at [509, 255] on div "+" at bounding box center [512, 261] width 12 height 12
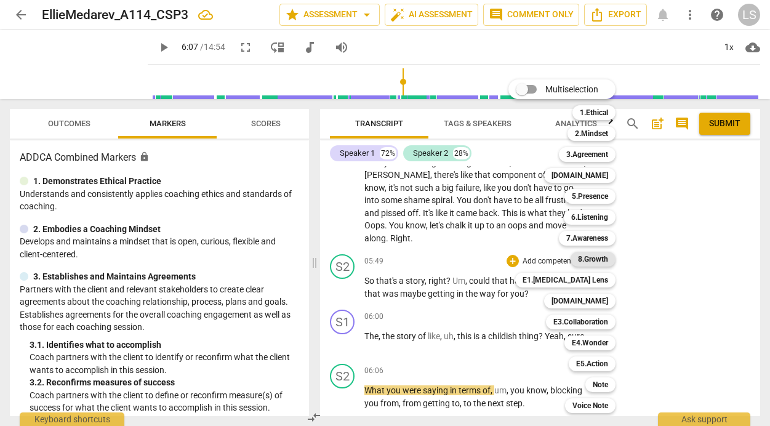
click at [599, 260] on b "8.Growth" at bounding box center [593, 259] width 30 height 15
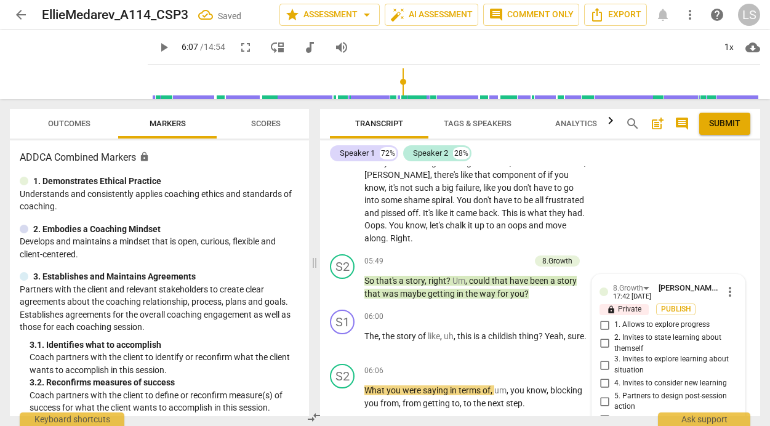
scroll to position [1688, 0]
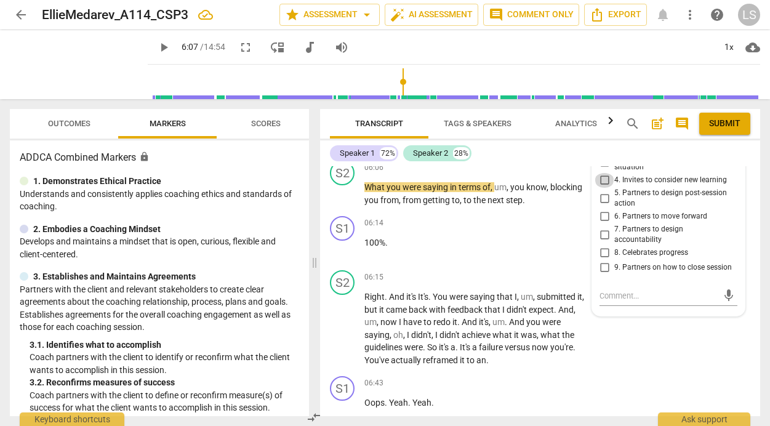
click at [602, 173] on input "4. Invites to consider new learning" at bounding box center [604, 180] width 20 height 15
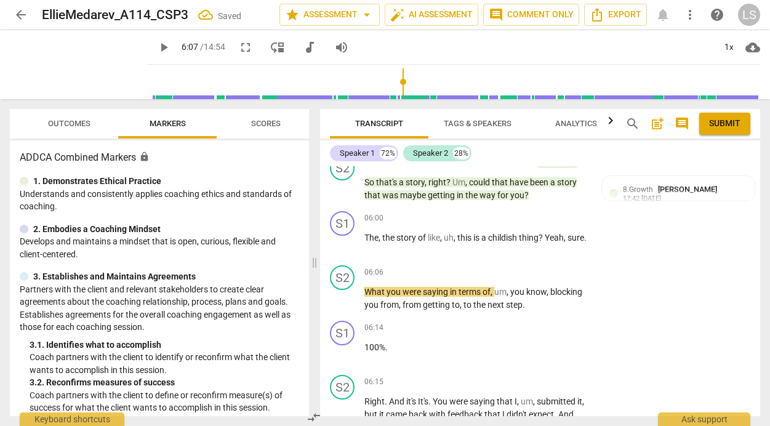
scroll to position [1574, 0]
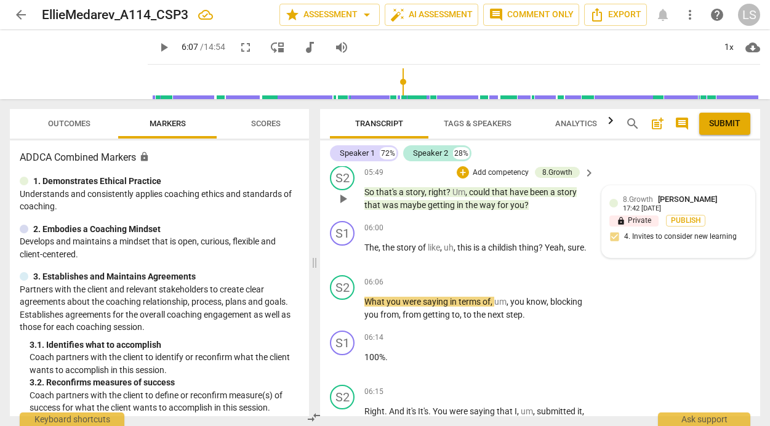
click at [662, 194] on span "[PERSON_NAME]" at bounding box center [687, 198] width 59 height 9
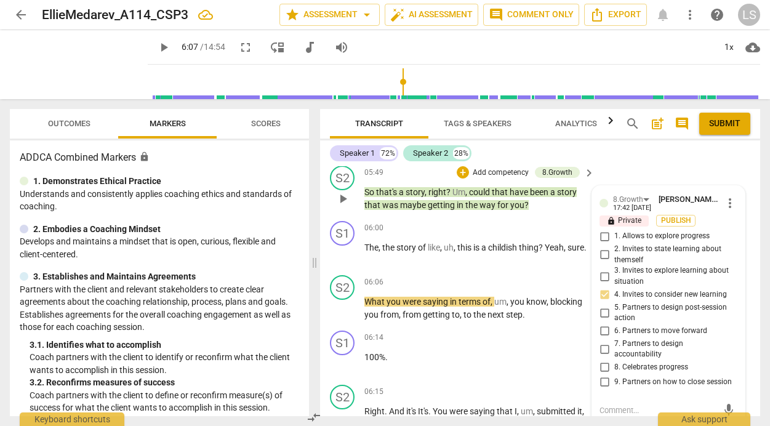
click at [600, 229] on input "1. Allows to explore progress" at bounding box center [604, 236] width 20 height 15
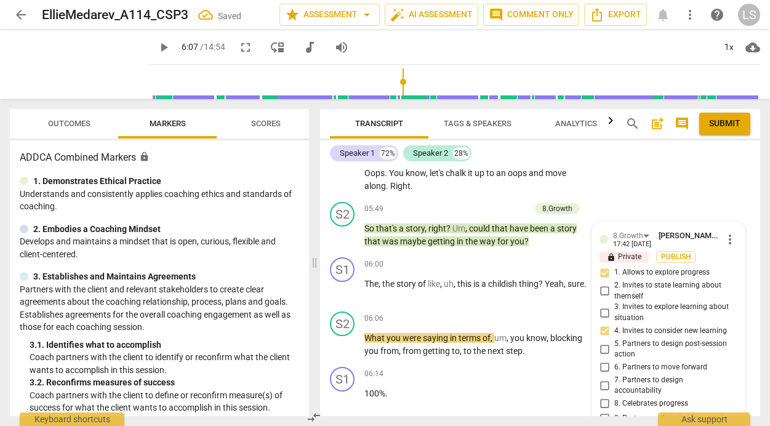
scroll to position [1527, 0]
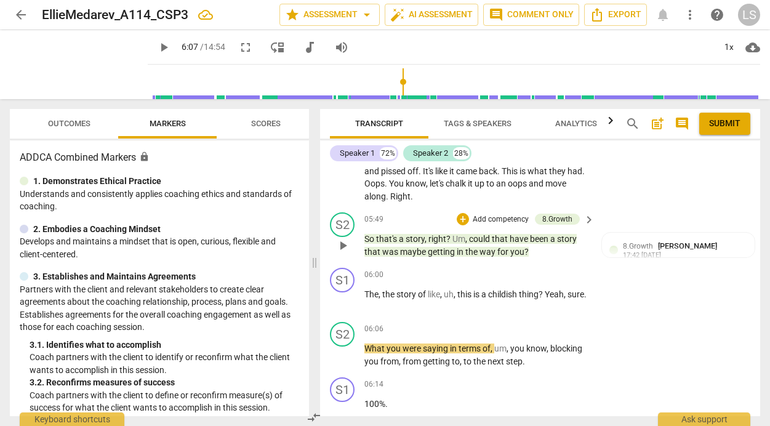
click at [524, 214] on p "Add competency" at bounding box center [500, 219] width 58 height 11
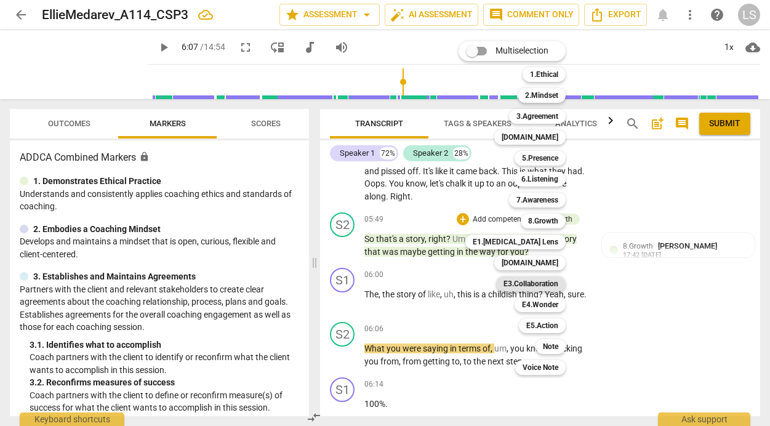
click at [554, 280] on b "E3.Collaboration" at bounding box center [530, 283] width 55 height 15
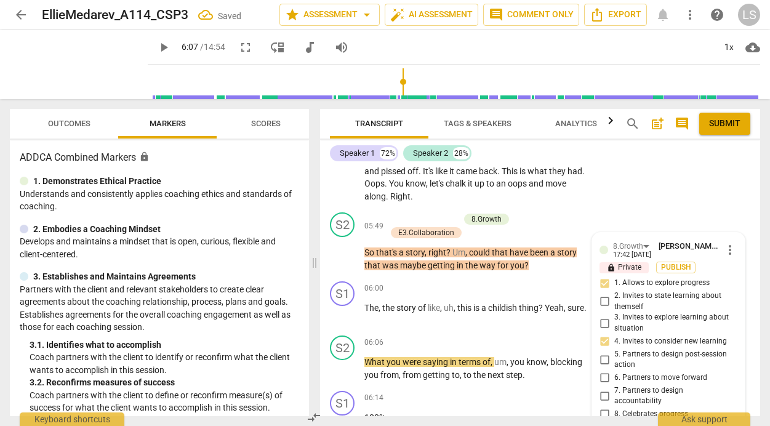
scroll to position [1688, 0]
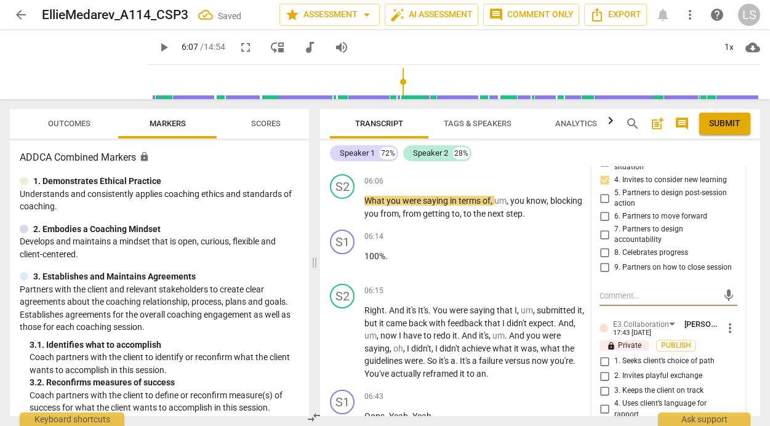
click at [601, 371] on input "2. Invites playful exchange" at bounding box center [604, 376] width 20 height 15
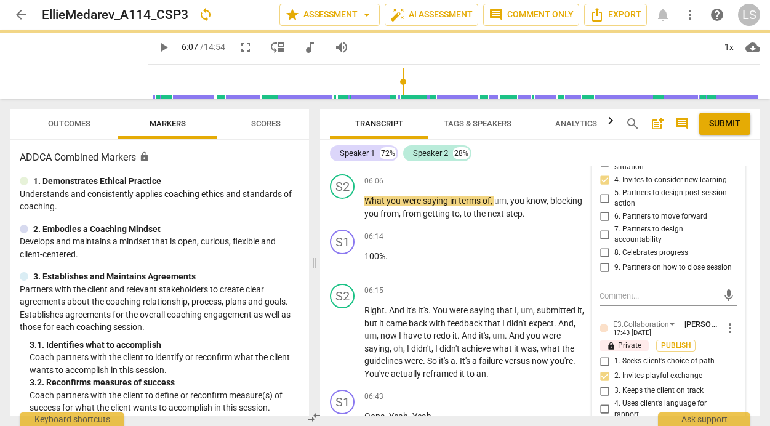
click at [602, 404] on input "4. Uses client’s language for rapport" at bounding box center [604, 409] width 20 height 15
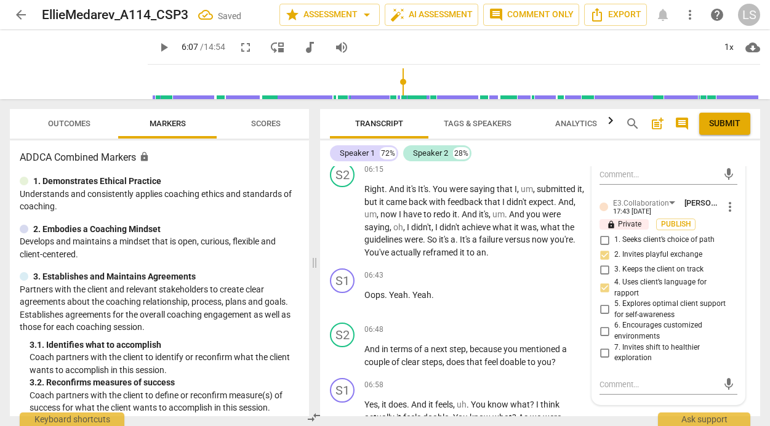
scroll to position [1828, 0]
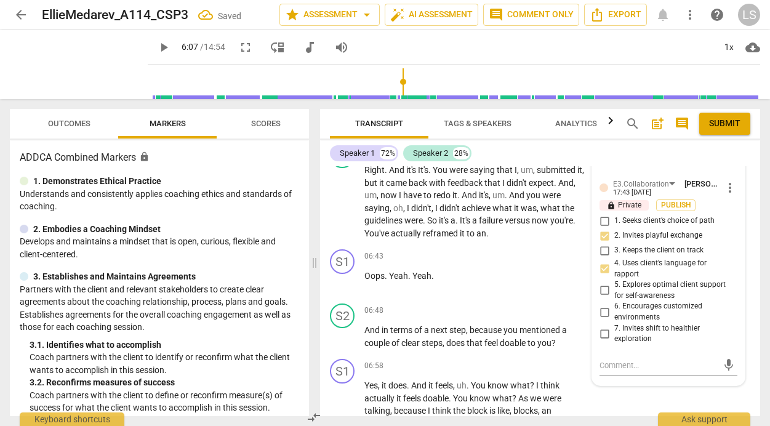
click at [600, 284] on input "5. Explores optimal client support for self-awareness" at bounding box center [604, 290] width 20 height 15
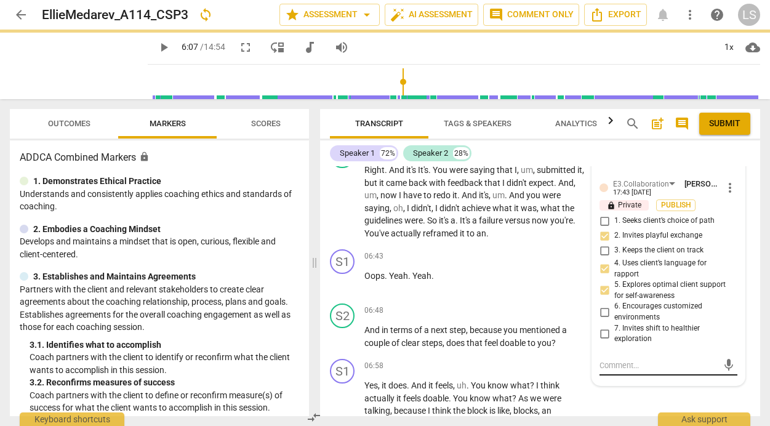
click at [606, 363] on textarea at bounding box center [658, 365] width 118 height 12
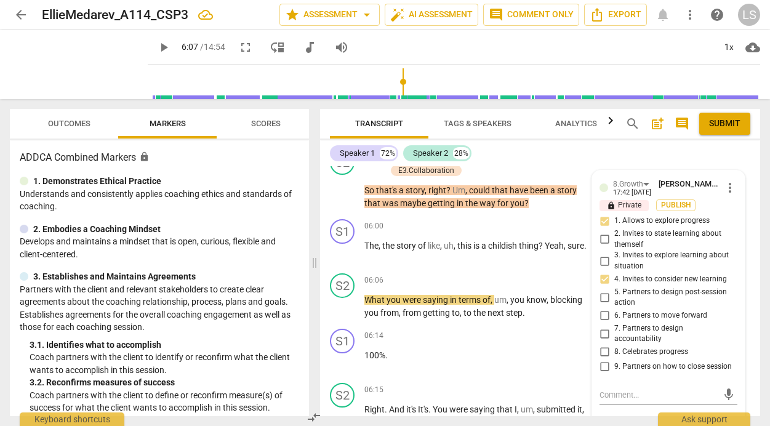
scroll to position [1574, 0]
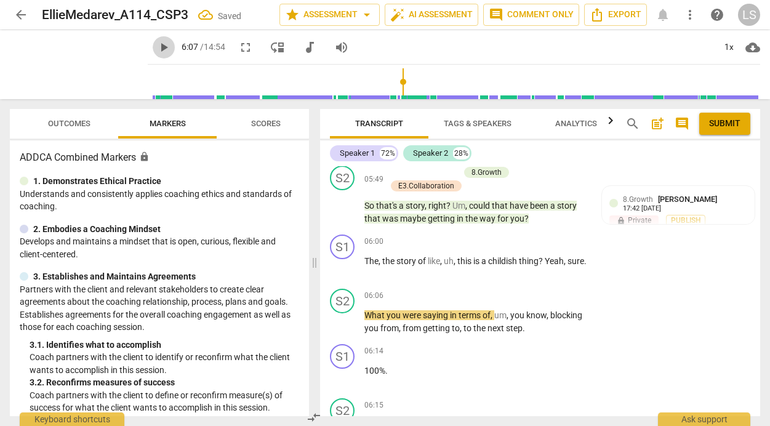
click at [156, 43] on span "play_arrow" at bounding box center [163, 47] width 15 height 15
click at [156, 49] on span "pause" at bounding box center [163, 47] width 15 height 15
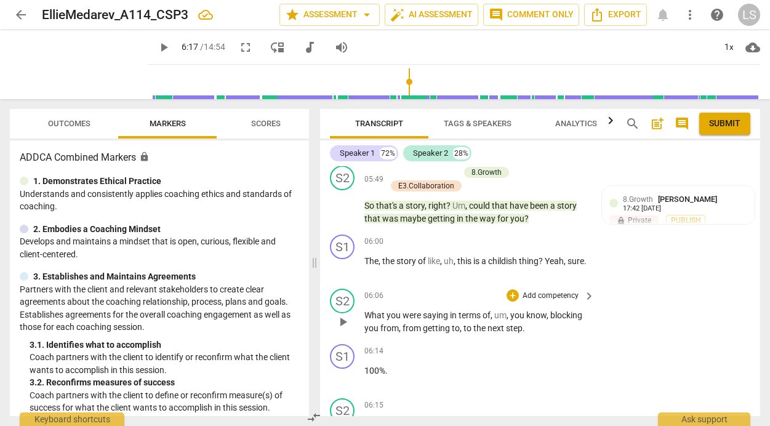
click at [527, 290] on p "Add competency" at bounding box center [550, 295] width 58 height 11
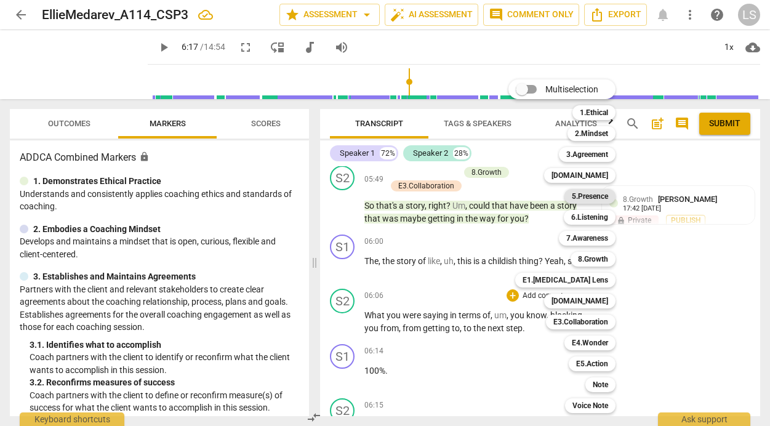
click at [599, 194] on b "5.Presence" at bounding box center [590, 196] width 36 height 15
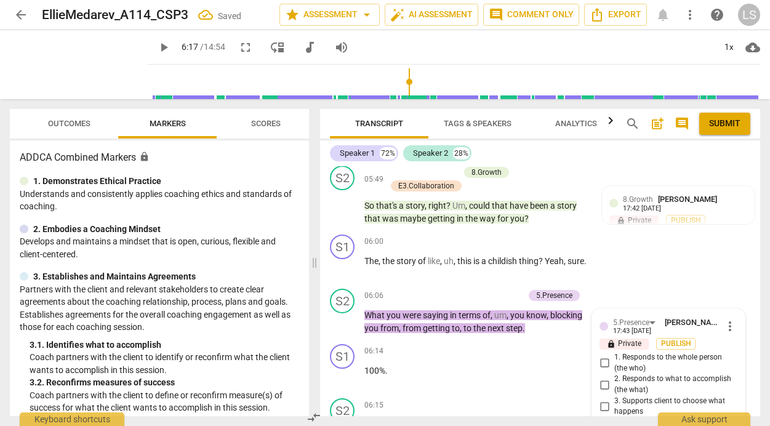
scroll to position [1740, 0]
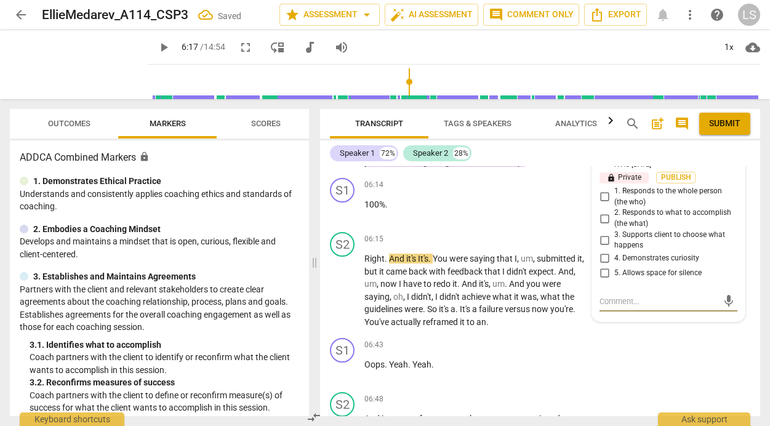
click at [602, 251] on input "4. Demonstrates curiosity" at bounding box center [604, 258] width 20 height 15
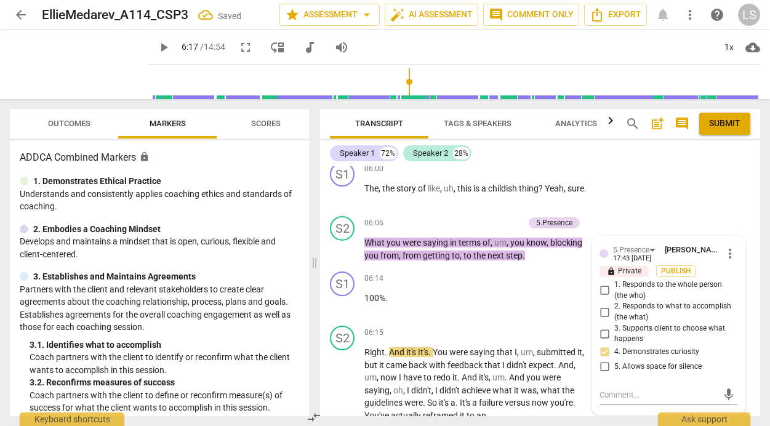
scroll to position [1641, 0]
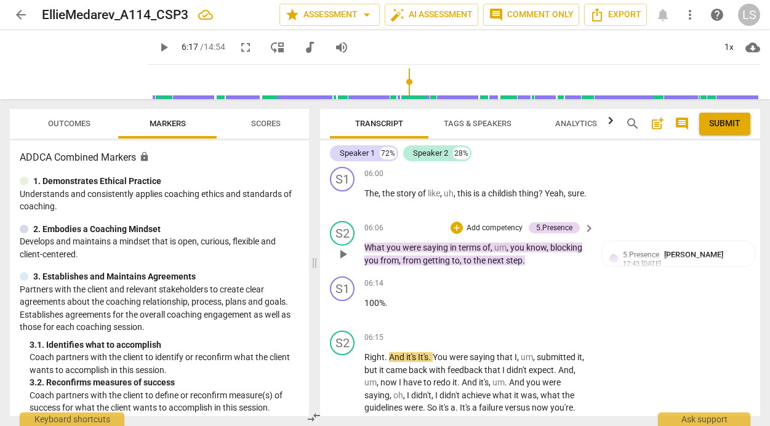
click at [509, 223] on p "Add competency" at bounding box center [494, 228] width 58 height 11
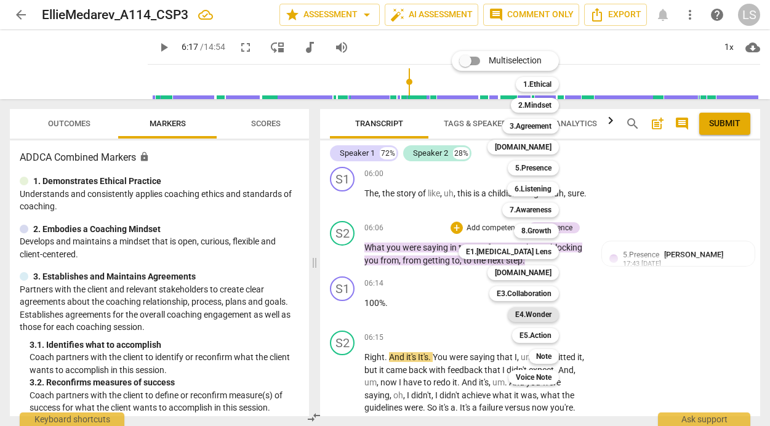
click at [543, 314] on b "E4.Wonder" at bounding box center [533, 314] width 36 height 15
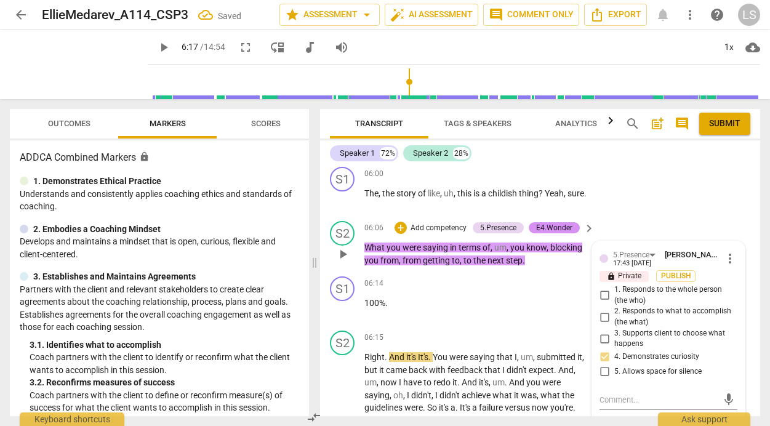
click at [611, 404] on div "5.Presence [PERSON_NAME] 17:43 [DATE] more_vert lock Private Publish 1. Respond…" at bounding box center [668, 424] width 153 height 367
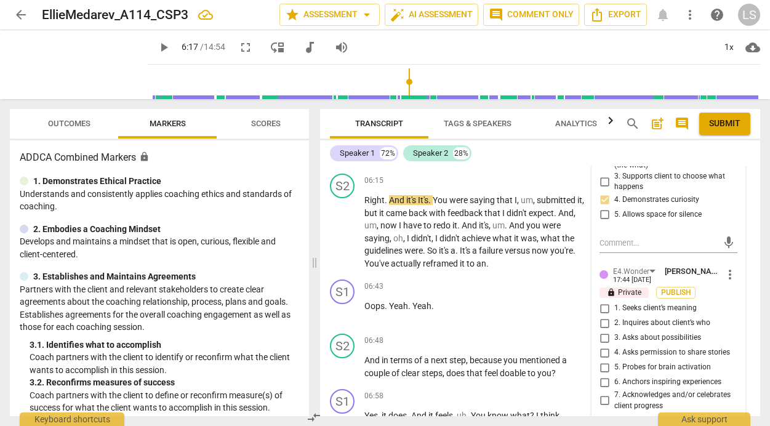
scroll to position [1852, 0]
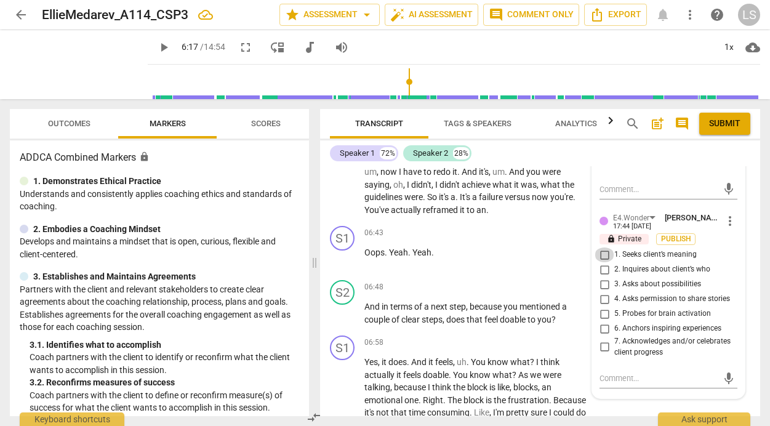
click at [599, 247] on input "1. Seeks client’s meaning" at bounding box center [604, 254] width 20 height 15
click at [602, 277] on input "3. Asks about possibilities" at bounding box center [604, 284] width 20 height 15
click at [600, 310] on input "5. Probes for brain activation" at bounding box center [604, 313] width 20 height 15
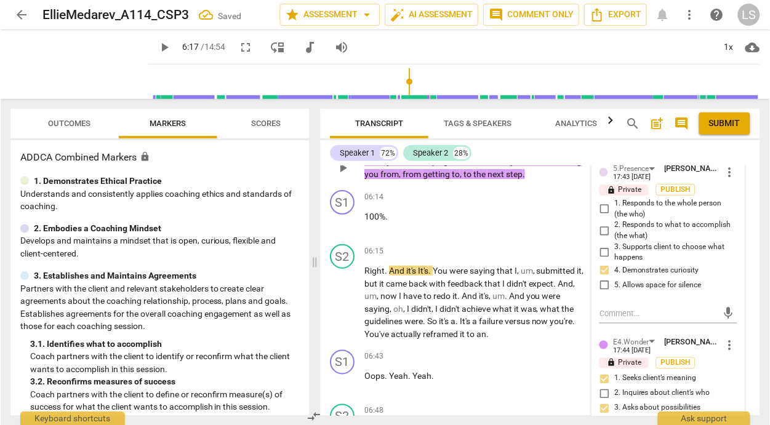
scroll to position [1712, 0]
